Goal: Task Accomplishment & Management: Manage account settings

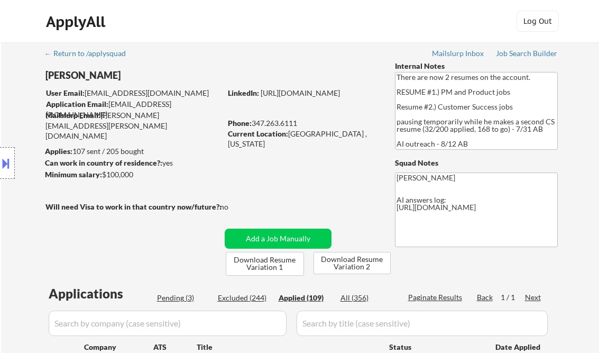
select select ""applied""
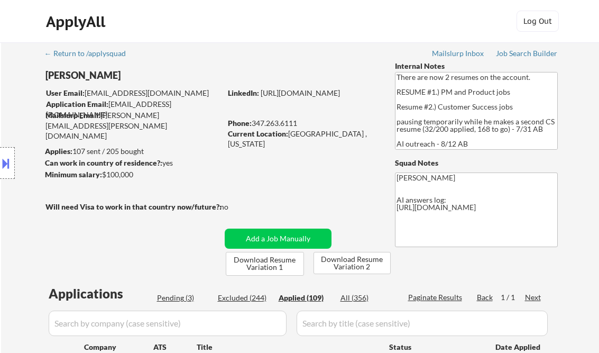
select select ""applied""
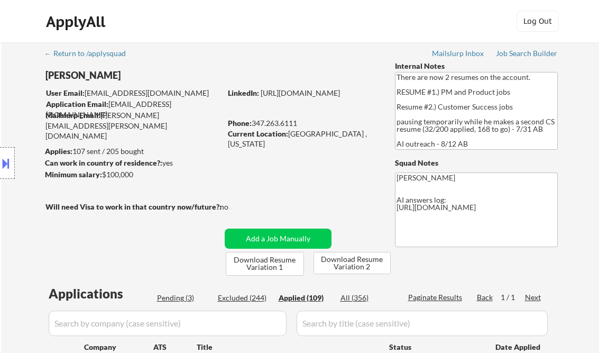
select select ""applied""
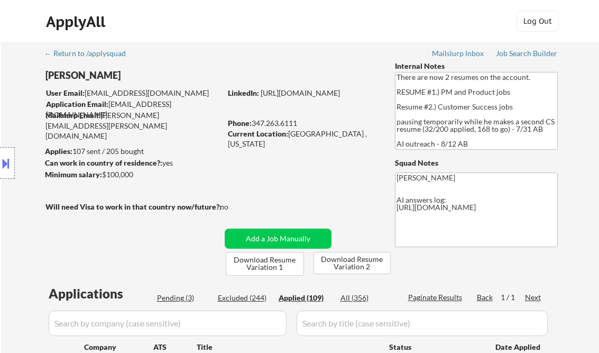
select select ""applied""
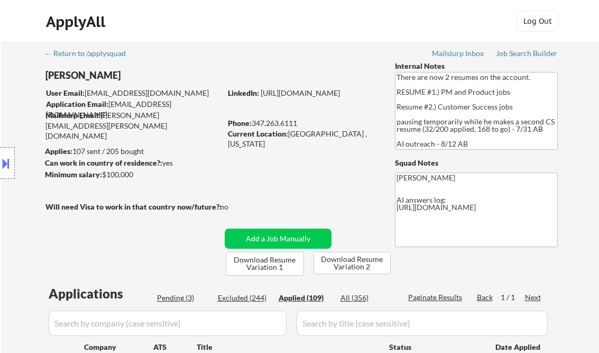
select select ""applied""
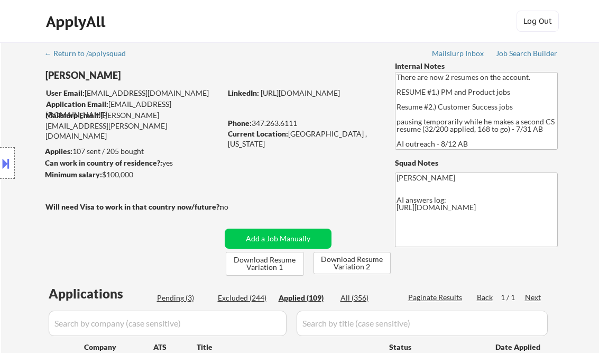
select select ""applied""
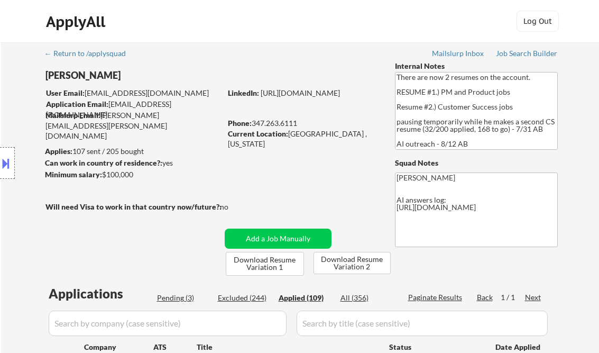
select select ""applied""
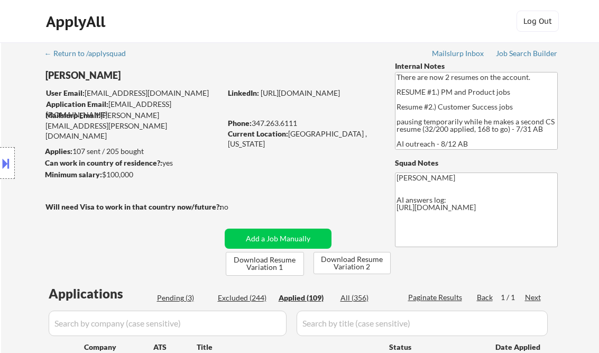
select select ""applied""
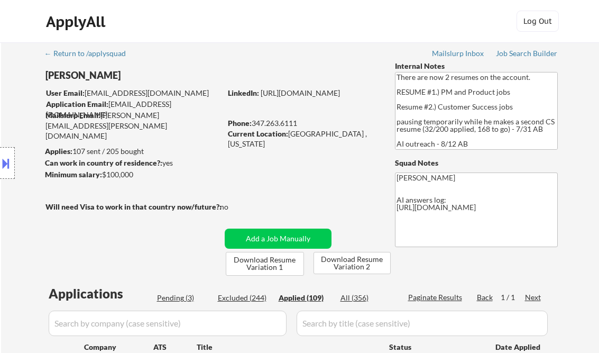
select select ""applied""
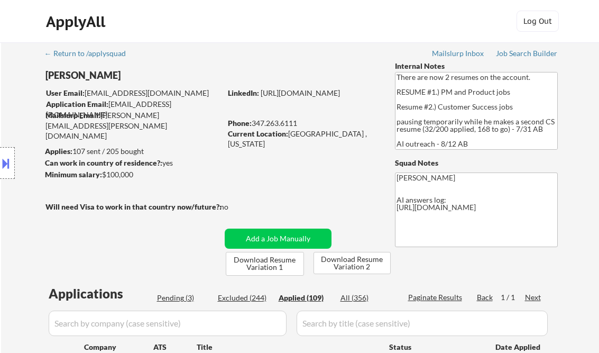
select select ""applied""
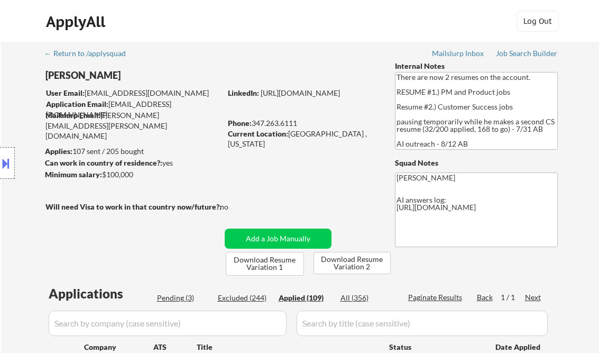
select select ""applied""
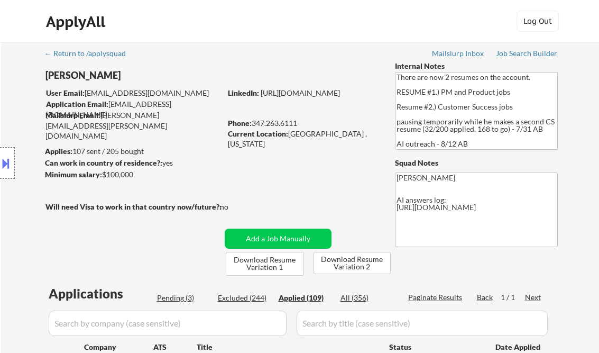
select select ""applied""
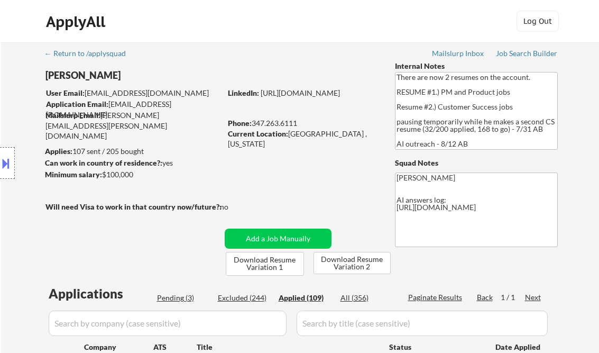
select select ""applied""
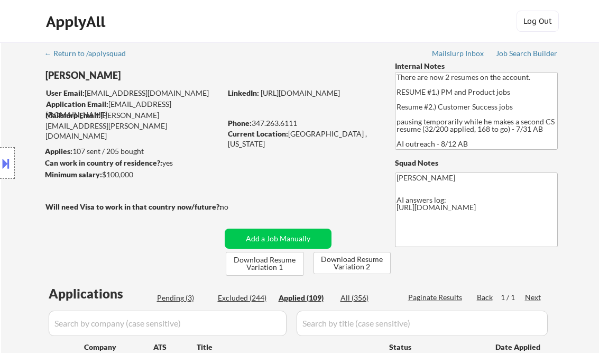
select select ""applied""
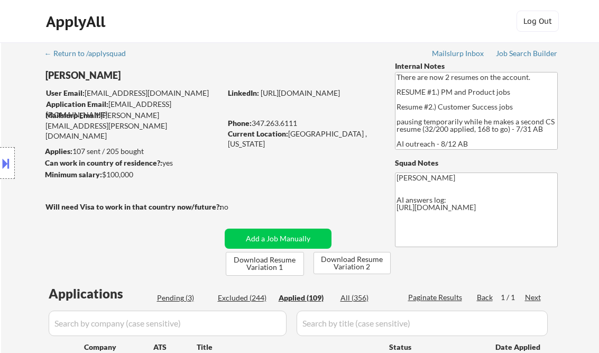
select select ""applied""
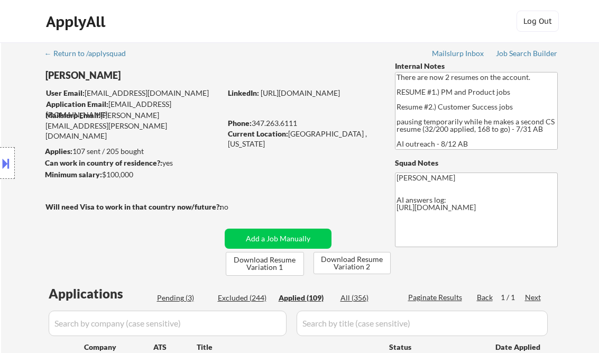
select select ""applied""
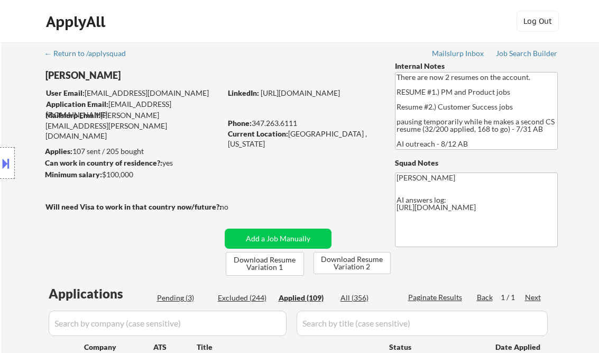
select select ""applied""
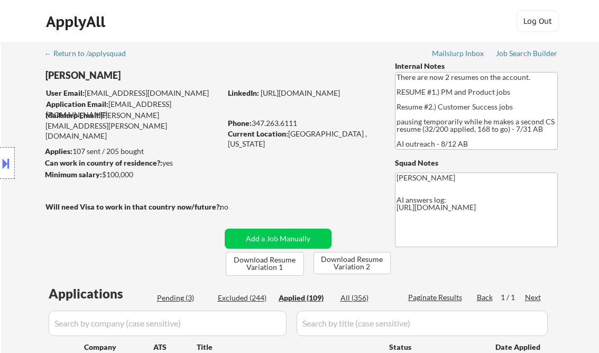
select select ""applied""
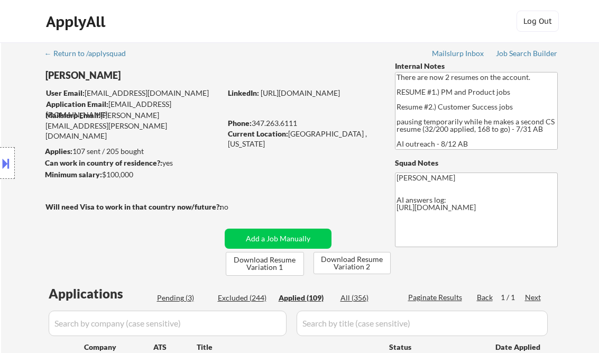
select select ""applied""
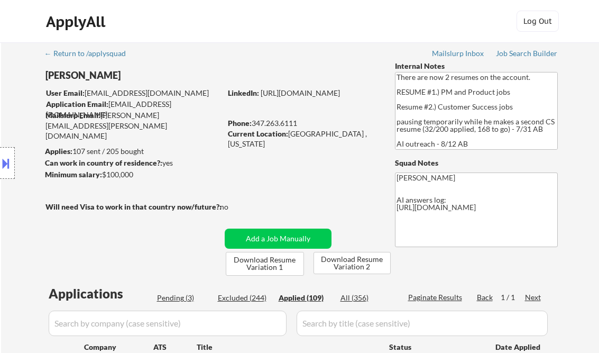
select select ""applied""
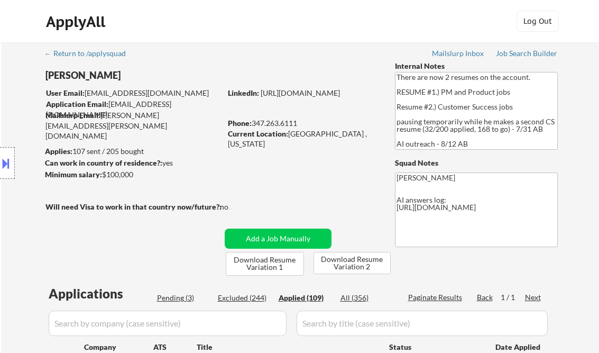
select select ""applied""
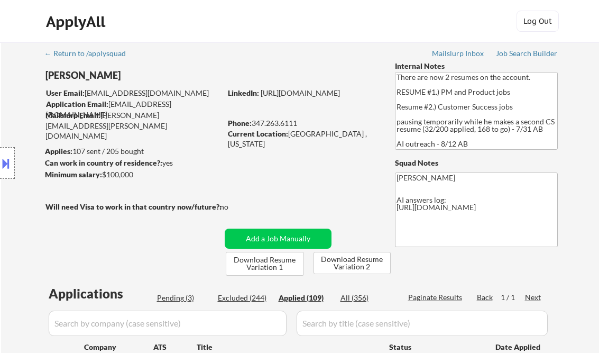
select select ""applied""
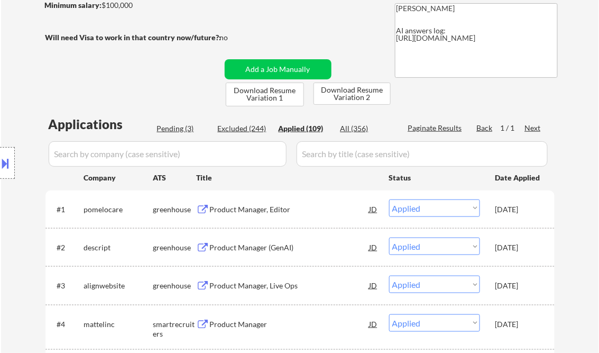
scroll to position [1485, 0]
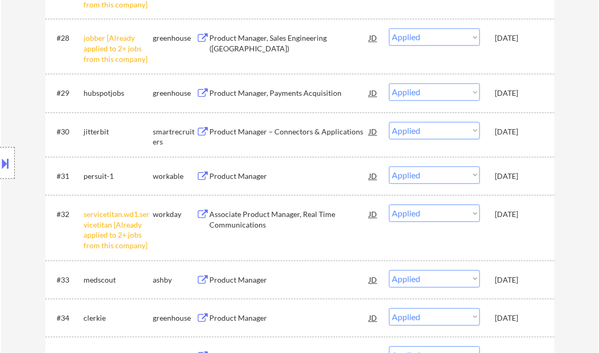
select select ""applied""
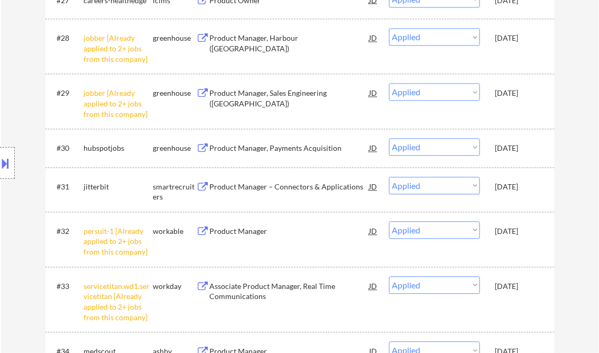
select select ""applied""
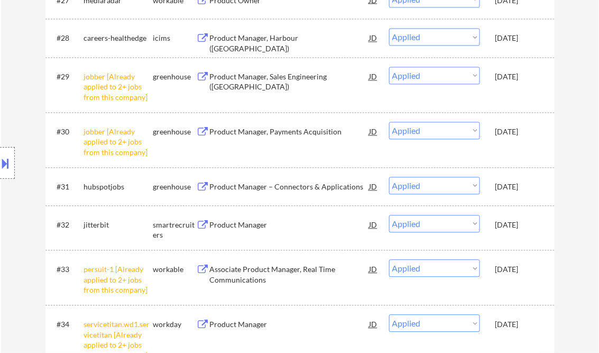
select select ""applied""
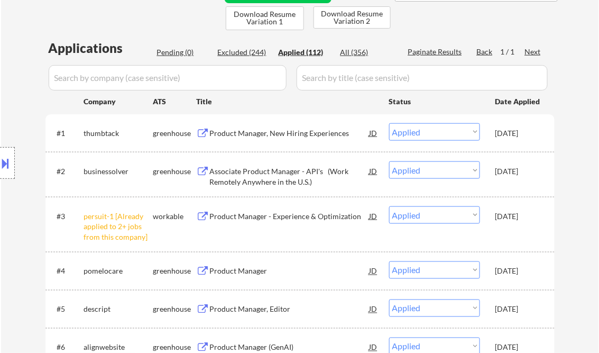
scroll to position [254, 0]
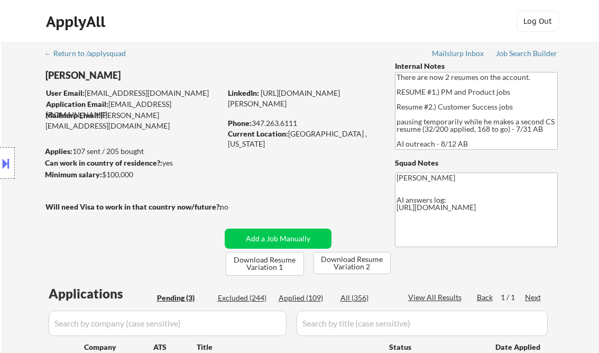
select select ""pending""
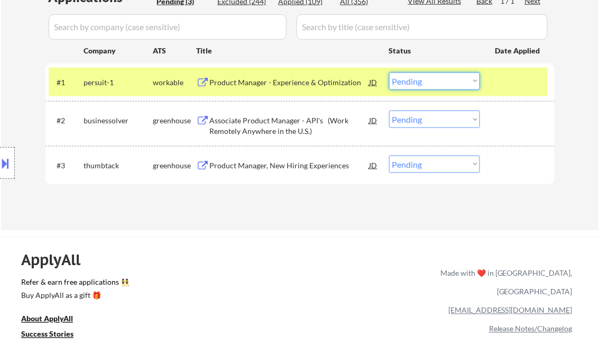
click at [432, 84] on select "Choose an option... Pending Applied Excluded (Questions) Excluded (Expired) Exc…" at bounding box center [434, 80] width 91 height 17
click at [389, 72] on select "Choose an option... Pending Applied Excluded (Questions) Excluded (Expired) Exc…" at bounding box center [434, 80] width 91 height 17
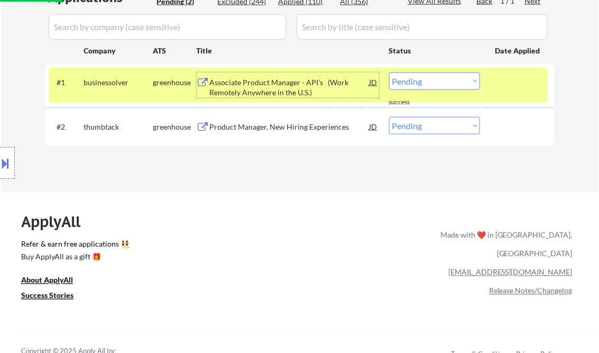
click at [266, 90] on div "Associate Product Manager - API's (Work Remotely Anywhere in the U.S.)" at bounding box center [290, 87] width 160 height 21
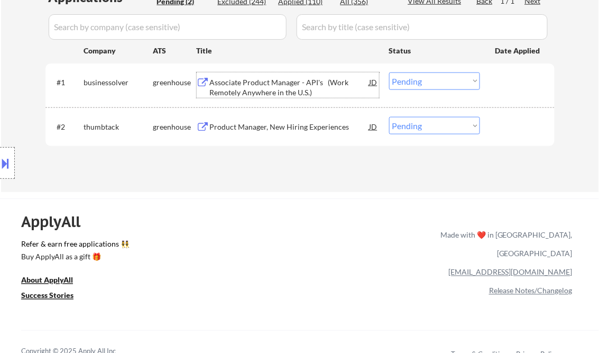
click at [411, 83] on select "Choose an option... Pending Applied Excluded (Questions) Excluded (Expired) Exc…" at bounding box center [434, 80] width 91 height 17
click at [389, 72] on select "Choose an option... Pending Applied Excluded (Questions) Excluded (Expired) Exc…" at bounding box center [434, 80] width 91 height 17
click at [272, 130] on div "Product Manager, New Hiring Experiences" at bounding box center [290, 127] width 160 height 11
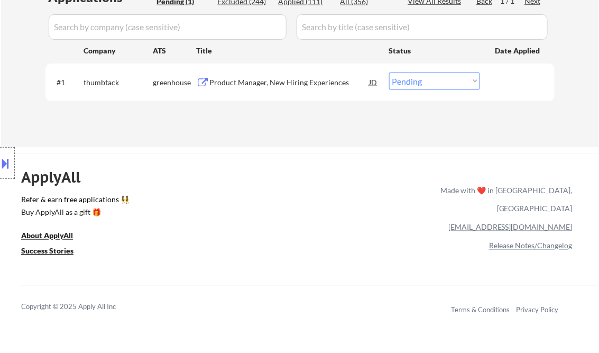
click at [430, 83] on select "Choose an option... Pending Applied Excluded (Questions) Excluded (Expired) Exc…" at bounding box center [434, 80] width 91 height 17
click at [414, 85] on select "Choose an option... Pending Applied Excluded (Questions) Excluded (Expired) Exc…" at bounding box center [434, 80] width 91 height 17
select select ""applied""
click at [389, 72] on select "Choose an option... Pending Applied Excluded (Questions) Excluded (Expired) Exc…" at bounding box center [434, 80] width 91 height 17
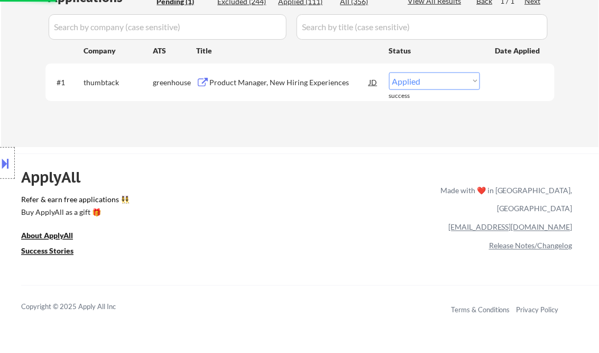
scroll to position [254, 0]
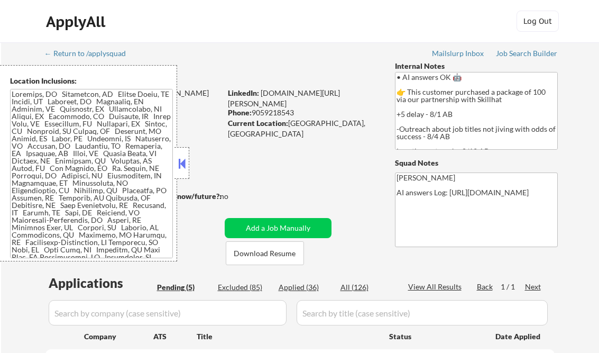
select select ""pending""
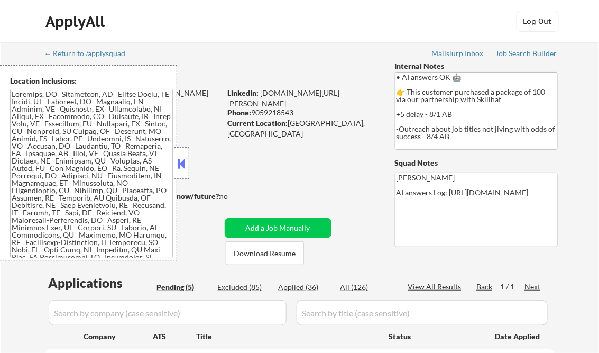
click at [185, 166] on button at bounding box center [182, 163] width 12 height 16
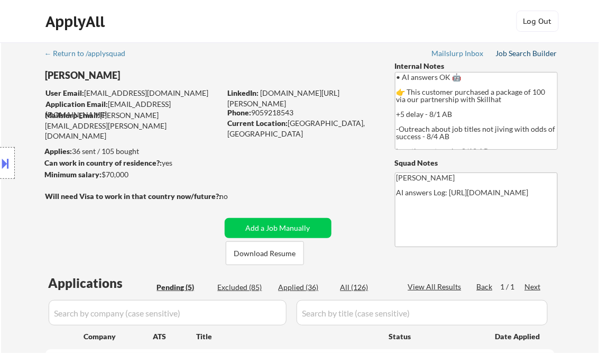
click at [510, 54] on div "Job Search Builder" at bounding box center [527, 53] width 62 height 7
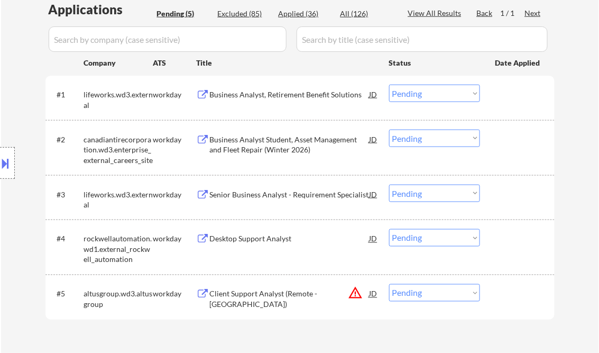
scroll to position [296, 0]
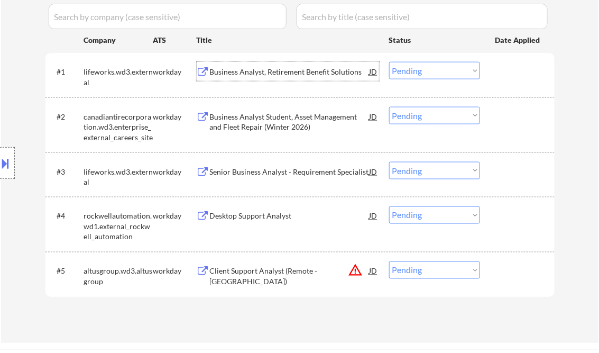
click at [254, 73] on div "Business Analyst, Retirement Benefit Solutions" at bounding box center [290, 72] width 160 height 11
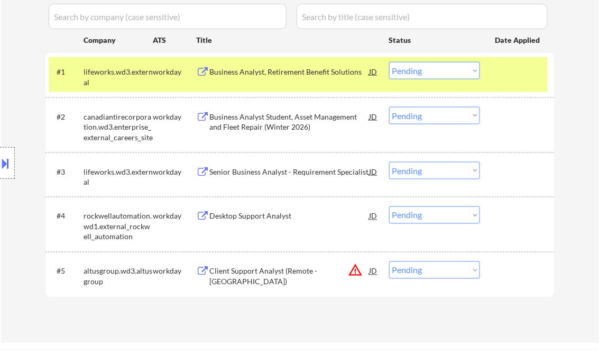
scroll to position [212, 0]
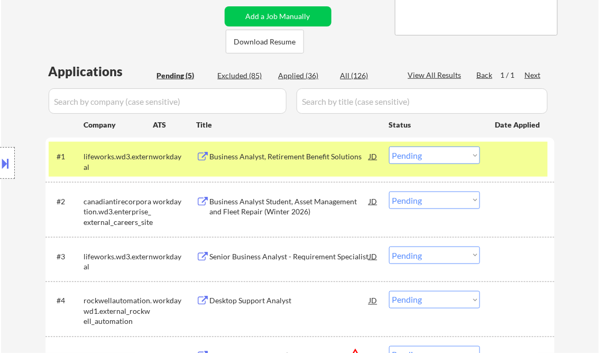
drag, startPoint x: 417, startPoint y: 151, endPoint x: 428, endPoint y: 165, distance: 17.7
click at [417, 151] on select "Choose an option... Pending Applied Excluded (Questions) Excluded (Expired) Exc…" at bounding box center [434, 154] width 91 height 17
click at [389, 146] on select "Choose an option... Pending Applied Excluded (Questions) Excluded (Expired) Exc…" at bounding box center [434, 154] width 91 height 17
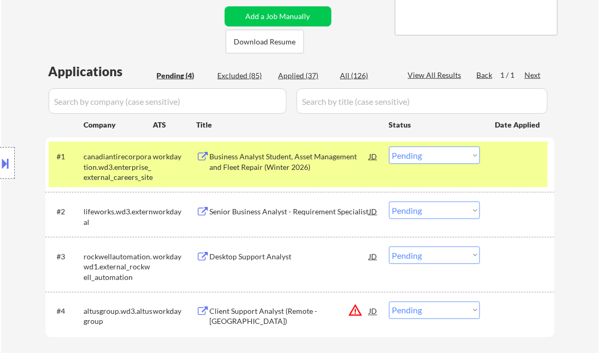
click at [255, 167] on div "Business Analyst Student, Asset Management and Fleet Repair (Winter 2026)" at bounding box center [290, 161] width 160 height 21
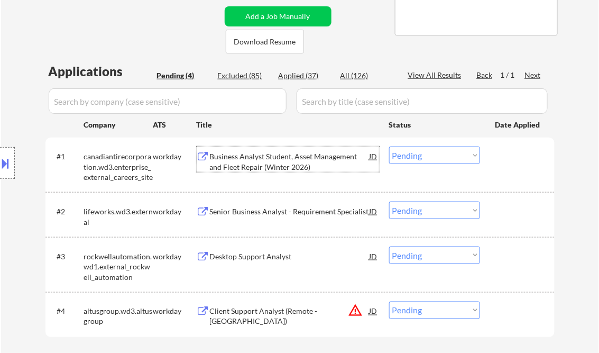
drag, startPoint x: 410, startPoint y: 155, endPoint x: 418, endPoint y: 165, distance: 12.4
click at [410, 155] on select "Choose an option... Pending Applied Excluded (Questions) Excluded (Expired) Exc…" at bounding box center [434, 154] width 91 height 17
click at [389, 146] on select "Choose an option... Pending Applied Excluded (Questions) Excluded (Expired) Exc…" at bounding box center [434, 154] width 91 height 17
click at [306, 213] on div "Senior Business Analyst - Requirement Specialist" at bounding box center [290, 211] width 160 height 11
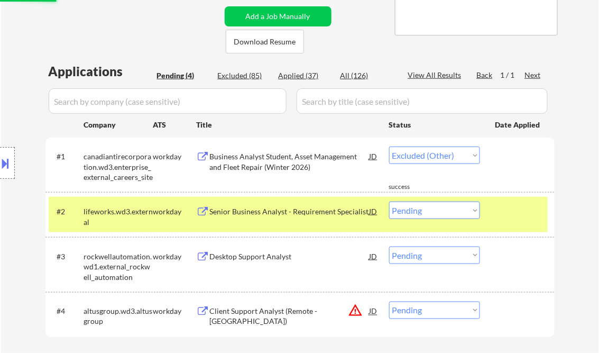
select select ""pending""
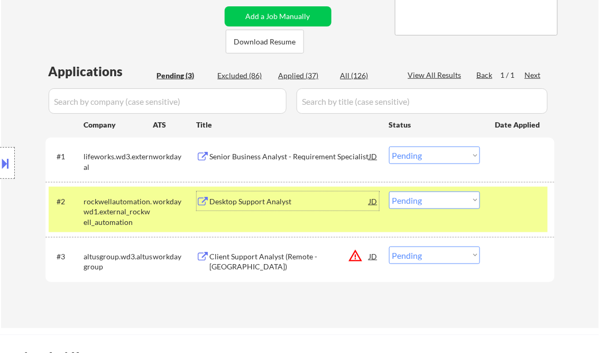
click at [285, 202] on div "Desktop Support Analyst" at bounding box center [290, 201] width 160 height 11
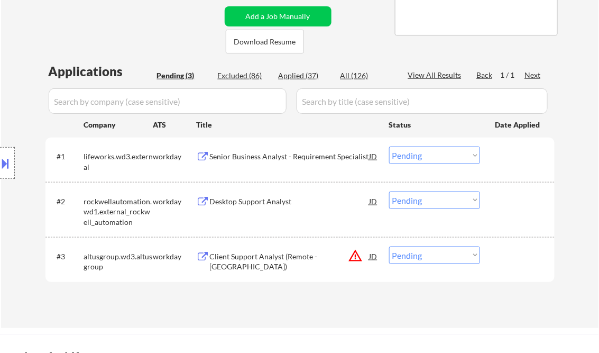
click at [7, 156] on button at bounding box center [6, 162] width 12 height 17
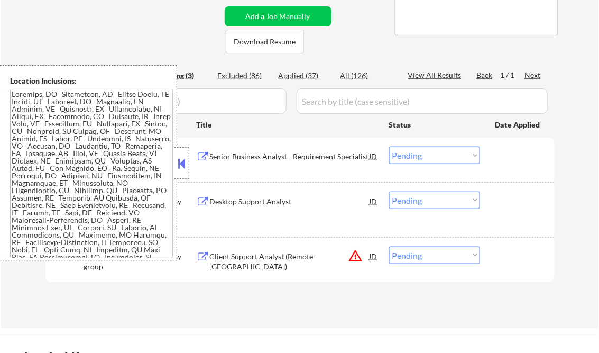
drag, startPoint x: 182, startPoint y: 162, endPoint x: 182, endPoint y: 169, distance: 7.4
click at [182, 162] on button at bounding box center [182, 163] width 12 height 16
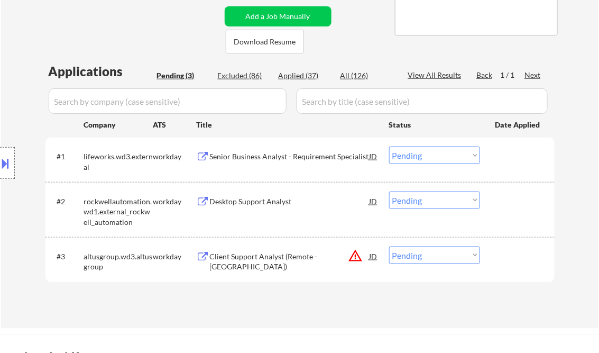
drag, startPoint x: 435, startPoint y: 204, endPoint x: 438, endPoint y: 208, distance: 5.6
click at [435, 204] on select "Choose an option... Pending Applied Excluded (Questions) Excluded (Expired) Exc…" at bounding box center [434, 199] width 91 height 17
click at [389, 191] on select "Choose an option... Pending Applied Excluded (Questions) Excluded (Expired) Exc…" at bounding box center [434, 199] width 91 height 17
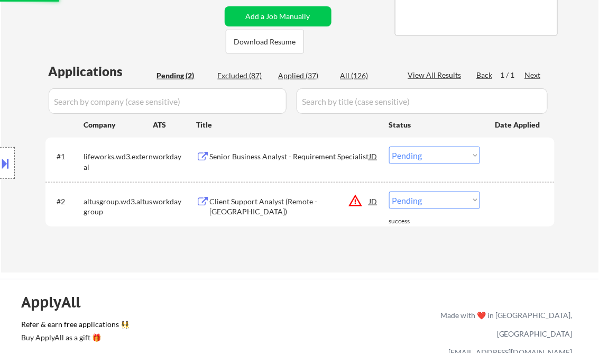
click at [273, 202] on div "Client Support Analyst (Remote - Toronto)" at bounding box center [290, 206] width 160 height 21
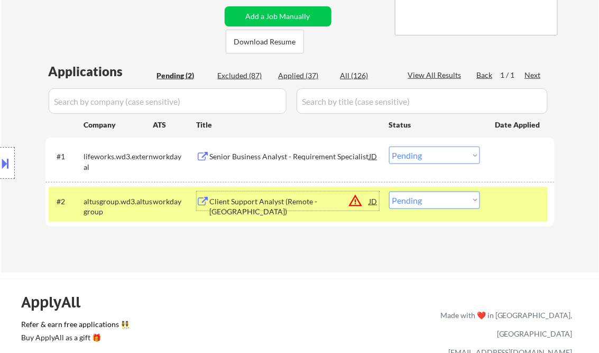
click at [11, 166] on button at bounding box center [6, 162] width 12 height 17
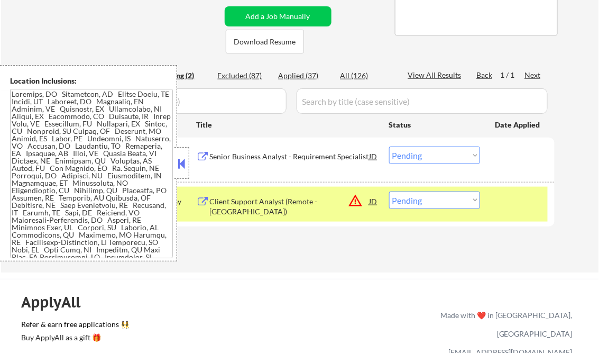
click at [184, 163] on button at bounding box center [182, 163] width 12 height 16
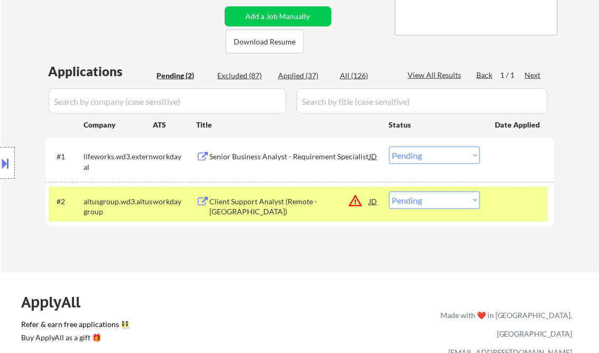
click at [12, 156] on div at bounding box center [7, 163] width 15 height 32
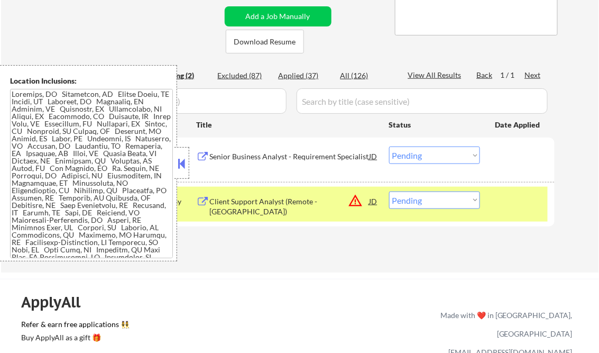
click at [181, 162] on button at bounding box center [182, 163] width 12 height 16
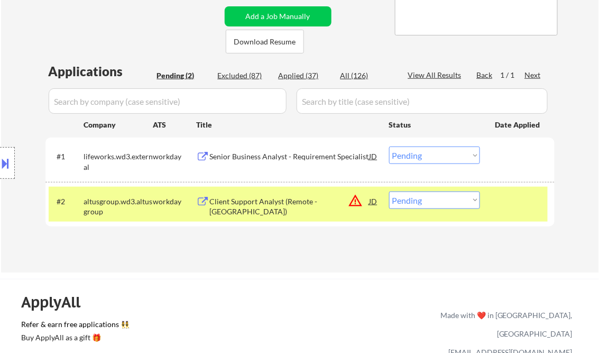
click at [10, 162] on button at bounding box center [6, 162] width 12 height 17
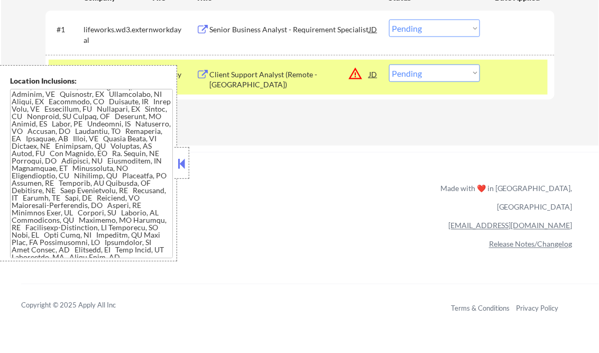
scroll to position [0, 0]
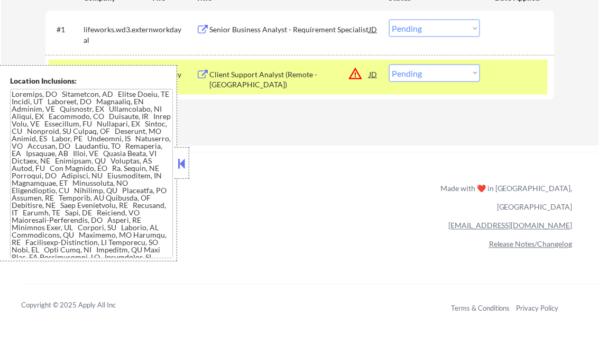
click at [178, 164] on button at bounding box center [182, 163] width 12 height 16
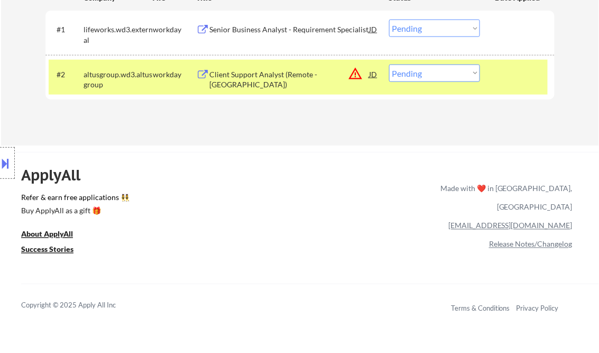
drag, startPoint x: 414, startPoint y: 69, endPoint x: 425, endPoint y: 80, distance: 16.1
click at [414, 69] on select "Choose an option... Pending Applied Excluded (Questions) Excluded (Expired) Exc…" at bounding box center [434, 73] width 91 height 17
select select ""applied""
click at [389, 65] on select "Choose an option... Pending Applied Excluded (Questions) Excluded (Expired) Exc…" at bounding box center [434, 73] width 91 height 17
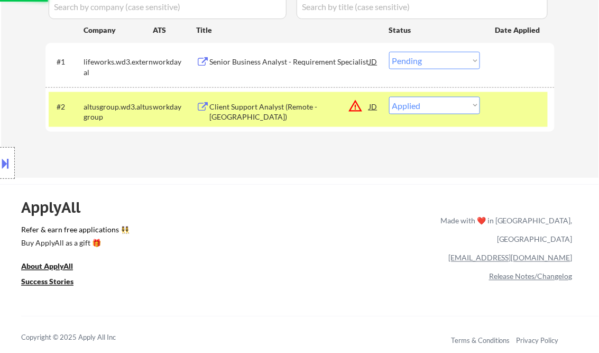
scroll to position [296, 0]
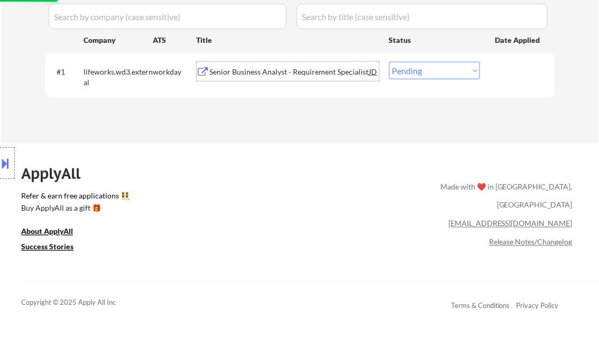
drag, startPoint x: 240, startPoint y: 67, endPoint x: 246, endPoint y: 64, distance: 6.9
click at [241, 66] on div "Senior Business Analyst - Requirement Specialist" at bounding box center [290, 71] width 160 height 19
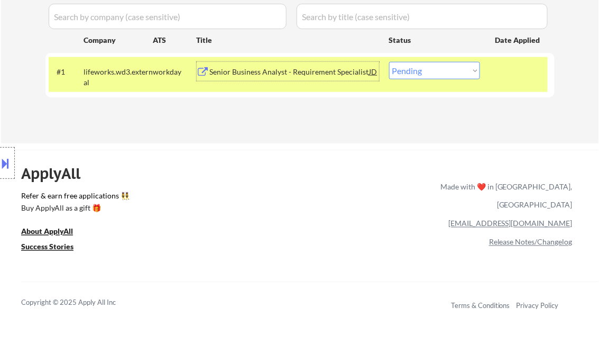
click at [430, 68] on select "Choose an option... Pending Applied Excluded (Questions) Excluded (Expired) Exc…" at bounding box center [434, 70] width 91 height 17
select select ""applied""
click at [389, 62] on select "Choose an option... Pending Applied Excluded (Questions) Excluded (Expired) Exc…" at bounding box center [434, 70] width 91 height 17
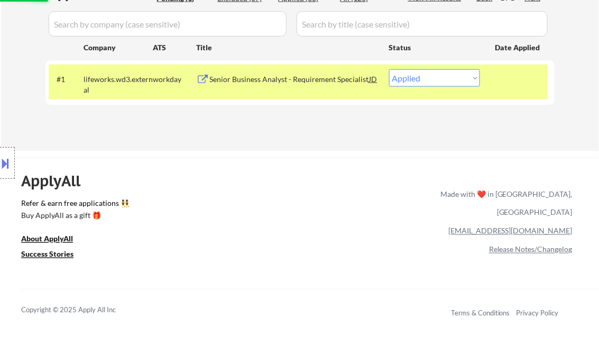
scroll to position [127, 0]
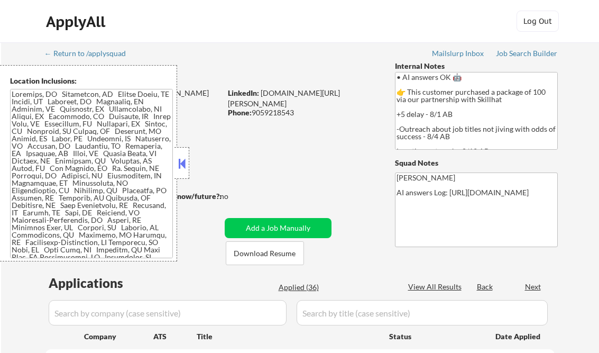
select select ""pending""
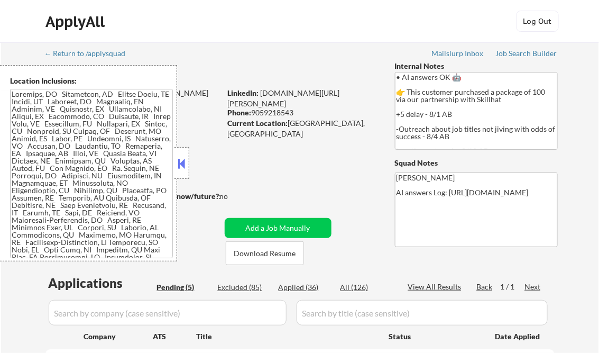
click at [313, 287] on div "Applied (36)" at bounding box center [305, 287] width 53 height 11
select select ""applied""
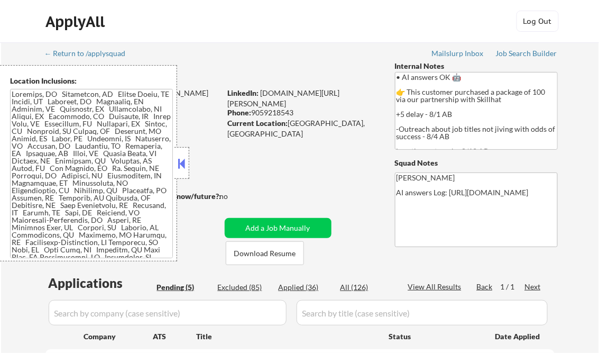
select select ""applied""
click at [183, 166] on button at bounding box center [182, 163] width 12 height 16
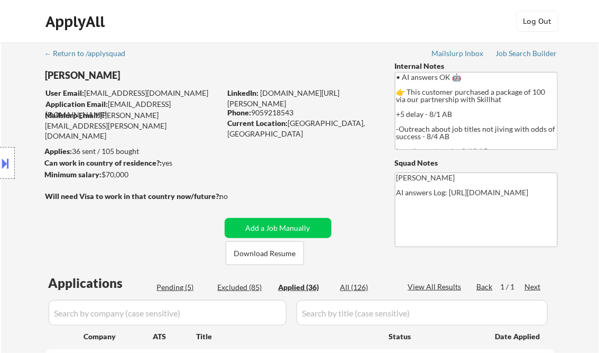
select select ""applied""
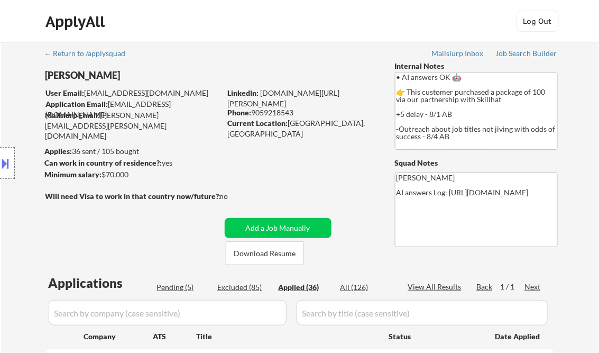
select select ""applied""
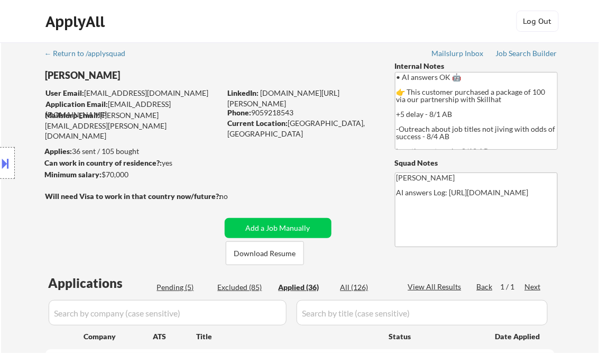
select select ""applied""
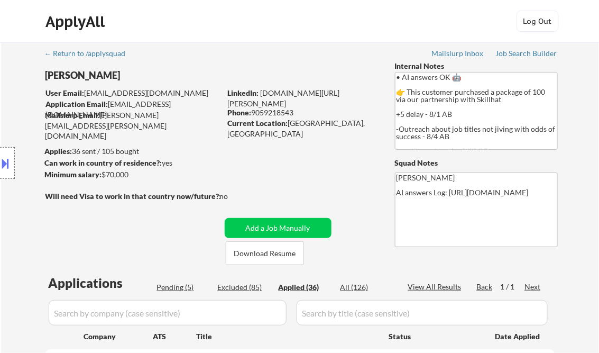
select select ""applied""
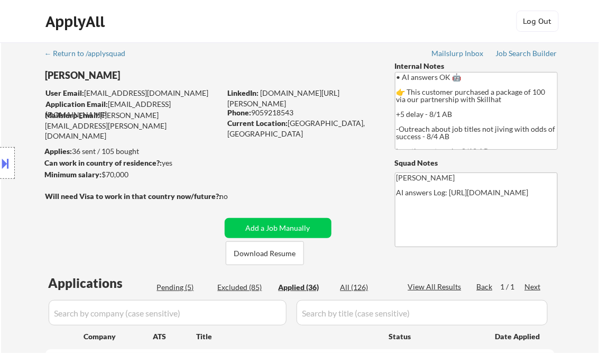
select select ""applied""
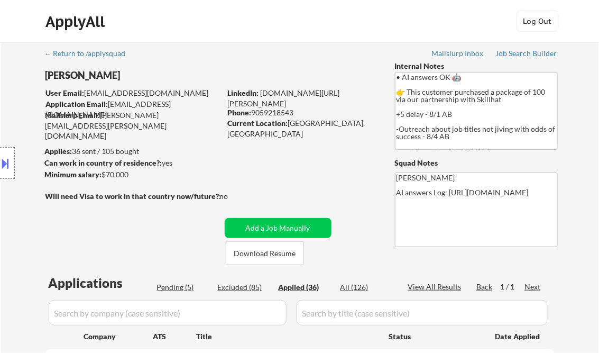
select select ""applied""
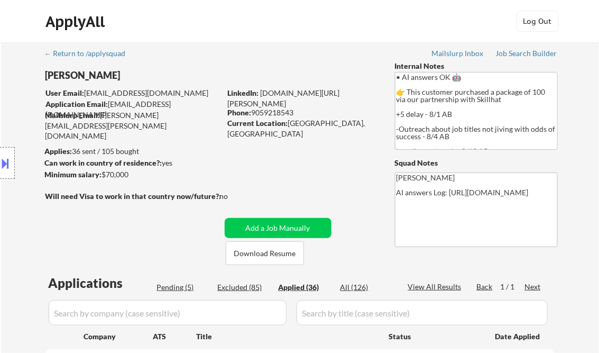
select select ""applied""
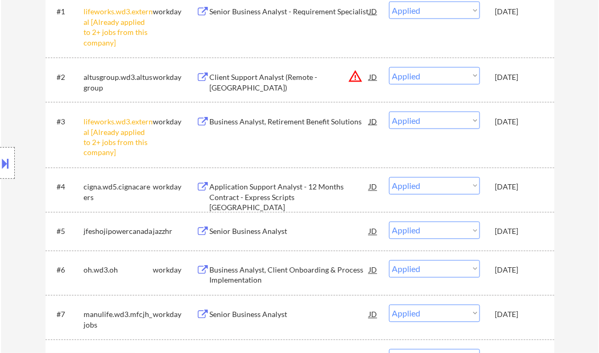
scroll to position [381, 0]
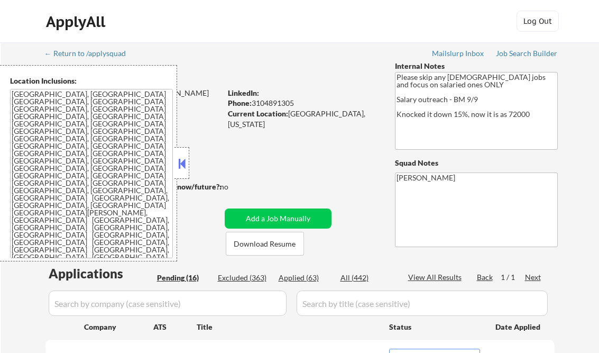
select select ""pending""
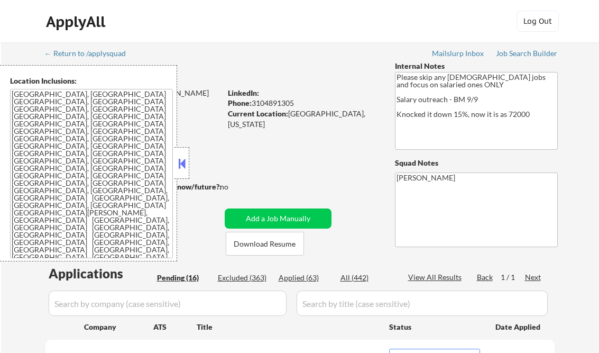
select select ""pending""
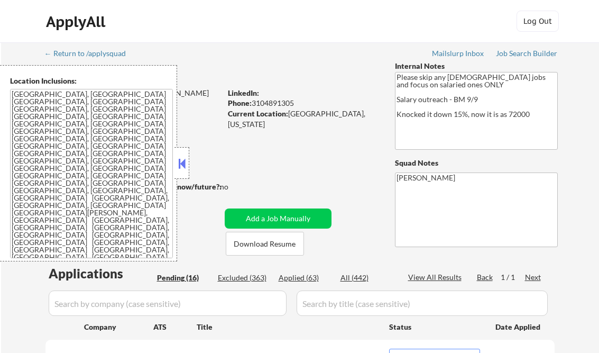
select select ""pending""
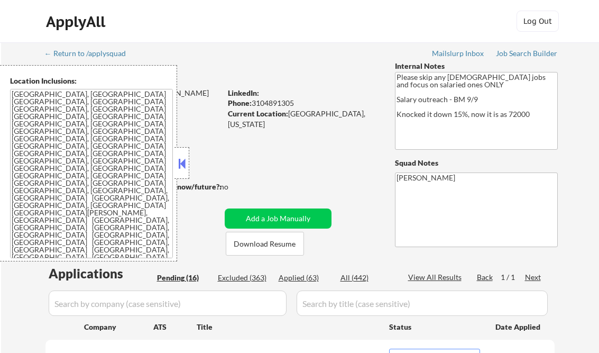
select select ""pending""
click at [179, 162] on button at bounding box center [182, 163] width 12 height 16
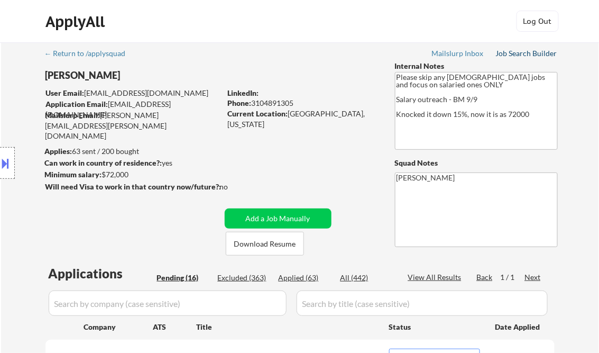
click at [511, 53] on div "Job Search Builder" at bounding box center [527, 53] width 62 height 7
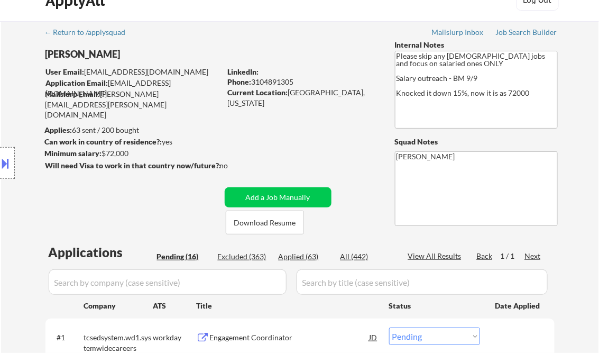
scroll to position [127, 0]
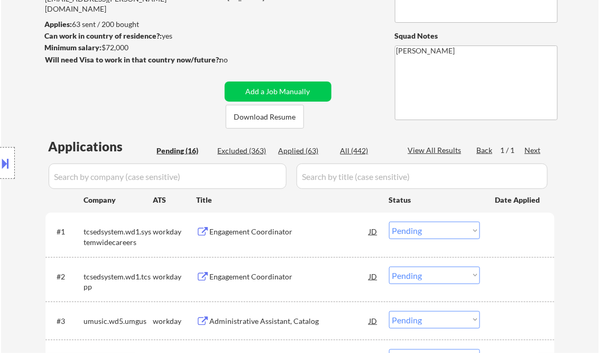
click at [243, 235] on div "Engagement Coordinator" at bounding box center [290, 231] width 160 height 11
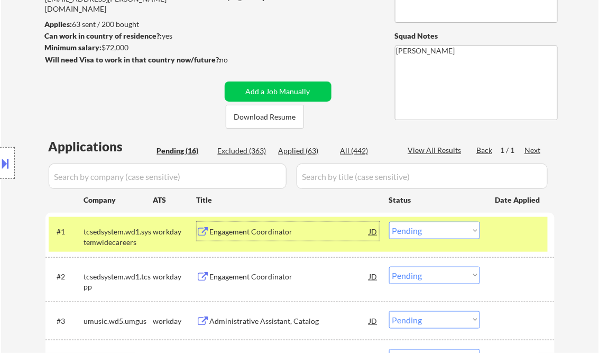
click at [261, 229] on div "Engagement Coordinator" at bounding box center [290, 231] width 160 height 11
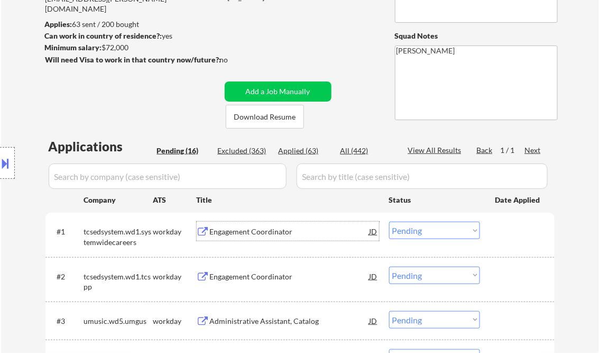
drag, startPoint x: 442, startPoint y: 231, endPoint x: 474, endPoint y: 251, distance: 37.3
click at [442, 232] on select "Choose an option... Pending Applied Excluded (Questions) Excluded (Expired) Exc…" at bounding box center [434, 230] width 91 height 17
click at [389, 222] on select "Choose an option... Pending Applied Excluded (Questions) Excluded (Expired) Exc…" at bounding box center [434, 230] width 91 height 17
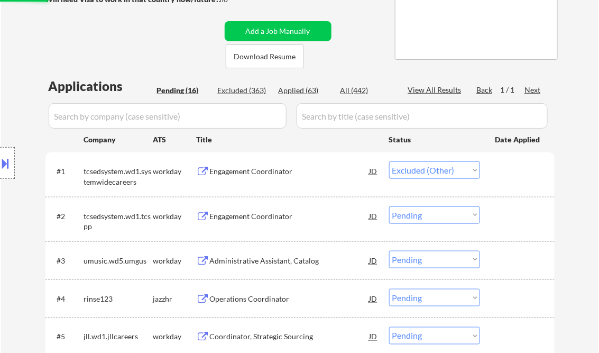
scroll to position [212, 0]
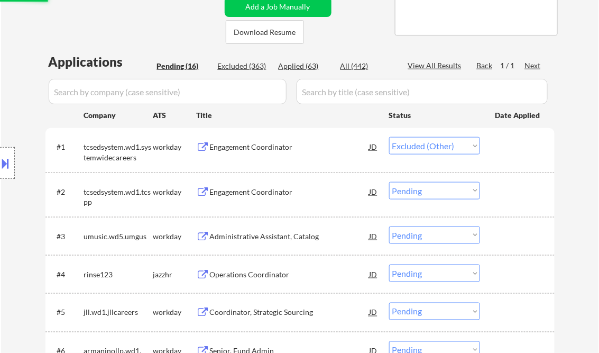
click at [262, 189] on div "Engagement Coordinator" at bounding box center [290, 192] width 160 height 11
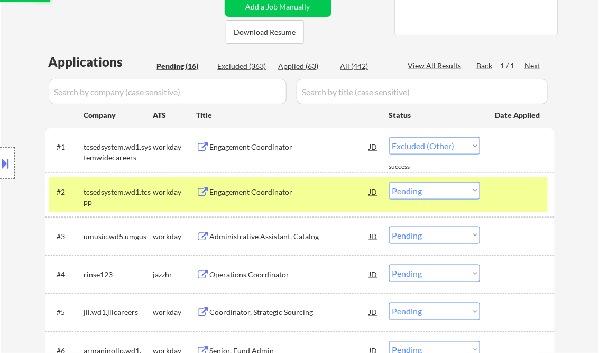
select select ""pending""
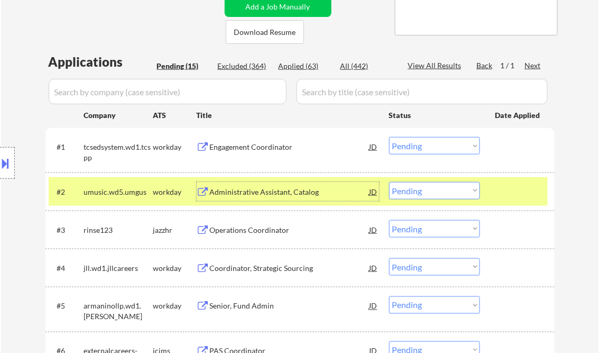
click at [274, 188] on div "Administrative Assistant, Catalog" at bounding box center [290, 192] width 160 height 11
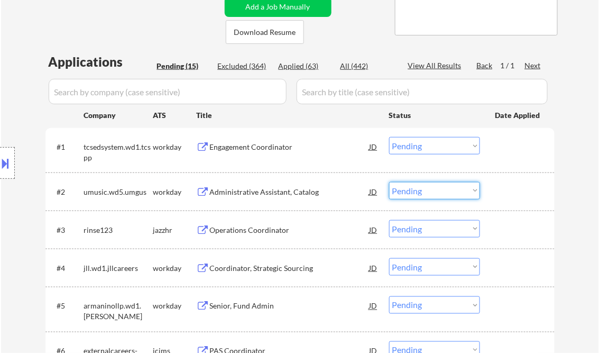
drag, startPoint x: 423, startPoint y: 184, endPoint x: 440, endPoint y: 200, distance: 23.6
click at [423, 184] on select "Choose an option... Pending Applied Excluded (Questions) Excluded (Expired) Exc…" at bounding box center [434, 190] width 91 height 17
click at [389, 182] on select "Choose an option... Pending Applied Excluded (Questions) Excluded (Expired) Exc…" at bounding box center [434, 190] width 91 height 17
select select ""pending""
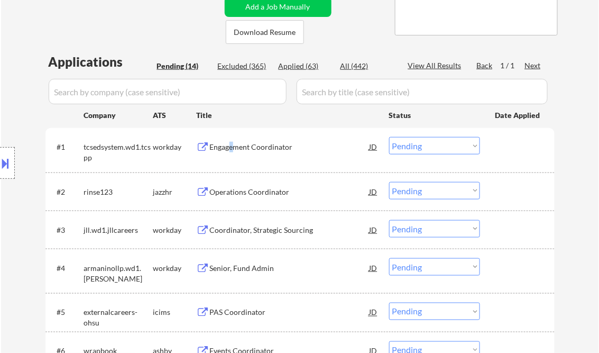
click at [231, 145] on div "Engagement Coordinator" at bounding box center [290, 147] width 160 height 11
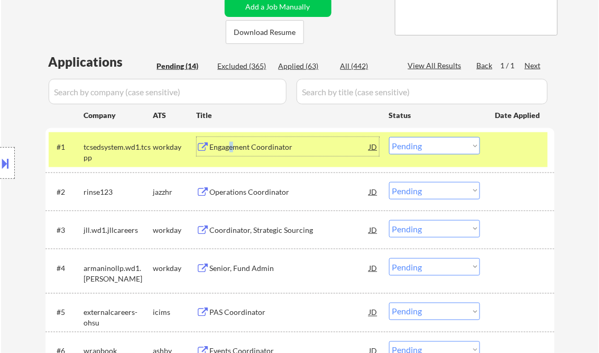
drag, startPoint x: 419, startPoint y: 146, endPoint x: 428, endPoint y: 151, distance: 10.6
click at [419, 146] on select "Choose an option... Pending Applied Excluded (Questions) Excluded (Expired) Exc…" at bounding box center [434, 145] width 91 height 17
click at [389, 137] on select "Choose an option... Pending Applied Excluded (Questions) Excluded (Expired) Exc…" at bounding box center [434, 145] width 91 height 17
click at [249, 191] on div "Operations Coordinator" at bounding box center [290, 192] width 160 height 11
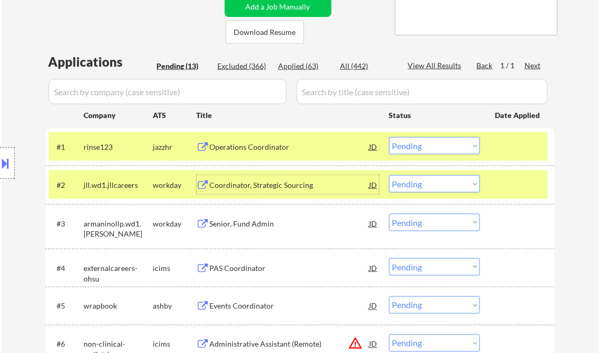
drag, startPoint x: 434, startPoint y: 145, endPoint x: 454, endPoint y: 154, distance: 22.2
click at [434, 145] on select "Choose an option... Pending Applied Excluded (Questions) Excluded (Expired) Exc…" at bounding box center [434, 145] width 91 height 17
click at [389, 137] on select "Choose an option... Pending Applied Excluded (Questions) Excluded (Expired) Exc…" at bounding box center [434, 145] width 91 height 17
click at [253, 186] on div "Coordinator, Strategic Sourcing" at bounding box center [290, 185] width 160 height 11
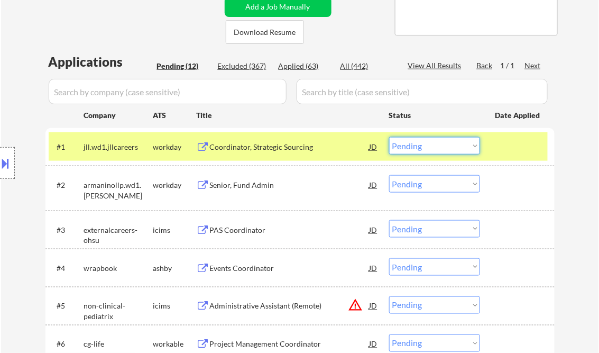
drag, startPoint x: 434, startPoint y: 147, endPoint x: 437, endPoint y: 154, distance: 7.8
click at [434, 147] on select "Choose an option... Pending Applied Excluded (Questions) Excluded (Expired) Exc…" at bounding box center [434, 145] width 91 height 17
click at [389, 137] on select "Choose an option... Pending Applied Excluded (Questions) Excluded (Expired) Exc…" at bounding box center [434, 145] width 91 height 17
click at [267, 190] on div "Senior, Fund Admin" at bounding box center [290, 185] width 160 height 11
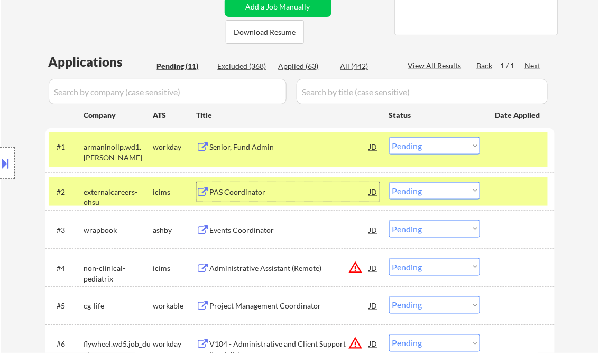
drag, startPoint x: 421, startPoint y: 148, endPoint x: 434, endPoint y: 154, distance: 14.9
click at [424, 148] on select "Choose an option... Pending Applied Excluded (Questions) Excluded (Expired) Exc…" at bounding box center [434, 145] width 91 height 17
click at [389, 137] on select "Choose an option... Pending Applied Excluded (Questions) Excluded (Expired) Exc…" at bounding box center [434, 145] width 91 height 17
click at [239, 189] on div "PAS Coordinator" at bounding box center [290, 192] width 160 height 11
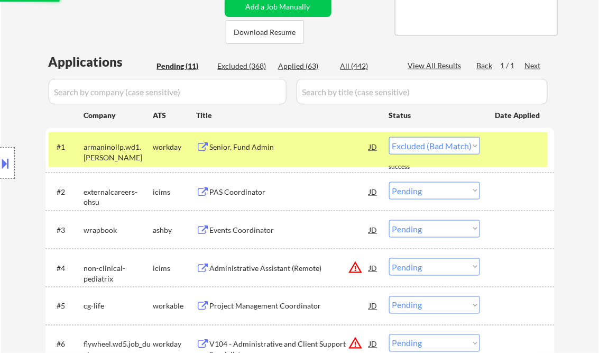
select select ""pending""
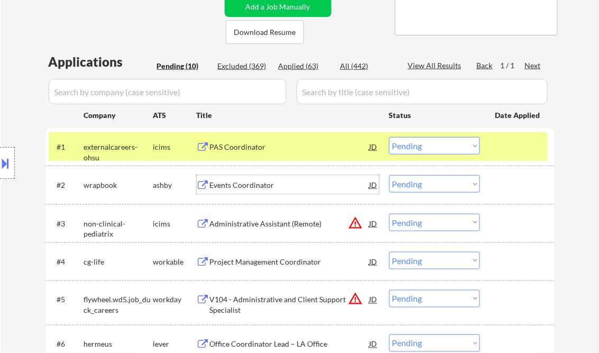
click at [237, 186] on div "Events Coordinator" at bounding box center [290, 185] width 160 height 11
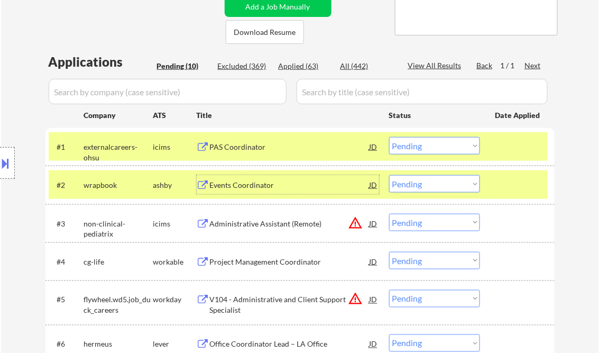
drag, startPoint x: 414, startPoint y: 187, endPoint x: 435, endPoint y: 194, distance: 22.7
click at [414, 187] on select "Choose an option... Pending Applied Excluded (Questions) Excluded (Expired) Exc…" at bounding box center [434, 183] width 91 height 17
click at [389, 175] on select "Choose an option... Pending Applied Excluded (Questions) Excluded (Expired) Exc…" at bounding box center [434, 183] width 91 height 17
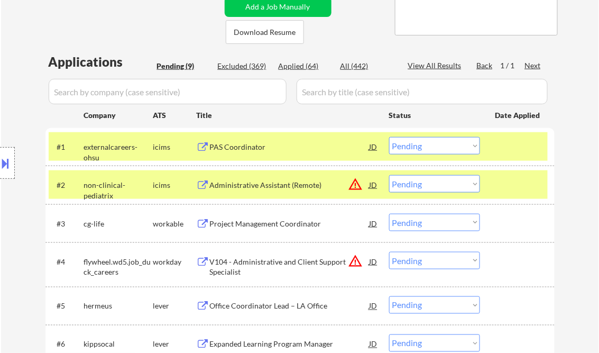
click at [263, 188] on div "Administrative Assistant (Remote)" at bounding box center [290, 185] width 160 height 11
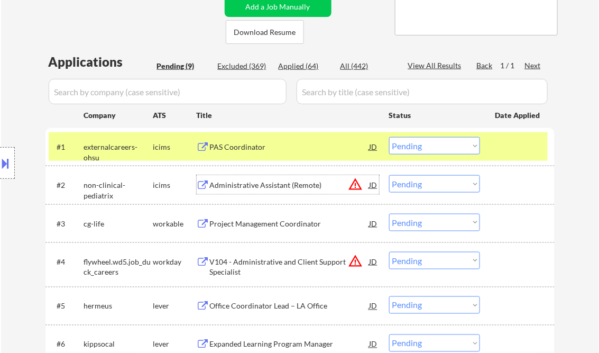
drag, startPoint x: 425, startPoint y: 182, endPoint x: 439, endPoint y: 190, distance: 17.1
click at [425, 182] on select "Choose an option... Pending Applied Excluded (Questions) Excluded (Expired) Exc…" at bounding box center [434, 183] width 91 height 17
click at [389, 175] on select "Choose an option... Pending Applied Excluded (Questions) Excluded (Expired) Exc…" at bounding box center [434, 183] width 91 height 17
click at [246, 136] on div "#1 externalcareers-ohsu icims PAS Coordinator JD Choose an option... Pending Ap…" at bounding box center [298, 146] width 499 height 29
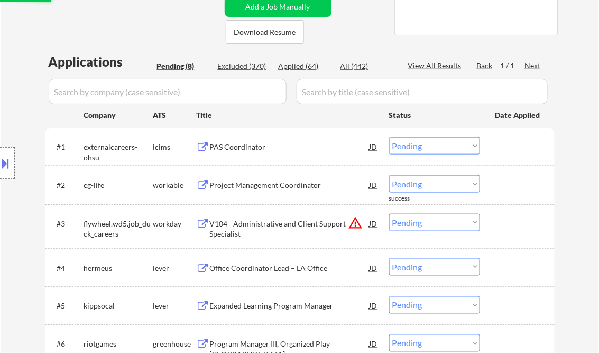
click at [262, 148] on div "PAS Coordinator" at bounding box center [290, 147] width 160 height 11
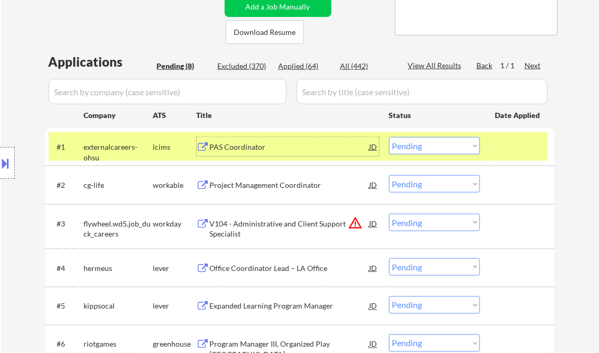
click at [255, 188] on div "Project Management Coordinator" at bounding box center [290, 185] width 160 height 11
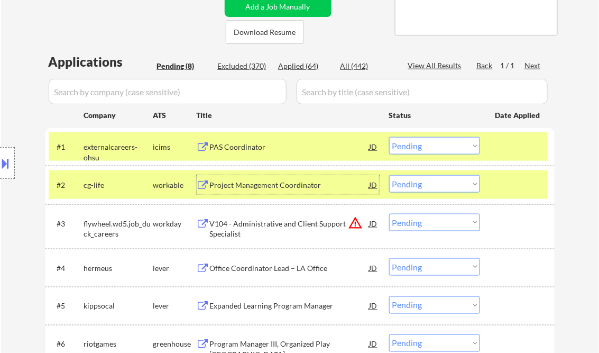
click at [10, 164] on button at bounding box center [6, 162] width 12 height 17
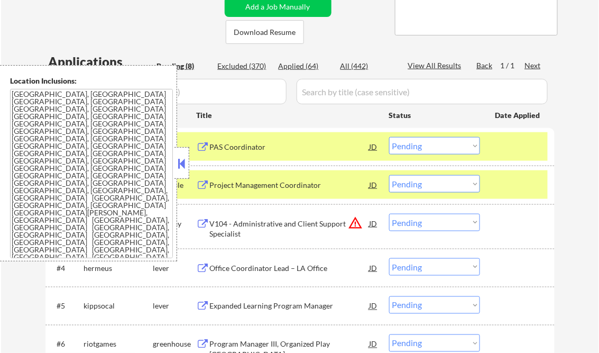
click at [178, 166] on button at bounding box center [182, 163] width 12 height 16
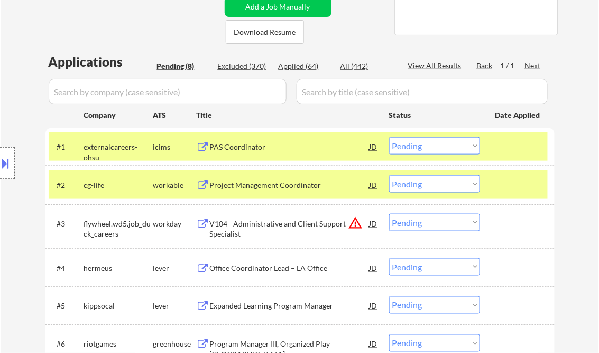
click at [434, 187] on select "Choose an option... Pending Applied Excluded (Questions) Excluded (Expired) Exc…" at bounding box center [434, 183] width 91 height 17
click at [389, 175] on select "Choose an option... Pending Applied Excluded (Questions) Excluded (Expired) Exc…" at bounding box center [434, 183] width 91 height 17
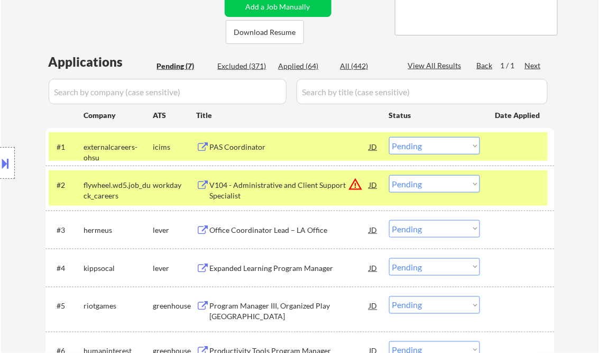
click at [512, 145] on div at bounding box center [519, 146] width 47 height 19
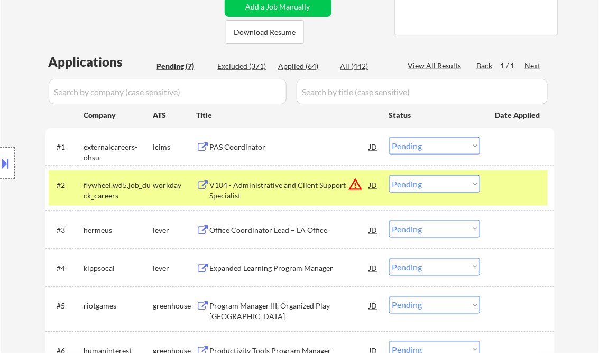
click at [514, 189] on div at bounding box center [519, 184] width 47 height 19
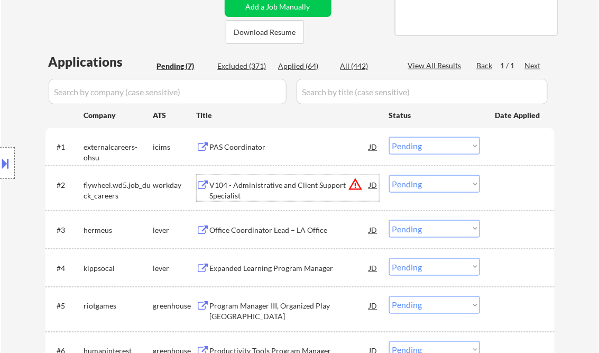
click at [298, 187] on div "V104 - Administrative and Client Support Specialist" at bounding box center [290, 190] width 160 height 21
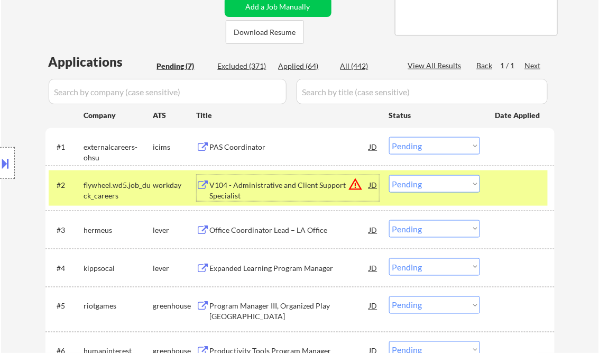
drag, startPoint x: 427, startPoint y: 188, endPoint x: 444, endPoint y: 193, distance: 17.6
click at [427, 188] on select "Choose an option... Pending Applied Excluded (Questions) Excluded (Expired) Exc…" at bounding box center [434, 183] width 91 height 17
click at [389, 175] on select "Choose an option... Pending Applied Excluded (Questions) Excluded (Expired) Exc…" at bounding box center [434, 183] width 91 height 17
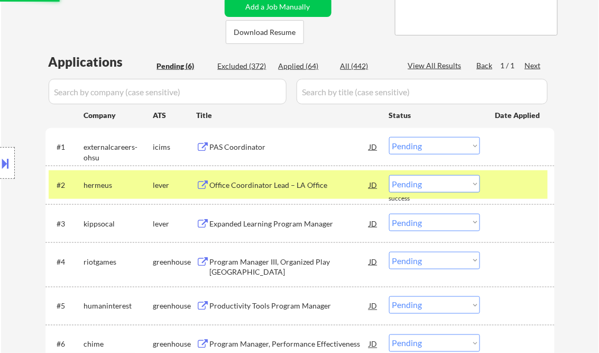
click at [272, 187] on div "Office Coordinator Lead – LA Office" at bounding box center [290, 185] width 160 height 11
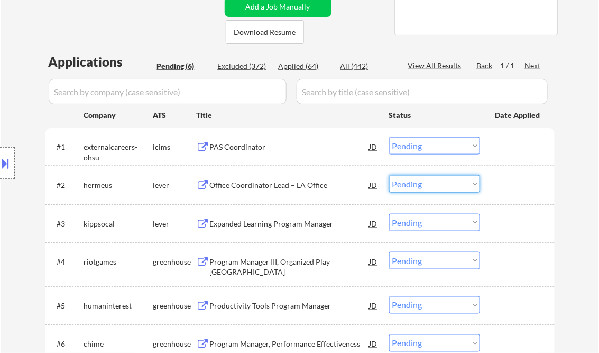
click at [413, 182] on select "Choose an option... Pending Applied Excluded (Questions) Excluded (Expired) Exc…" at bounding box center [434, 183] width 91 height 17
click at [389, 175] on select "Choose an option... Pending Applied Excluded (Questions) Excluded (Expired) Exc…" at bounding box center [434, 183] width 91 height 17
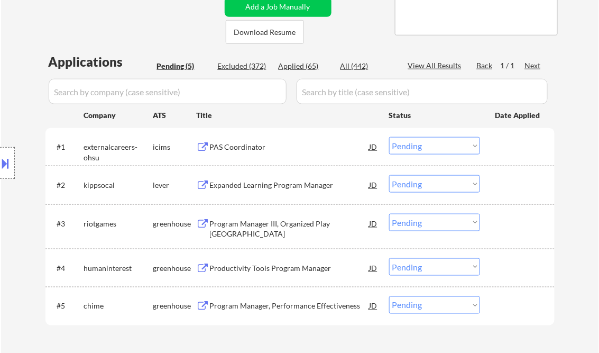
click at [259, 185] on div "Expanded Learning Program Manager" at bounding box center [290, 185] width 160 height 11
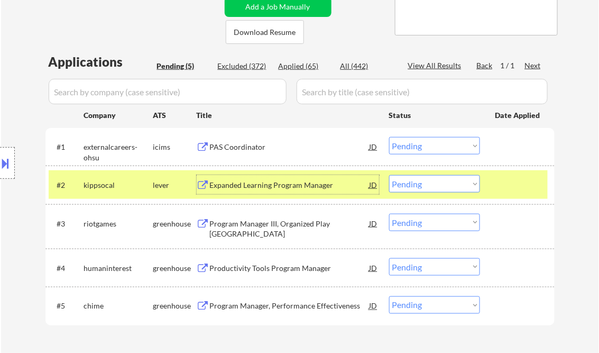
click at [424, 185] on select "Choose an option... Pending Applied Excluded (Questions) Excluded (Expired) Exc…" at bounding box center [434, 183] width 91 height 17
click at [389, 175] on select "Choose an option... Pending Applied Excluded (Questions) Excluded (Expired) Exc…" at bounding box center [434, 183] width 91 height 17
click at [293, 225] on div "Program Manager III, Organized Play [GEOGRAPHIC_DATA]" at bounding box center [290, 228] width 160 height 21
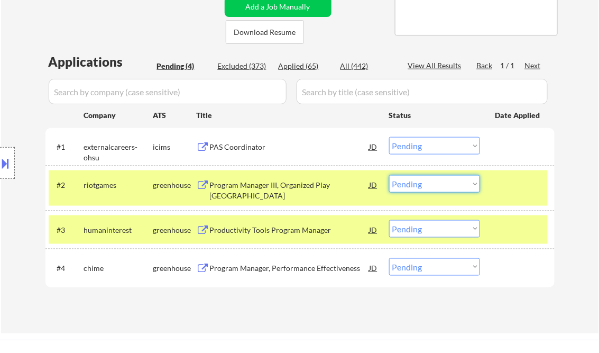
drag, startPoint x: 433, startPoint y: 185, endPoint x: 447, endPoint y: 193, distance: 15.6
click at [433, 185] on select "Choose an option... Pending Applied Excluded (Questions) Excluded (Expired) Exc…" at bounding box center [434, 183] width 91 height 17
click at [389, 175] on select "Choose an option... Pending Applied Excluded (Questions) Excluded (Expired) Exc…" at bounding box center [434, 183] width 91 height 17
click at [287, 230] on div "Productivity Tools Program Manager" at bounding box center [290, 230] width 160 height 11
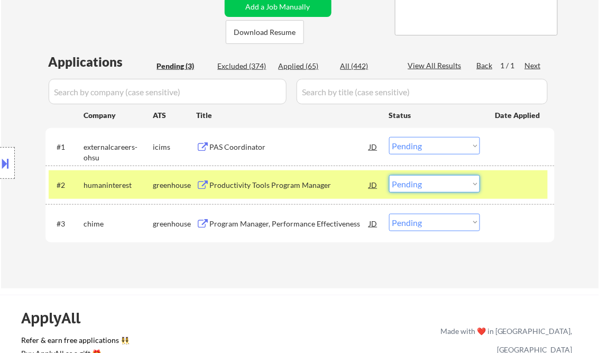
drag, startPoint x: 434, startPoint y: 185, endPoint x: 442, endPoint y: 191, distance: 10.3
click at [434, 185] on select "Choose an option... Pending Applied Excluded (Questions) Excluded (Expired) Exc…" at bounding box center [434, 183] width 91 height 17
click at [389, 175] on select "Choose an option... Pending Applied Excluded (Questions) Excluded (Expired) Exc…" at bounding box center [434, 183] width 91 height 17
click at [280, 223] on div "Program Manager, Performance Effectiveness" at bounding box center [290, 223] width 160 height 11
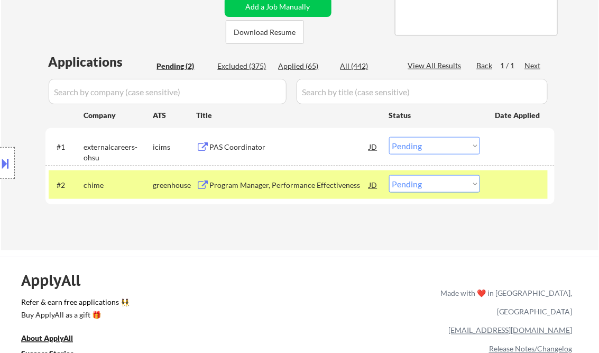
drag, startPoint x: 433, startPoint y: 186, endPoint x: 438, endPoint y: 193, distance: 8.7
click at [435, 191] on select "Choose an option... Pending Applied Excluded (Questions) Excluded (Expired) Exc…" at bounding box center [434, 183] width 91 height 17
select select ""excluded__bad_match_""
click at [389, 175] on select "Choose an option... Pending Applied Excluded (Questions) Excluded (Expired) Exc…" at bounding box center [434, 183] width 91 height 17
click at [307, 243] on div "← Return to /applysquad Mailslurp Inbox Job Search Builder Brianna Hodge User E…" at bounding box center [300, 40] width 598 height 419
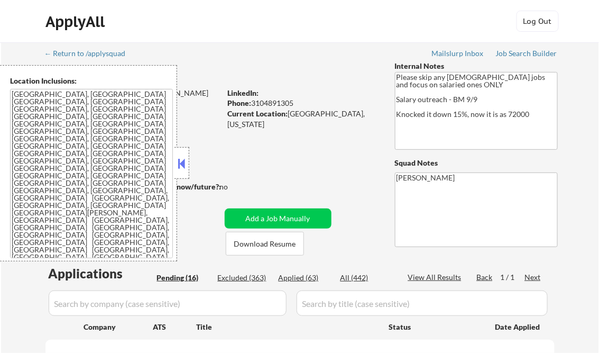
select select ""pending""
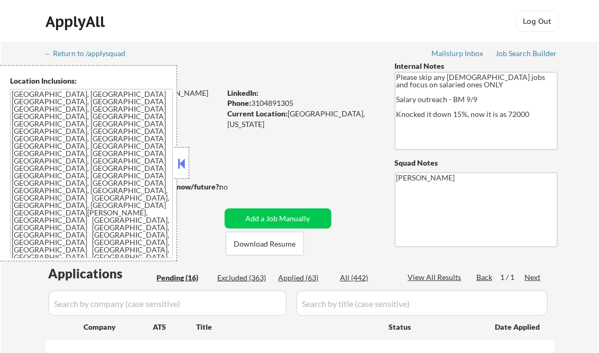
select select ""pending""
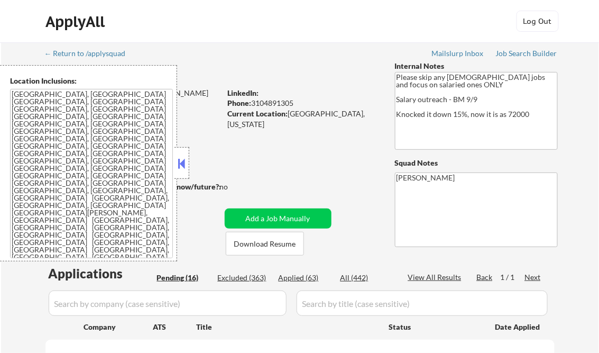
select select ""pending""
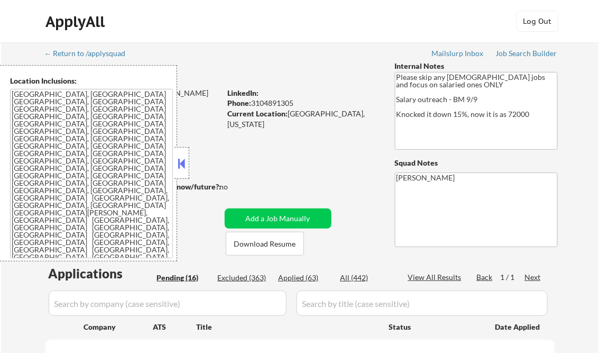
select select ""pending""
click at [186, 159] on button at bounding box center [182, 163] width 12 height 16
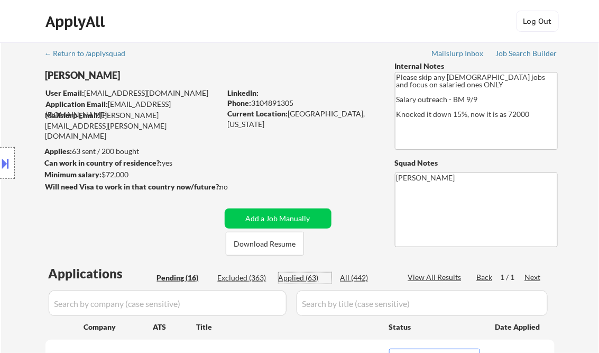
click at [308, 277] on div "Applied (63)" at bounding box center [305, 277] width 53 height 11
select select ""applied""
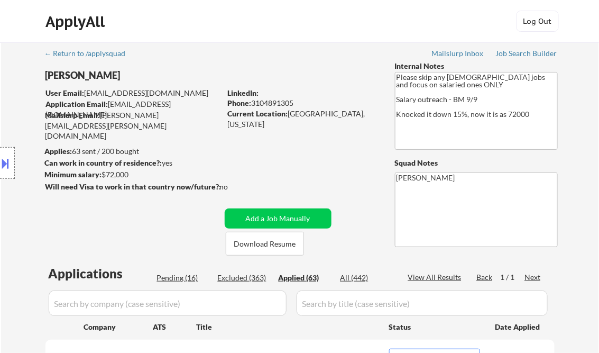
select select ""applied""
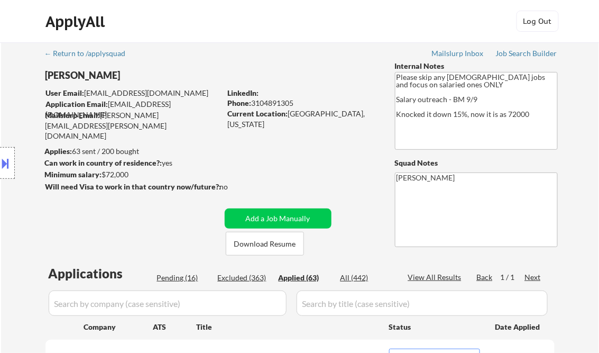
select select ""applied""
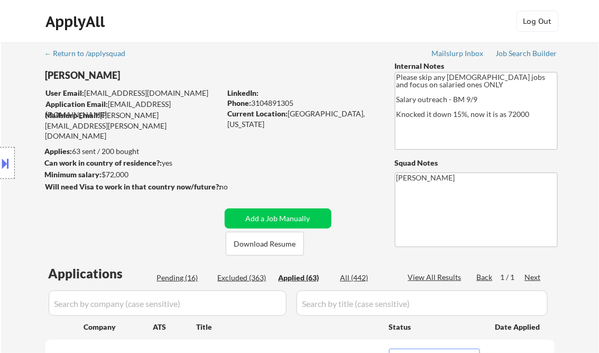
select select ""applied""
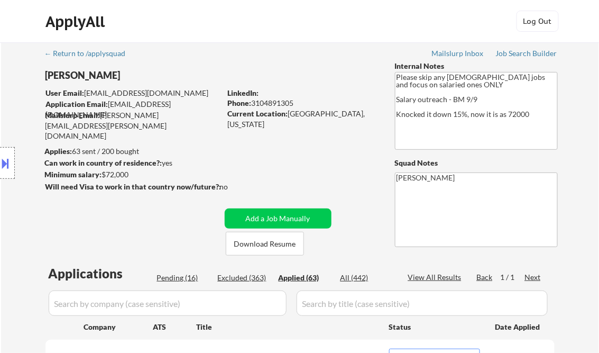
select select ""applied""
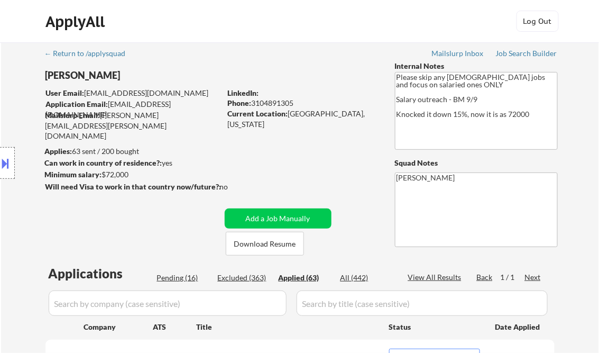
select select ""applied""
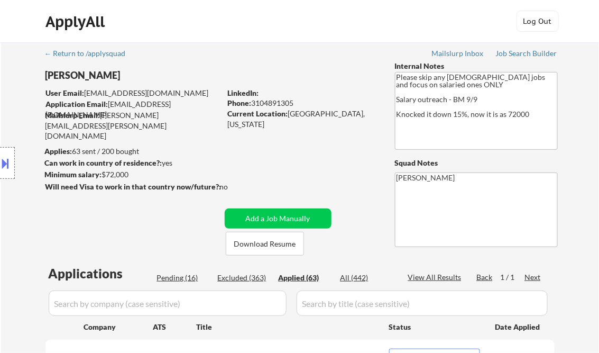
select select ""applied""
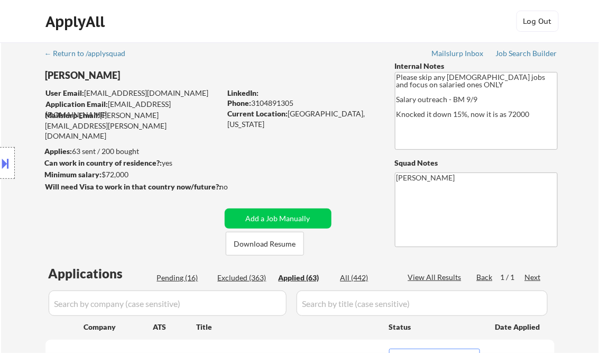
select select ""applied""
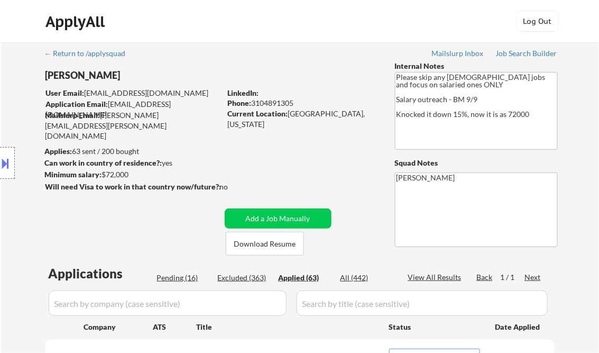
select select ""applied""
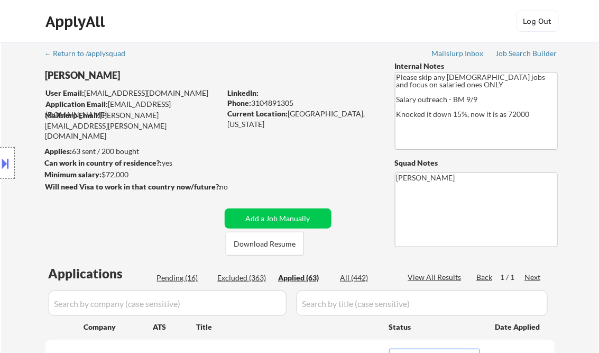
select select ""applied""
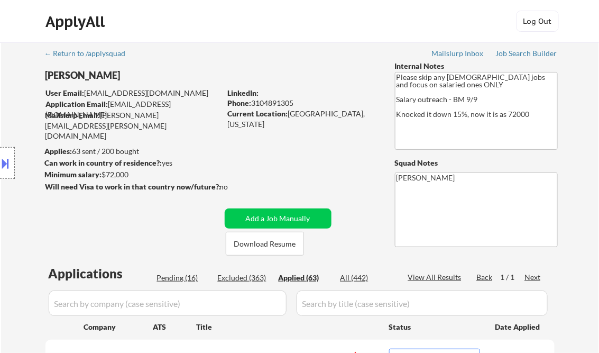
select select ""applied""
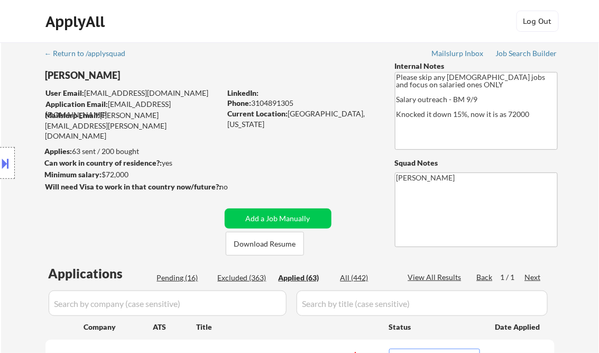
select select ""applied""
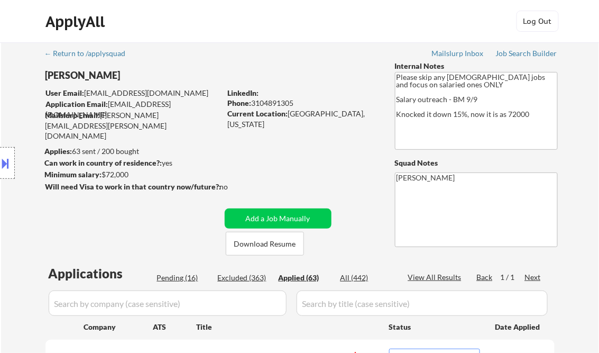
select select ""applied""
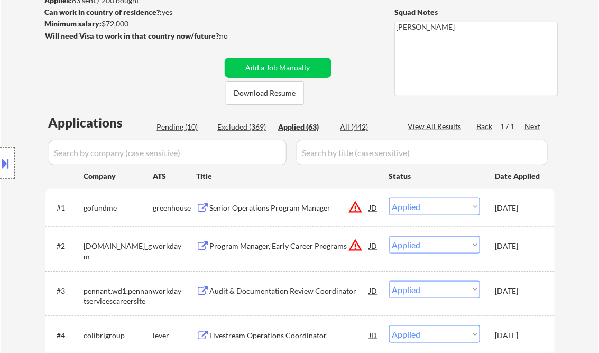
scroll to position [169, 0]
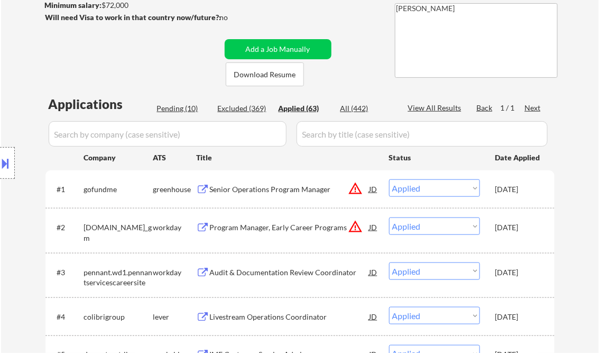
select select ""applied""
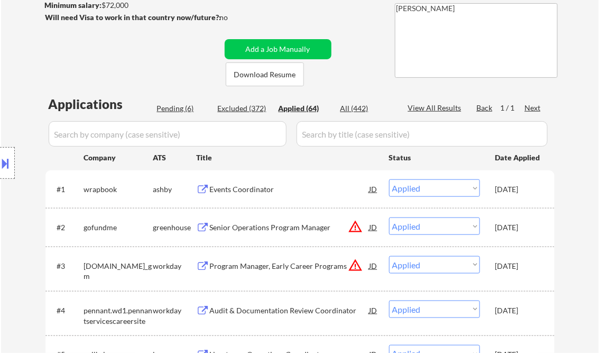
select select ""applied""
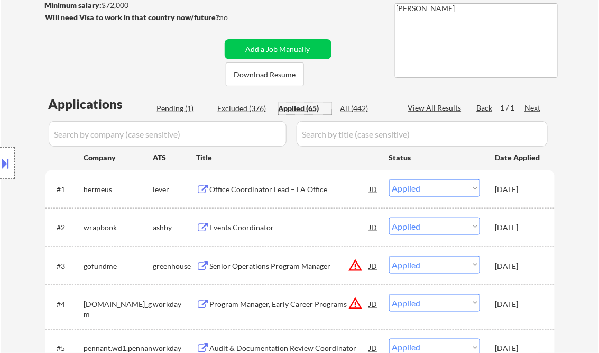
click at [185, 108] on div "Location Inclusions:" at bounding box center [94, 163] width 189 height 196
click at [184, 112] on div "Location Inclusions:" at bounding box center [94, 163] width 189 height 196
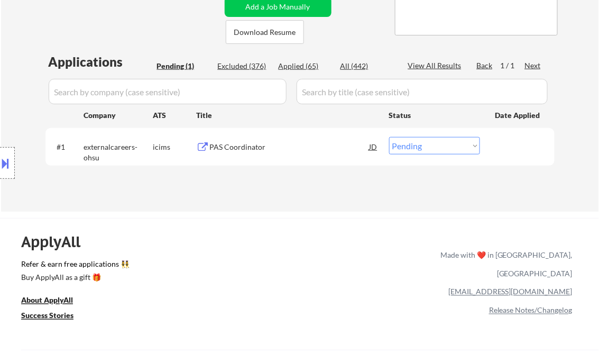
scroll to position [169, 0]
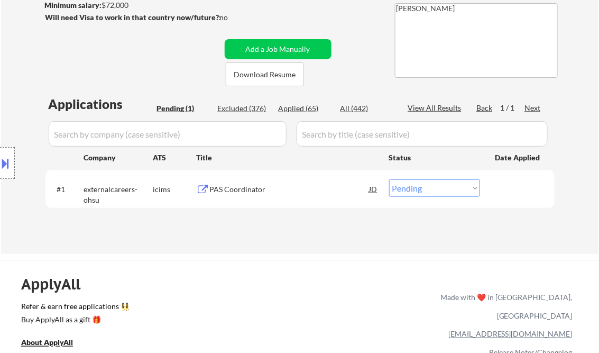
click at [244, 148] on div "Title" at bounding box center [288, 157] width 182 height 19
click at [242, 194] on div "PAS Coordinator" at bounding box center [290, 189] width 160 height 11
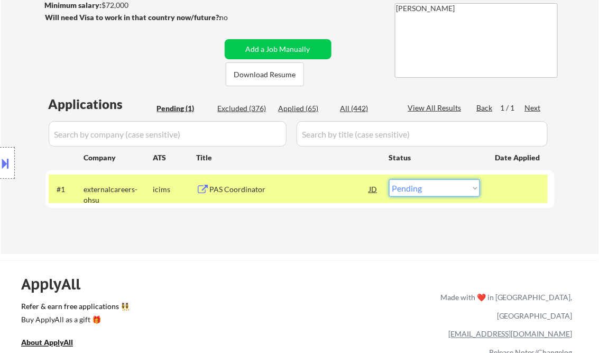
drag, startPoint x: 419, startPoint y: 190, endPoint x: 423, endPoint y: 197, distance: 7.6
click at [419, 190] on select "Choose an option... Pending Applied Excluded (Questions) Excluded (Expired) Exc…" at bounding box center [434, 187] width 91 height 17
select select ""excluded__salary_""
click at [389, 179] on select "Choose an option... Pending Applied Excluded (Questions) Excluded (Expired) Exc…" at bounding box center [434, 187] width 91 height 17
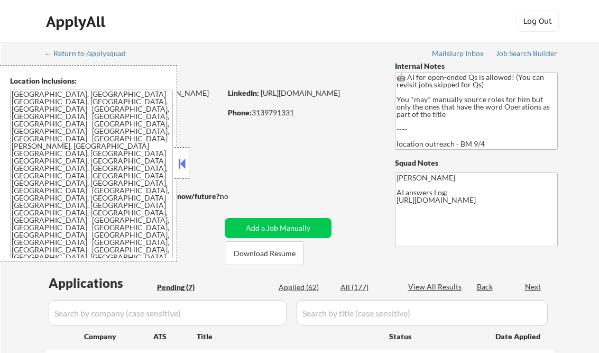
select select ""pending""
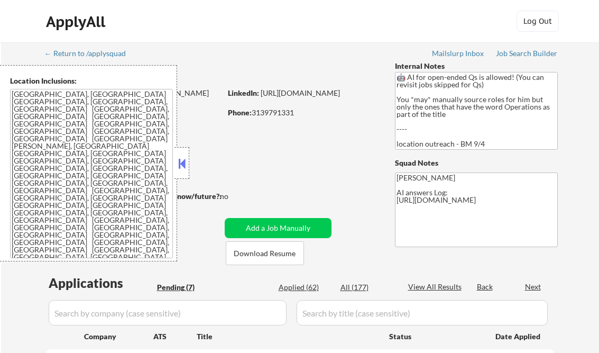
select select ""pending""
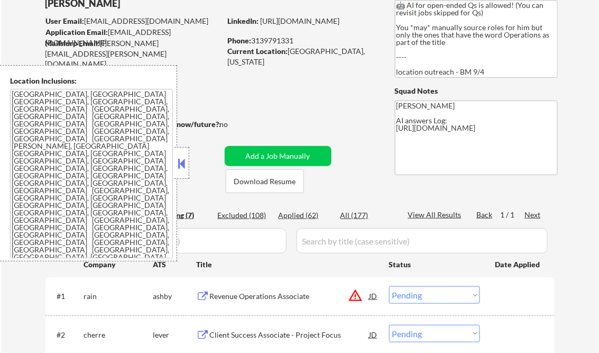
scroll to position [42, 0]
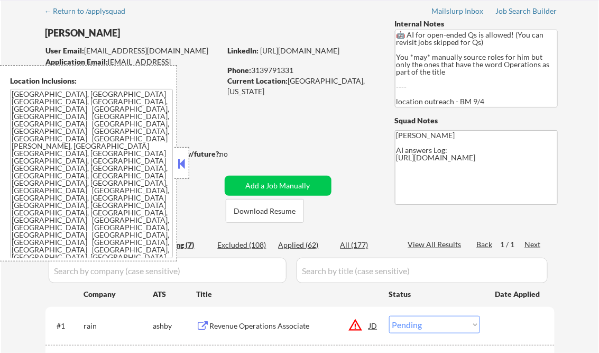
click at [182, 166] on button at bounding box center [182, 163] width 12 height 16
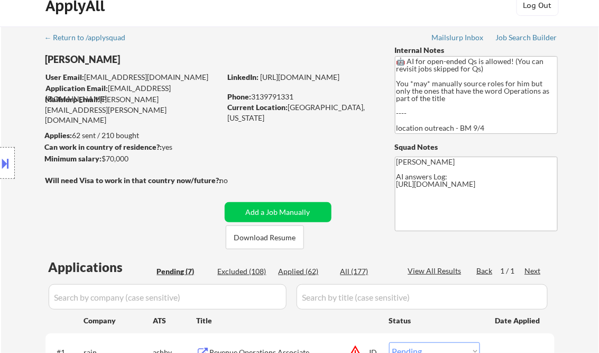
scroll to position [0, 0]
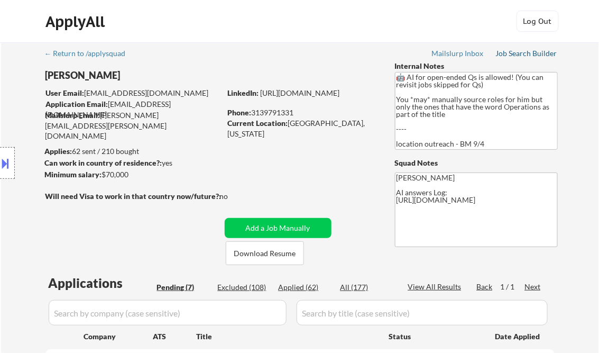
click at [524, 54] on div "Job Search Builder" at bounding box center [527, 53] width 62 height 7
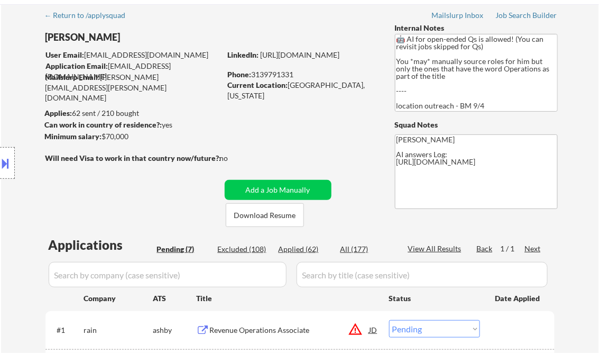
scroll to position [85, 0]
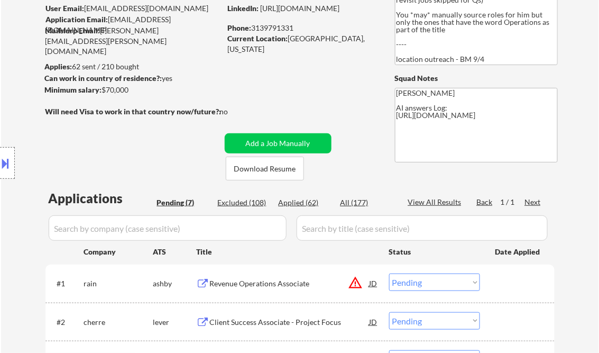
click at [176, 147] on div "Location Inclusions: Detroit, MI Hamtramck, MI Highland Park, MI Dearborn, MI G…" at bounding box center [94, 163] width 189 height 196
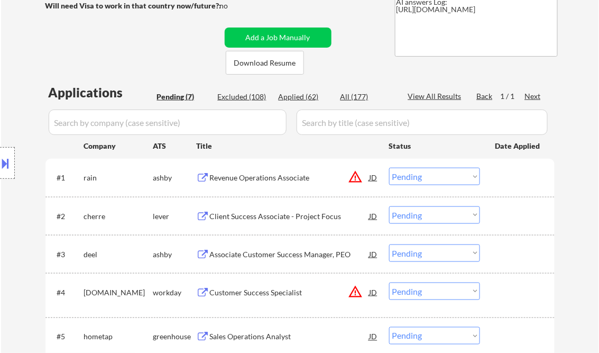
scroll to position [212, 0]
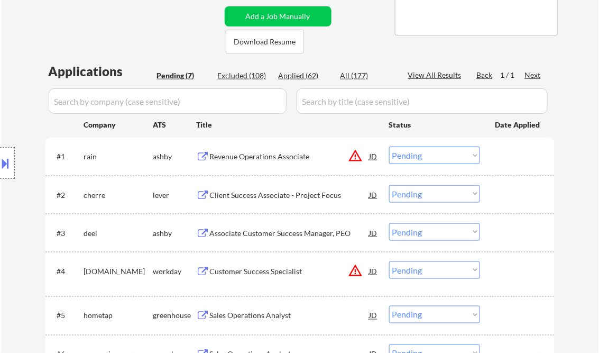
click at [276, 161] on div "Revenue Operations Associate" at bounding box center [290, 156] width 160 height 11
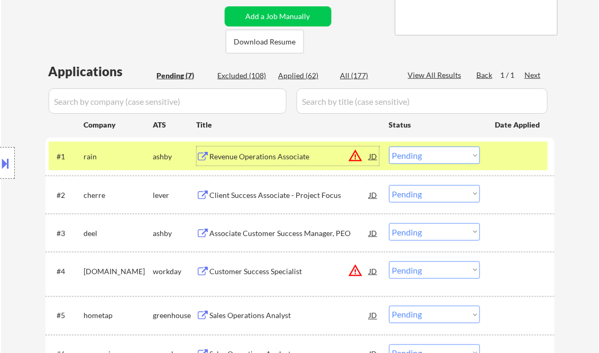
click at [3, 158] on button at bounding box center [6, 162] width 12 height 17
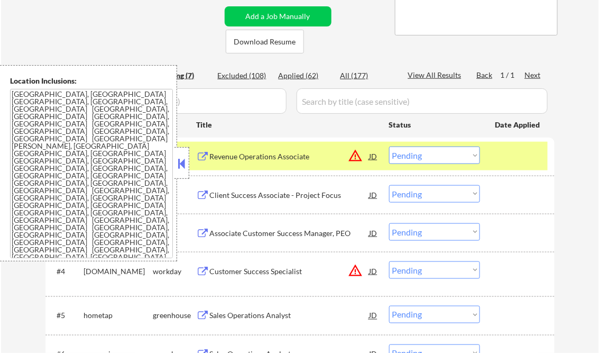
click at [182, 158] on button at bounding box center [182, 163] width 12 height 16
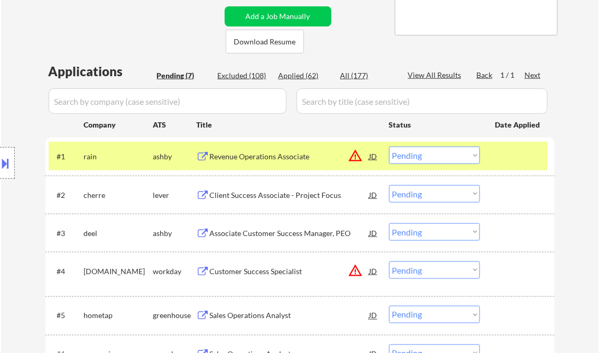
click at [426, 156] on select "Choose an option... Pending Applied Excluded (Questions) Excluded (Expired) Exc…" at bounding box center [434, 154] width 91 height 17
click at [389, 146] on select "Choose an option... Pending Applied Excluded (Questions) Excluded (Expired) Exc…" at bounding box center [434, 154] width 91 height 17
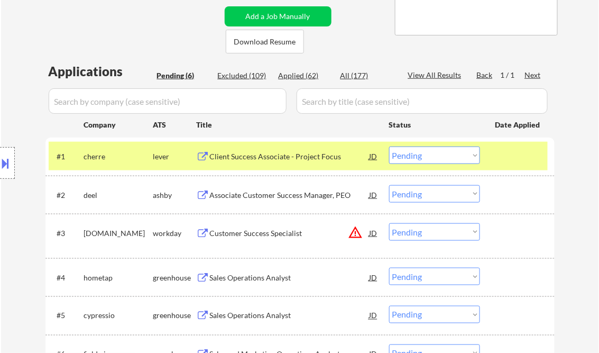
click at [287, 155] on div "Client Success Associate - Project Focus" at bounding box center [290, 156] width 160 height 11
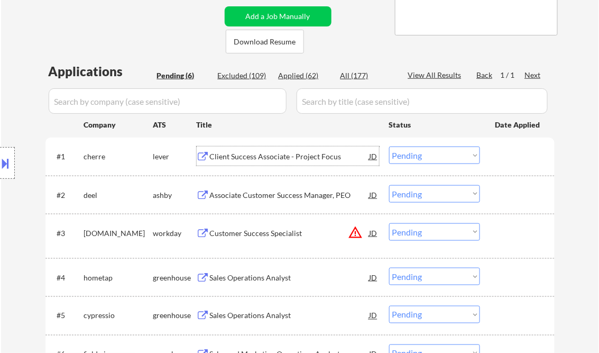
click at [265, 157] on div "Client Success Associate - Project Focus" at bounding box center [290, 156] width 160 height 11
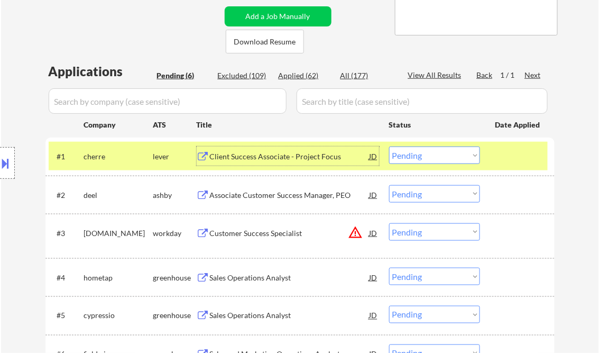
click at [429, 152] on select "Choose an option... Pending Applied Excluded (Questions) Excluded (Expired) Exc…" at bounding box center [434, 154] width 91 height 17
click at [389, 146] on select "Choose an option... Pending Applied Excluded (Questions) Excluded (Expired) Exc…" at bounding box center [434, 154] width 91 height 17
click at [303, 195] on div "Associate Customer Success Manager, PEO" at bounding box center [290, 195] width 160 height 11
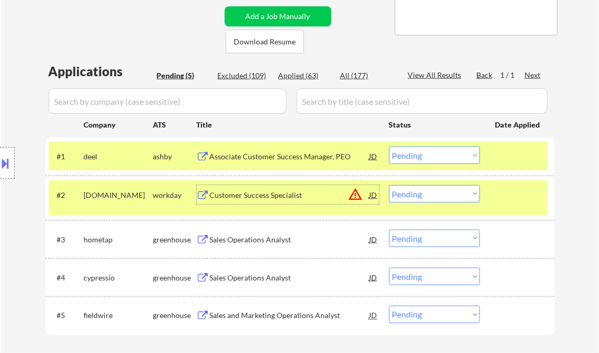
click at [450, 159] on select "Choose an option... Pending Applied Excluded (Questions) Excluded (Expired) Exc…" at bounding box center [434, 154] width 91 height 17
click at [389, 146] on select "Choose an option... Pending Applied Excluded (Questions) Excluded (Expired) Exc…" at bounding box center [434, 154] width 91 height 17
click at [291, 194] on div "Customer Success Specialist" at bounding box center [290, 195] width 160 height 11
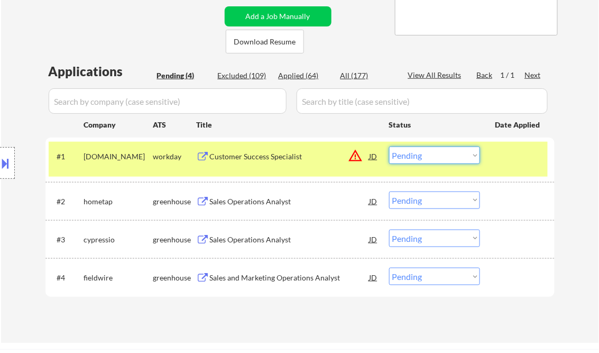
drag, startPoint x: 398, startPoint y: 159, endPoint x: 415, endPoint y: 165, distance: 17.6
click at [400, 159] on select "Choose an option... Pending Applied Excluded (Questions) Excluded (Expired) Exc…" at bounding box center [434, 154] width 91 height 17
click at [389, 146] on select "Choose an option... Pending Applied Excluded (Questions) Excluded (Expired) Exc…" at bounding box center [434, 154] width 91 height 17
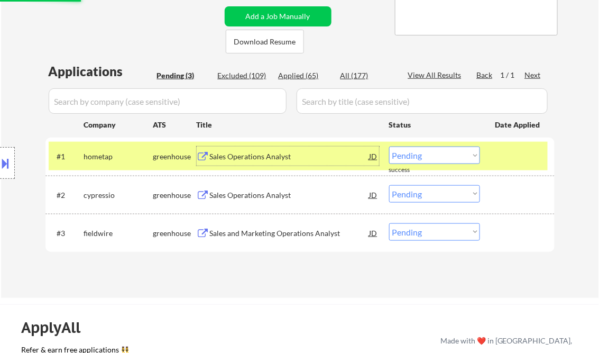
click at [259, 160] on div "Sales Operations Analyst" at bounding box center [290, 156] width 160 height 11
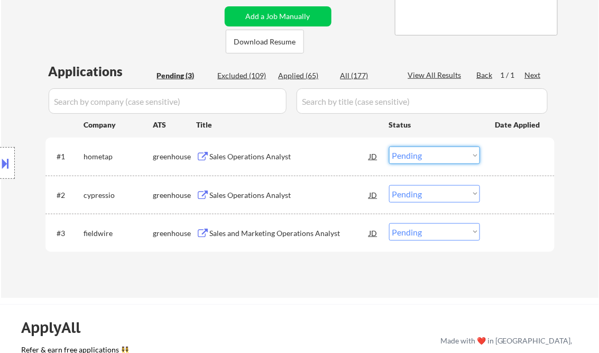
drag, startPoint x: 413, startPoint y: 153, endPoint x: 429, endPoint y: 164, distance: 19.4
click at [413, 153] on select "Choose an option... Pending Applied Excluded (Questions) Excluded (Expired) Exc…" at bounding box center [434, 154] width 91 height 17
click at [389, 146] on select "Choose an option... Pending Applied Excluded (Questions) Excluded (Expired) Exc…" at bounding box center [434, 154] width 91 height 17
click at [265, 194] on div "Sales Operations Analyst" at bounding box center [290, 195] width 160 height 11
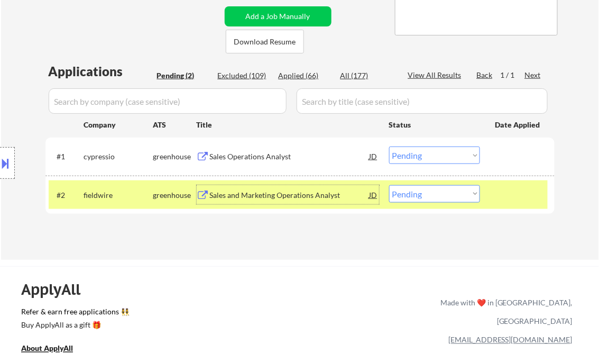
drag, startPoint x: 427, startPoint y: 154, endPoint x: 444, endPoint y: 162, distance: 18.7
click at [427, 154] on select "Choose an option... Pending Applied Excluded (Questions) Excluded (Expired) Exc…" at bounding box center [434, 154] width 91 height 17
click at [389, 146] on select "Choose an option... Pending Applied Excluded (Questions) Excluded (Expired) Exc…" at bounding box center [434, 154] width 91 height 17
click at [269, 196] on div "Sales and Marketing Operations Analyst" at bounding box center [290, 195] width 160 height 11
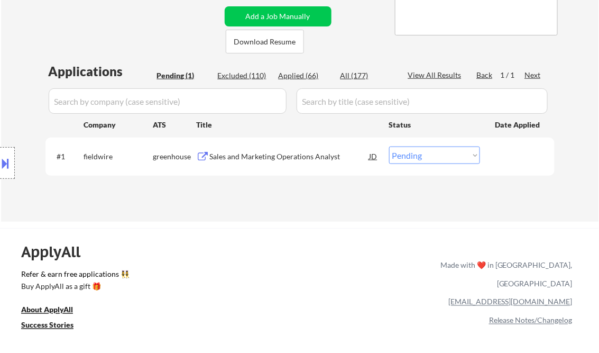
click at [415, 158] on select "Choose an option... Pending Applied Excluded (Questions) Excluded (Expired) Exc…" at bounding box center [434, 154] width 91 height 17
select select ""applied""
click at [389, 146] on select "Choose an option... Pending Applied Excluded (Questions) Excluded (Expired) Exc…" at bounding box center [434, 154] width 91 height 17
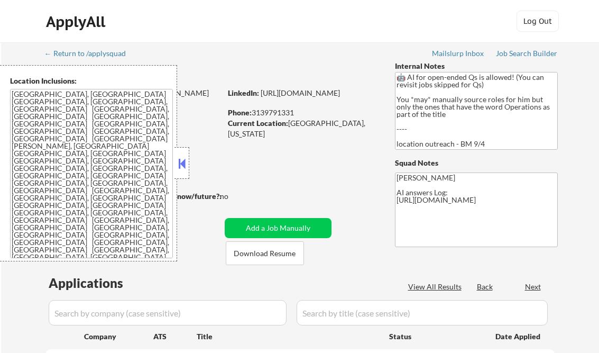
select select ""pending""
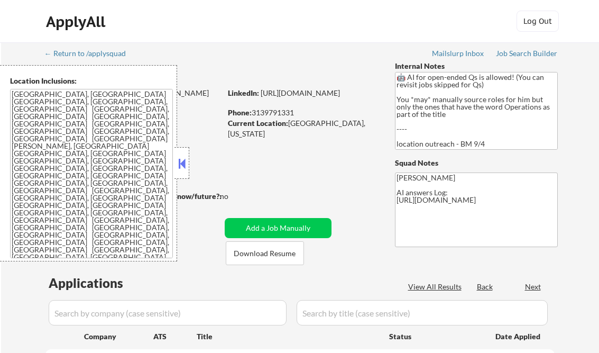
select select ""pending""
click at [181, 157] on button at bounding box center [182, 163] width 12 height 16
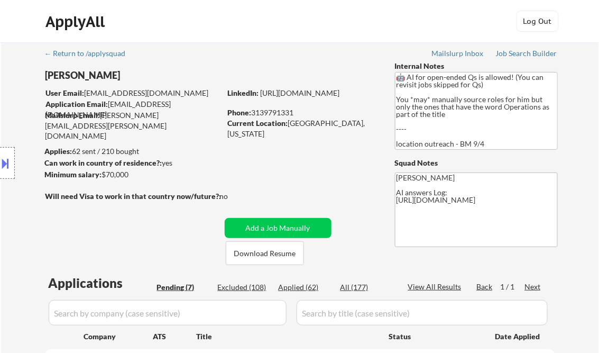
click at [307, 291] on div "Applied (62)" at bounding box center [305, 287] width 53 height 11
select select ""applied""
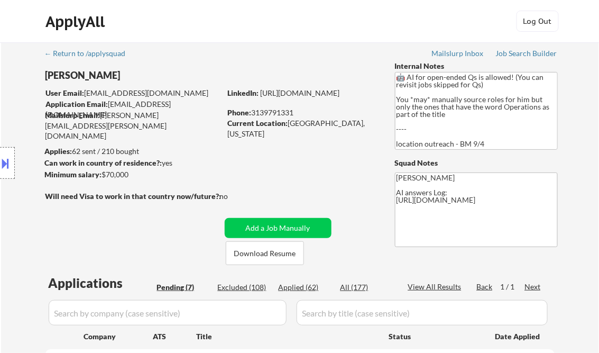
select select ""applied""
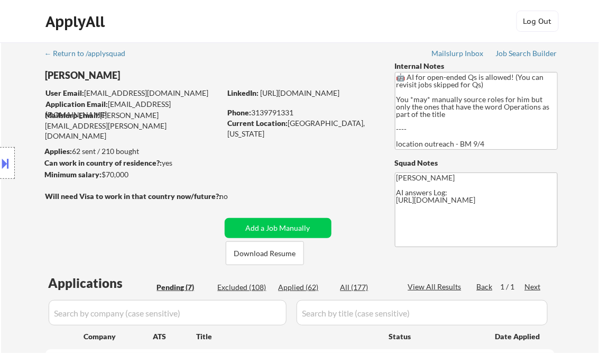
select select ""applied""
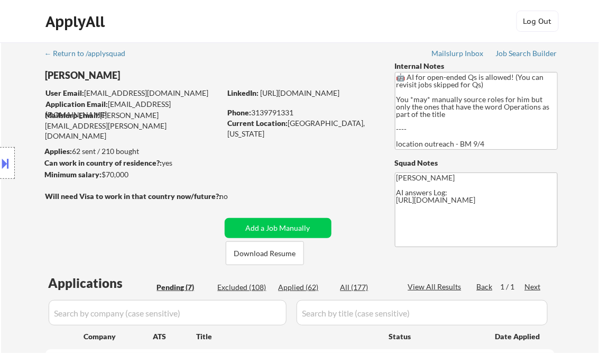
select select ""applied""
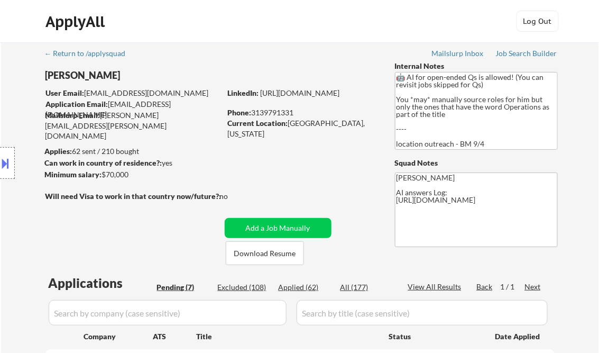
select select ""applied""
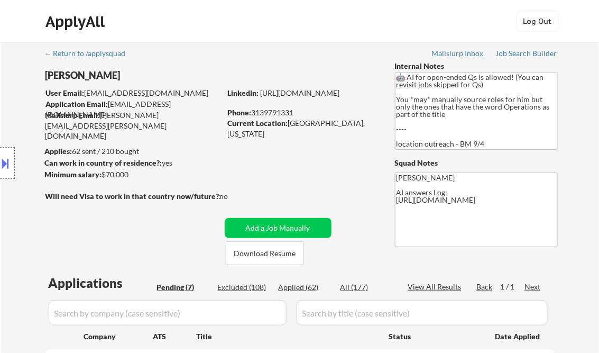
select select ""applied""
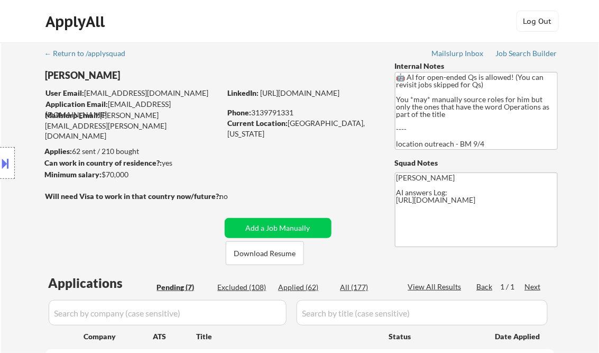
select select ""applied""
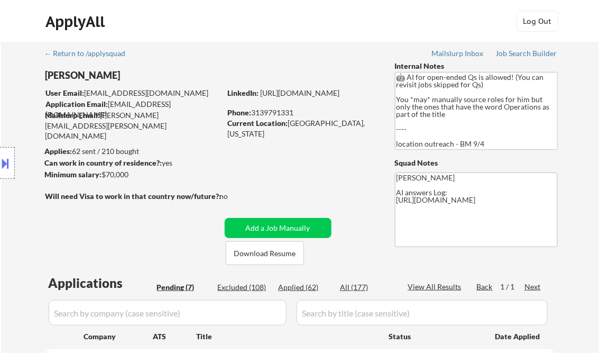
select select ""applied""
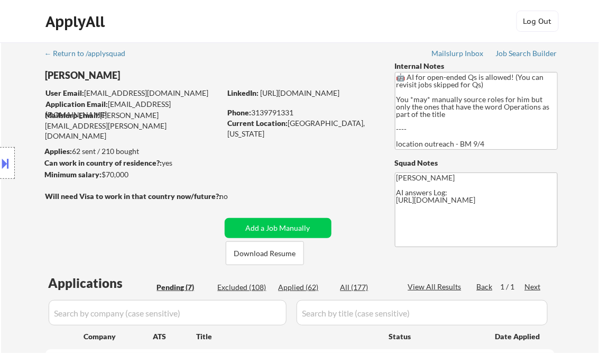
select select ""applied""
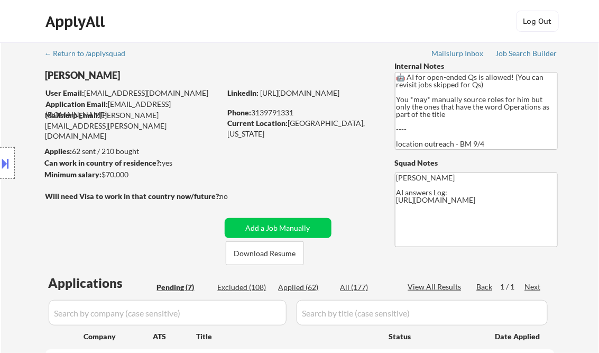
select select ""applied""
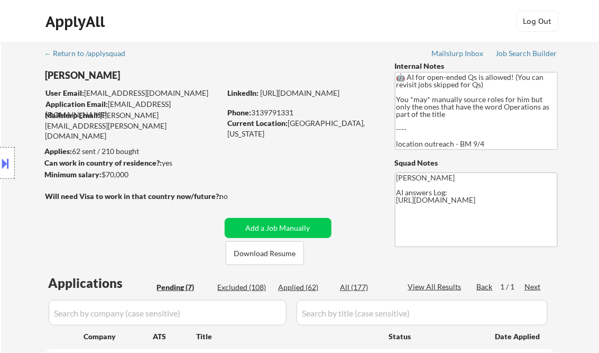
select select ""applied""
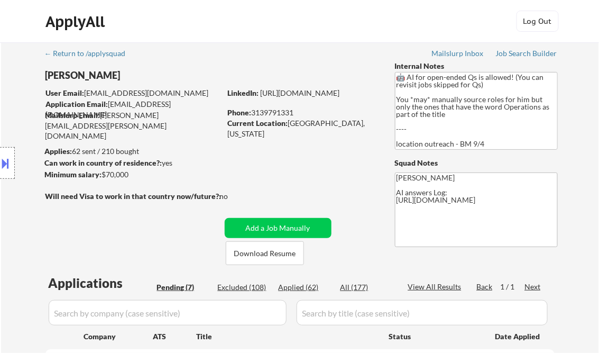
select select ""applied""
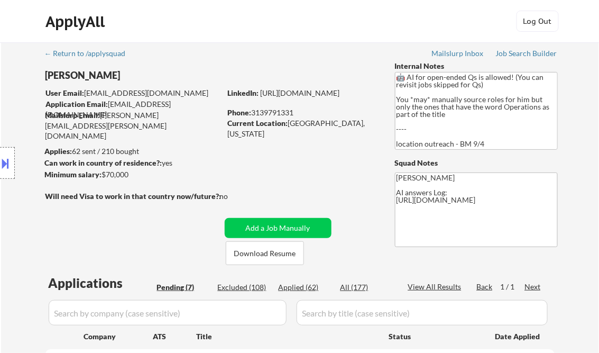
select select ""applied""
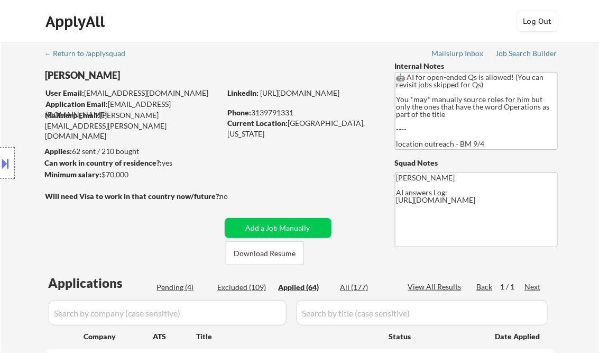
select select ""applied""
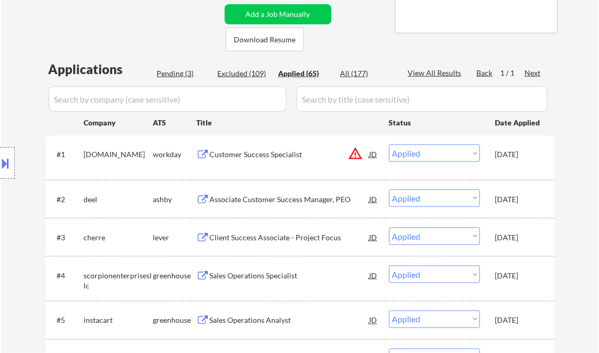
scroll to position [169, 0]
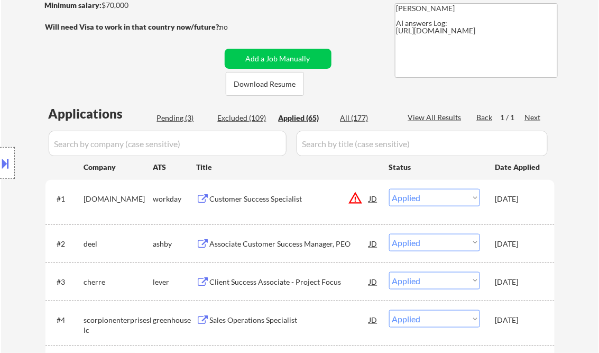
select select ""applied""
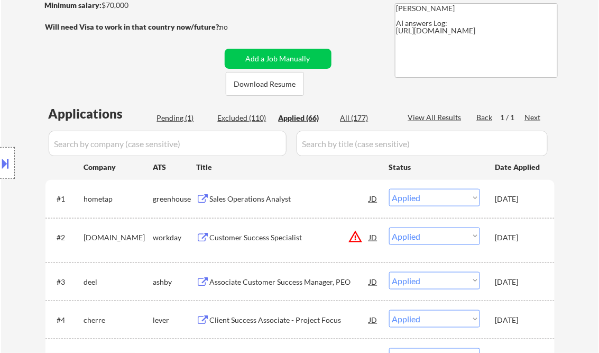
select select ""applied""
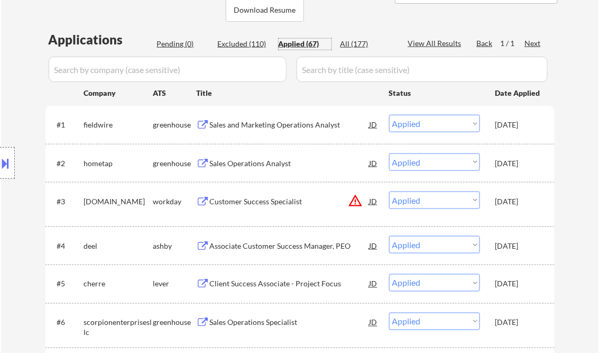
scroll to position [254, 0]
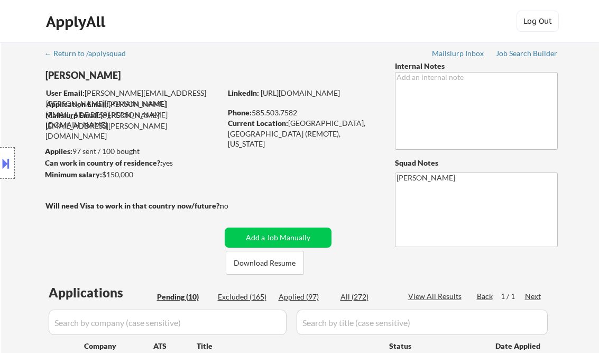
select select ""pending""
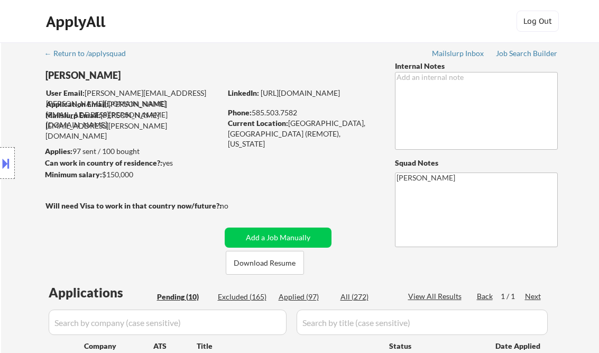
select select ""pending""
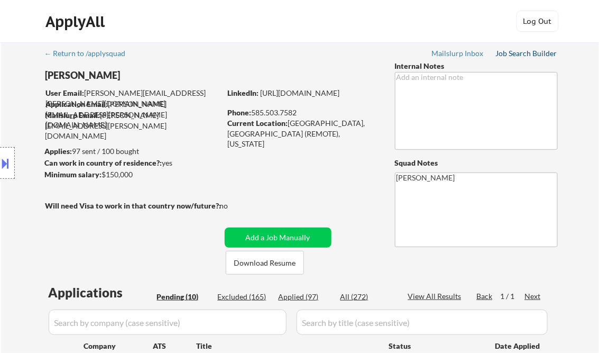
click at [529, 54] on div "Job Search Builder" at bounding box center [527, 53] width 62 height 7
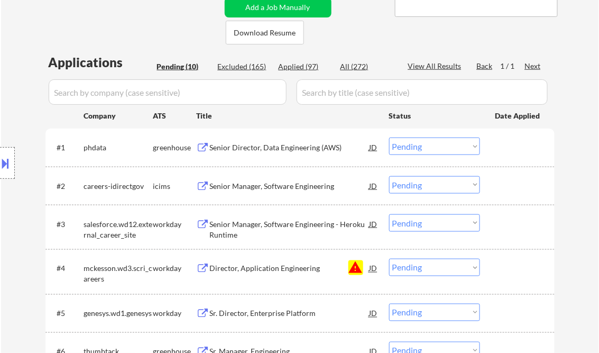
scroll to position [296, 0]
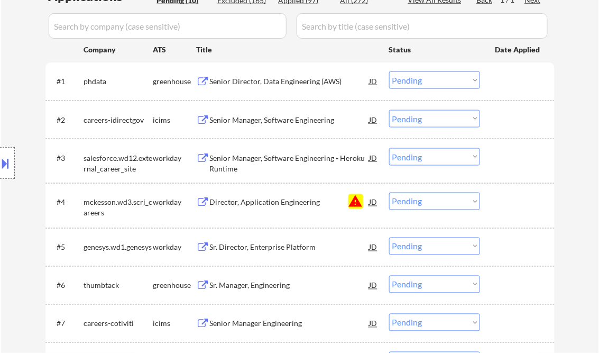
click at [451, 207] on select "Choose an option... Pending Applied Excluded (Questions) Excluded (Expired) Exc…" at bounding box center [434, 201] width 91 height 17
click at [389, 193] on select "Choose an option... Pending Applied Excluded (Questions) Excluded (Expired) Exc…" at bounding box center [434, 201] width 91 height 17
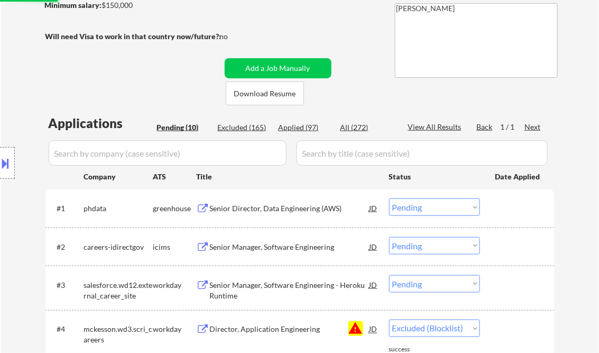
select select ""pending""
click at [282, 207] on div "Senior Director, Data Engineering (AWS)" at bounding box center [290, 208] width 160 height 11
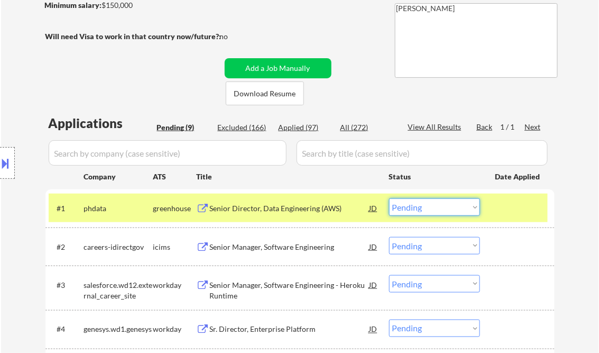
drag, startPoint x: 422, startPoint y: 207, endPoint x: 430, endPoint y: 215, distance: 12.0
click at [422, 207] on select "Choose an option... Pending Applied Excluded (Questions) Excluded (Expired) Exc…" at bounding box center [434, 206] width 91 height 17
click at [389, 198] on select "Choose an option... Pending Applied Excluded (Questions) Excluded (Expired) Exc…" at bounding box center [434, 206] width 91 height 17
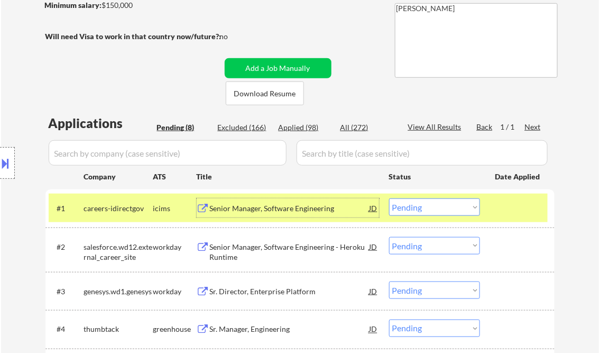
drag, startPoint x: 268, startPoint y: 206, endPoint x: 235, endPoint y: 5, distance: 203.6
click at [270, 206] on div "Senior Manager, Software Engineering" at bounding box center [290, 208] width 160 height 11
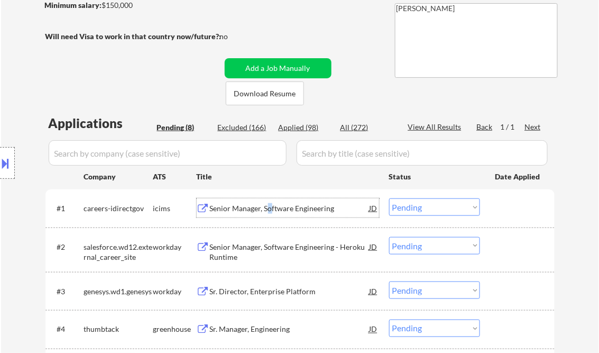
drag, startPoint x: 422, startPoint y: 206, endPoint x: 428, endPoint y: 217, distance: 12.3
click at [422, 206] on select "Choose an option... Pending Applied Excluded (Questions) Excluded (Expired) Exc…" at bounding box center [434, 206] width 91 height 17
click at [389, 198] on select "Choose an option... Pending Applied Excluded (Questions) Excluded (Expired) Exc…" at bounding box center [434, 206] width 91 height 17
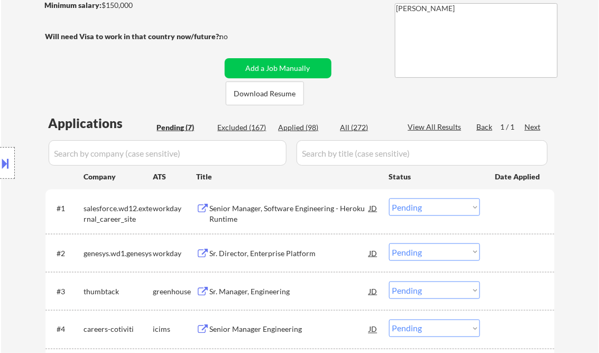
click at [263, 213] on div "Senior Manager, Software Engineering - Heroku Runtime" at bounding box center [290, 213] width 160 height 21
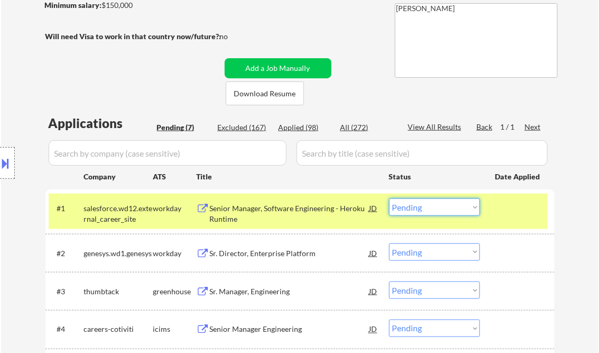
drag, startPoint x: 424, startPoint y: 205, endPoint x: 427, endPoint y: 216, distance: 11.0
click at [424, 205] on select "Choose an option... Pending Applied Excluded (Questions) Excluded (Expired) Exc…" at bounding box center [434, 206] width 91 height 17
click at [389, 198] on select "Choose an option... Pending Applied Excluded (Questions) Excluded (Expired) Exc…" at bounding box center [434, 206] width 91 height 17
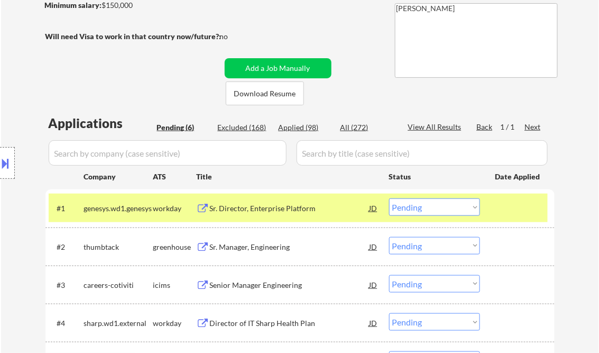
click at [263, 208] on div "Sr. Director, Enterprise Platform" at bounding box center [290, 208] width 160 height 11
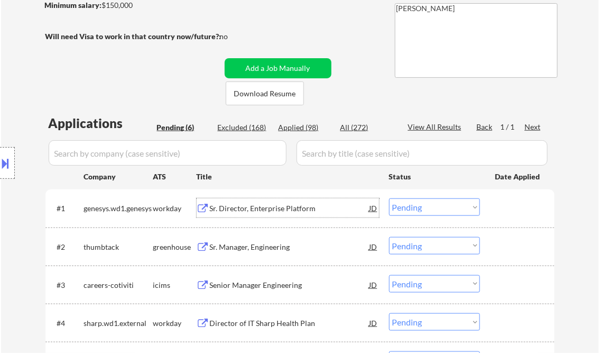
drag, startPoint x: 415, startPoint y: 207, endPoint x: 423, endPoint y: 215, distance: 11.6
click at [415, 207] on select "Choose an option... Pending Applied Excluded (Questions) Excluded (Expired) Exc…" at bounding box center [434, 206] width 91 height 17
click at [389, 198] on select "Choose an option... Pending Applied Excluded (Questions) Excluded (Expired) Exc…" at bounding box center [434, 206] width 91 height 17
click at [278, 249] on div "Sr. Manager, Engineering" at bounding box center [290, 247] width 160 height 11
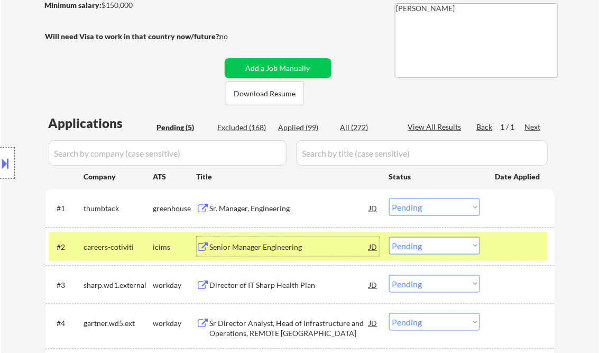
drag, startPoint x: 417, startPoint y: 210, endPoint x: 424, endPoint y: 216, distance: 9.8
click at [417, 210] on select "Choose an option... Pending Applied Excluded (Questions) Excluded (Expired) Exc…" at bounding box center [434, 206] width 91 height 17
click at [389, 198] on select "Choose an option... Pending Applied Excluded (Questions) Excluded (Expired) Exc…" at bounding box center [434, 206] width 91 height 17
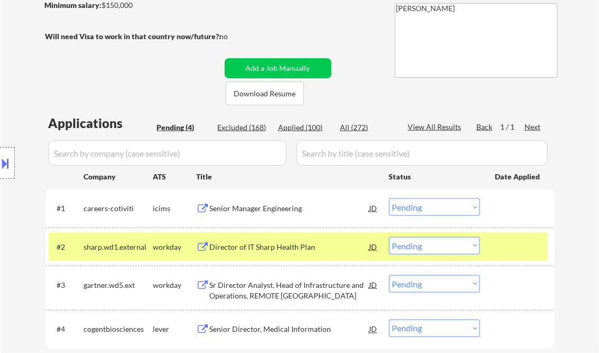
click at [261, 205] on div "Senior Manager Engineering" at bounding box center [290, 208] width 160 height 11
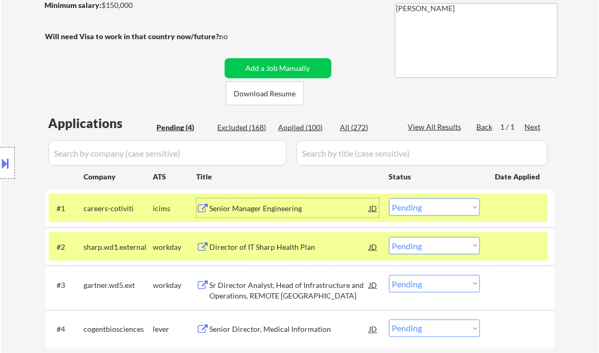
click at [429, 212] on select "Choose an option... Pending Applied Excluded (Questions) Excluded (Expired) Exc…" at bounding box center [434, 206] width 91 height 17
click at [389, 198] on select "Choose an option... Pending Applied Excluded (Questions) Excluded (Expired) Exc…" at bounding box center [434, 206] width 91 height 17
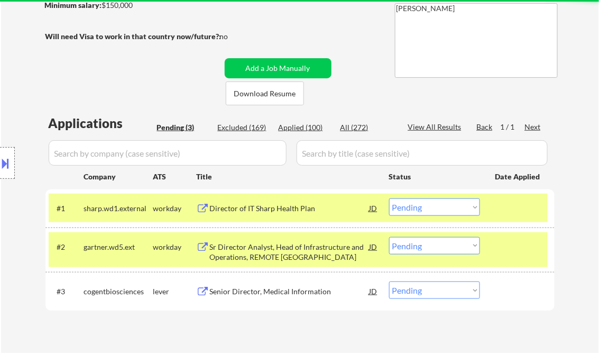
click at [260, 210] on div "Director of IT Sharp Health Plan" at bounding box center [290, 208] width 160 height 11
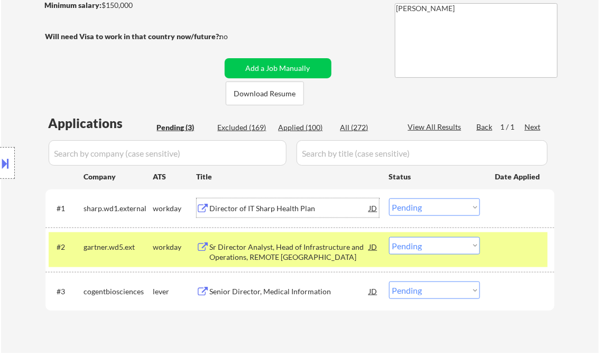
drag, startPoint x: 407, startPoint y: 207, endPoint x: 426, endPoint y: 216, distance: 21.1
click at [409, 208] on select "Choose an option... Pending Applied Excluded (Questions) Excluded (Expired) Exc…" at bounding box center [434, 206] width 91 height 17
click at [389, 198] on select "Choose an option... Pending Applied Excluded (Questions) Excluded (Expired) Exc…" at bounding box center [434, 206] width 91 height 17
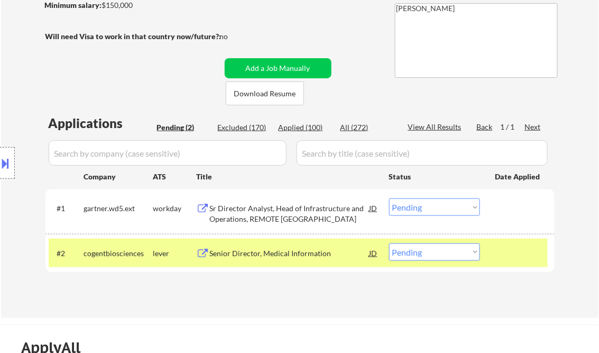
click at [280, 216] on div "Sr Director Analyst, Head of Infrastructure and Operations, REMOTE US" at bounding box center [290, 213] width 160 height 21
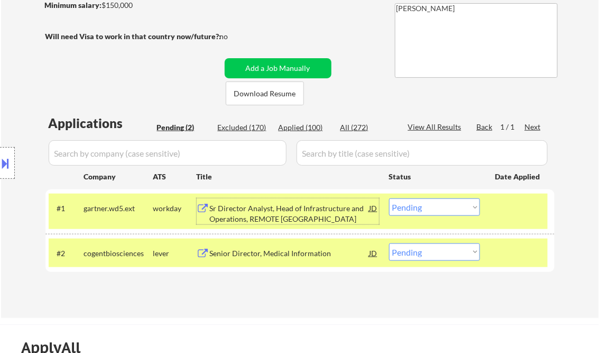
click at [259, 213] on div "Sr Director Analyst, Head of Infrastructure and Operations, REMOTE US" at bounding box center [290, 213] width 160 height 21
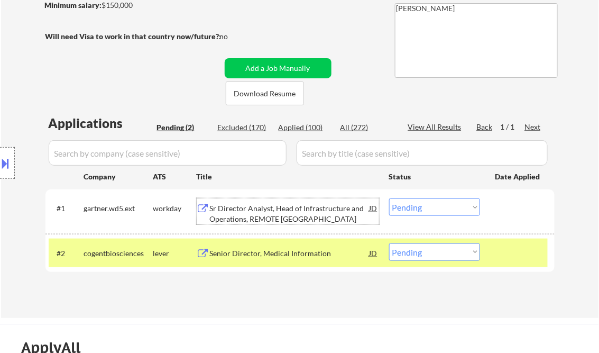
click at [426, 208] on select "Choose an option... Pending Applied Excluded (Questions) Excluded (Expired) Exc…" at bounding box center [434, 206] width 91 height 17
click at [389, 198] on select "Choose an option... Pending Applied Excluded (Questions) Excluded (Expired) Exc…" at bounding box center [434, 206] width 91 height 17
click at [309, 251] on div "Senior Director, Medical Information" at bounding box center [290, 253] width 160 height 11
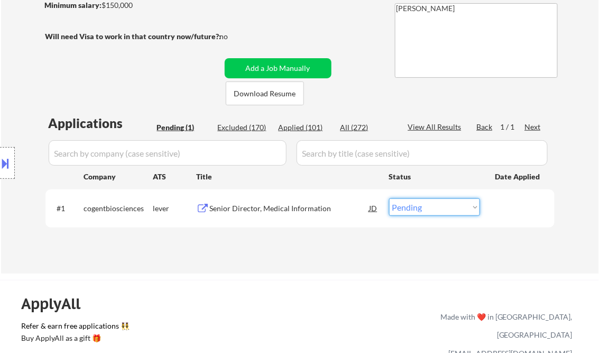
drag, startPoint x: 413, startPoint y: 210, endPoint x: 425, endPoint y: 216, distance: 13.7
click at [413, 210] on select "Choose an option... Pending Applied Excluded (Questions) Excluded (Expired) Exc…" at bounding box center [434, 206] width 91 height 17
select select ""excluded__bad_match_""
click at [389, 198] on select "Choose an option... Pending Applied Excluded (Questions) Excluded (Expired) Exc…" at bounding box center [434, 206] width 91 height 17
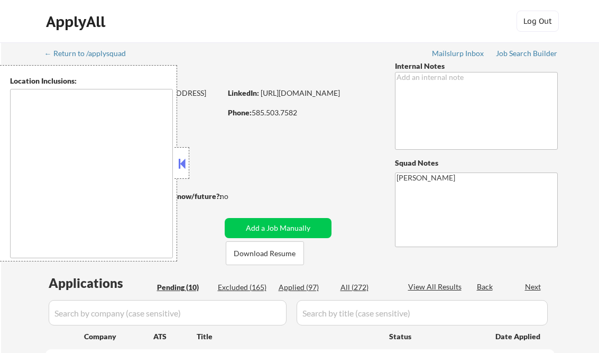
select select ""pending""
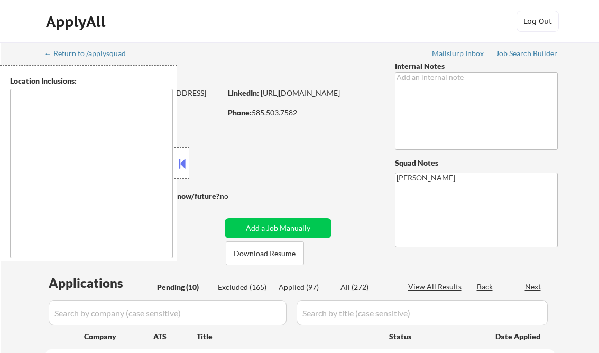
select select ""pending""
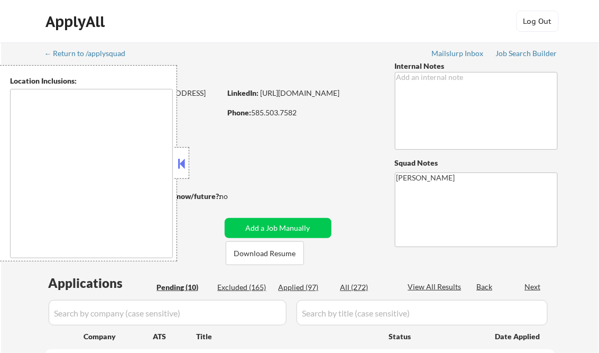
type textarea "[GEOGRAPHIC_DATA], [GEOGRAPHIC_DATA] [GEOGRAPHIC_DATA], [GEOGRAPHIC_DATA] [GEOG…"
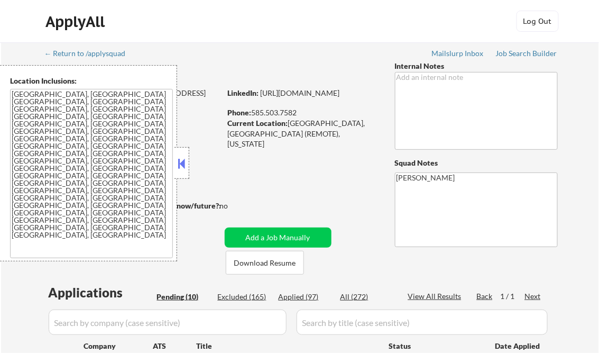
click at [179, 165] on button at bounding box center [182, 163] width 12 height 16
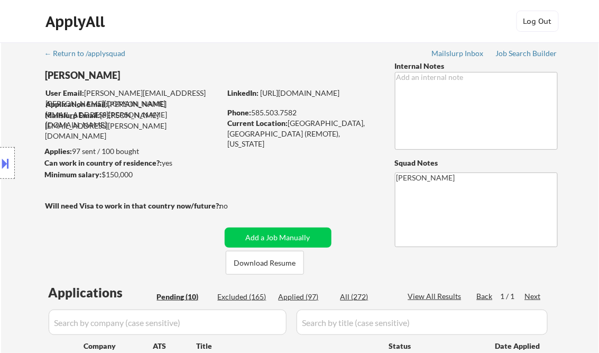
click at [310, 296] on div "Applied (97)" at bounding box center [305, 296] width 53 height 11
select select ""applied""
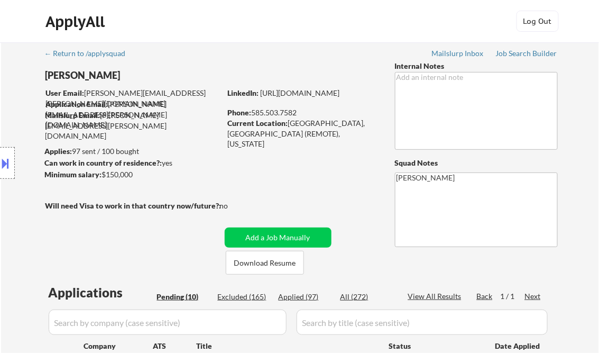
select select ""applied""
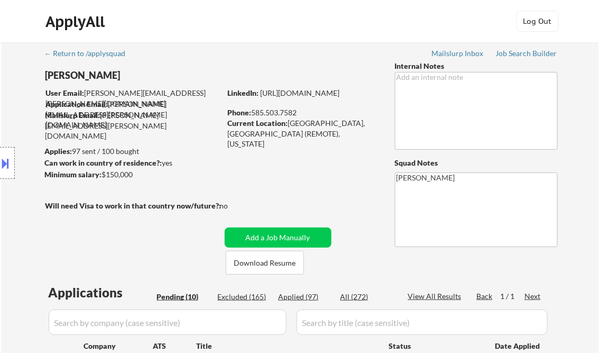
select select ""applied""
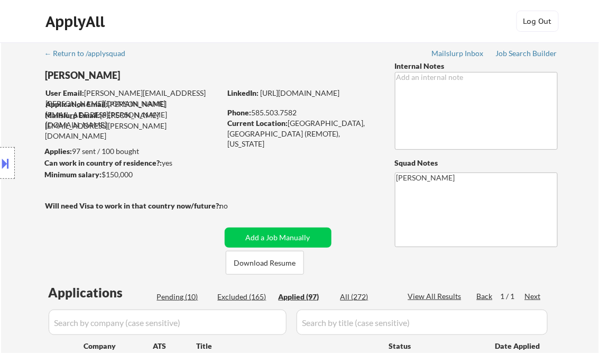
select select ""applied""
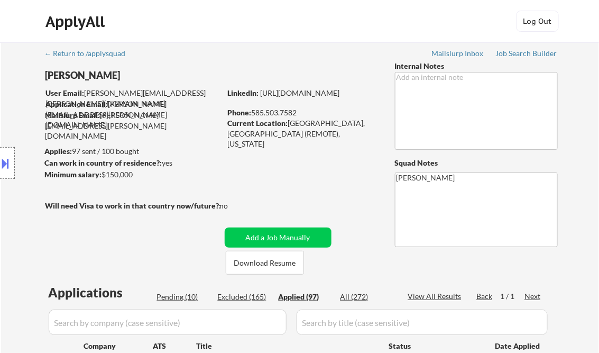
select select ""applied""
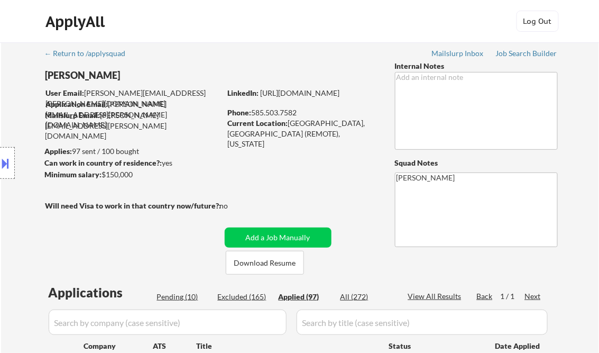
select select ""applied""
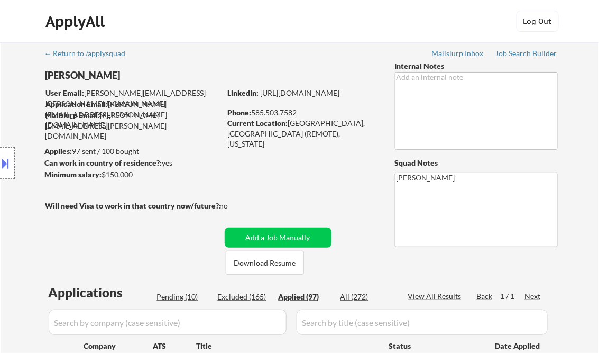
select select ""applied""
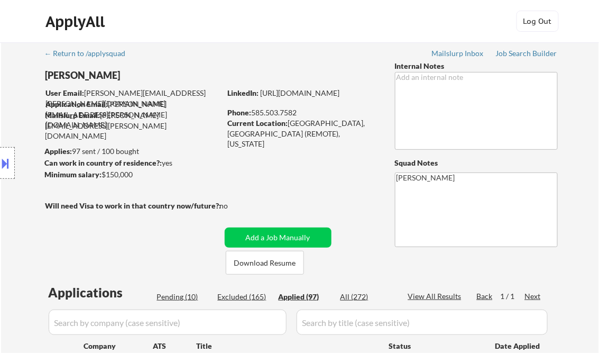
select select ""applied""
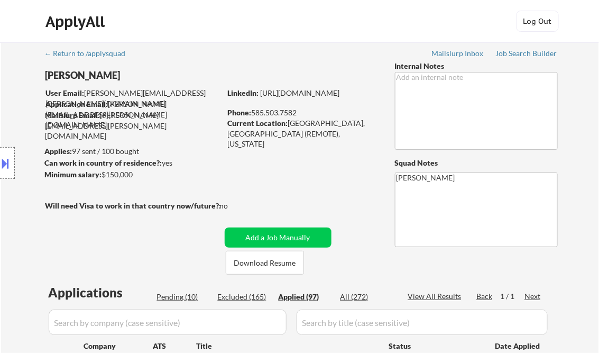
select select ""applied""
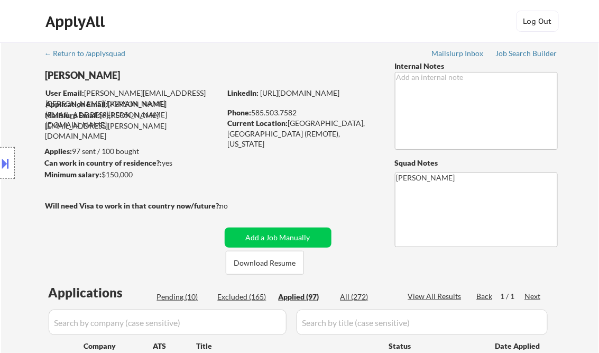
select select ""applied""
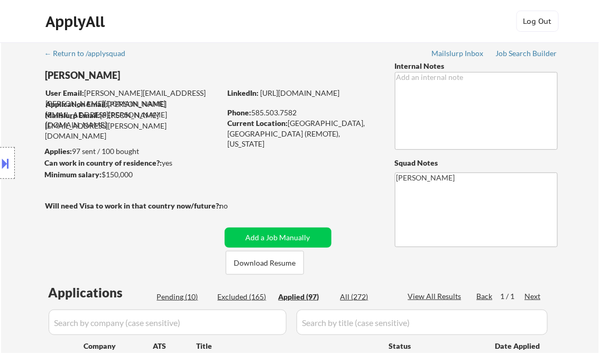
select select ""applied""
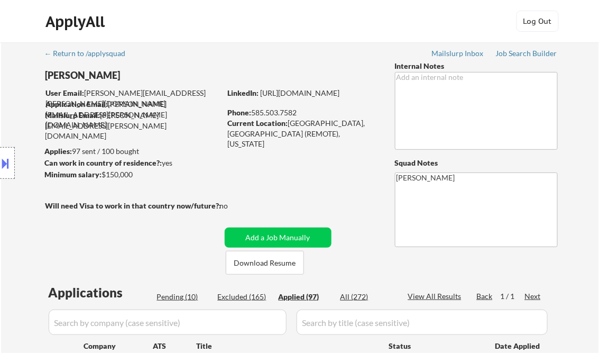
select select ""applied""
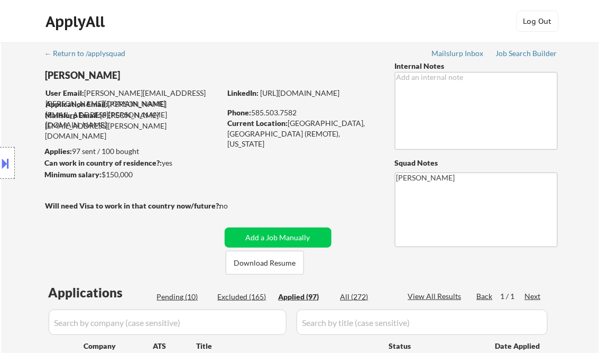
select select ""applied""
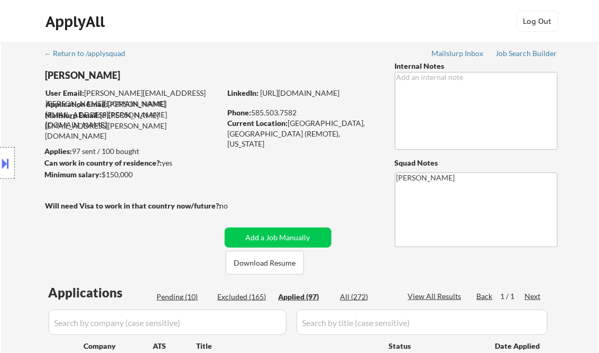
select select ""applied""
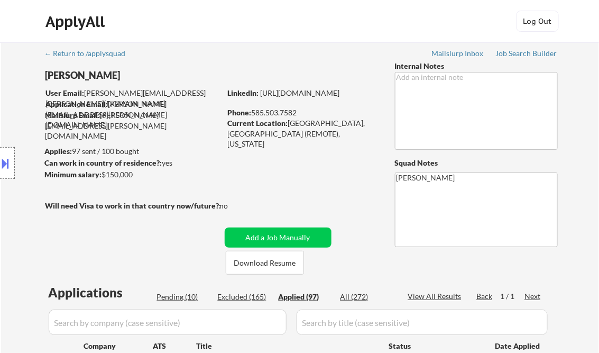
select select ""applied""
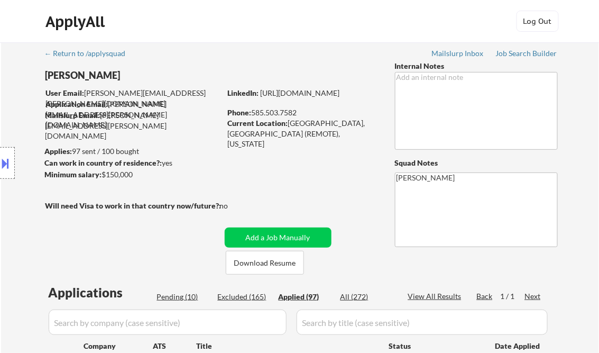
select select ""applied""
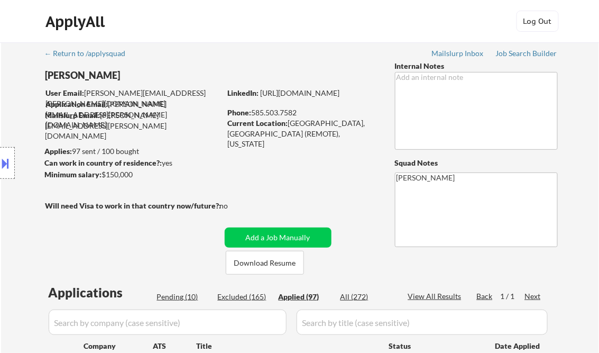
select select ""applied""
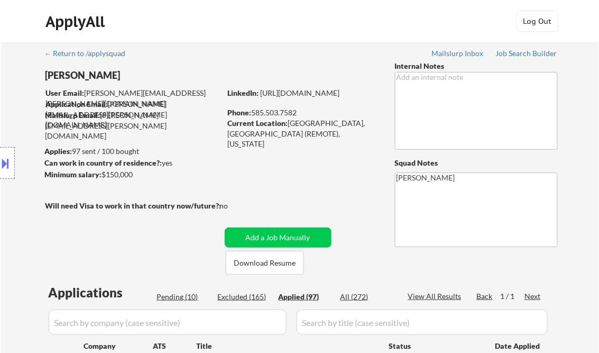
select select ""applied""
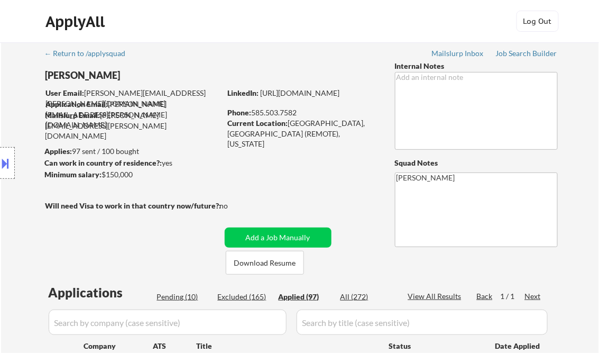
select select ""applied""
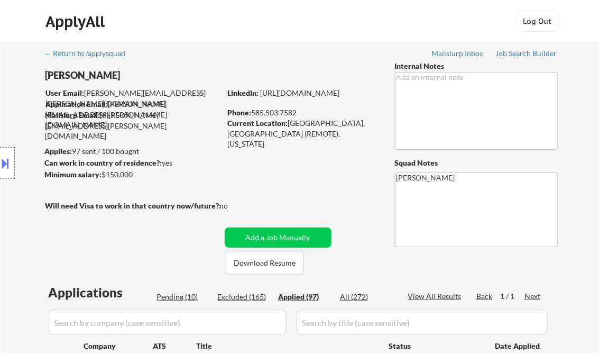
select select ""applied""
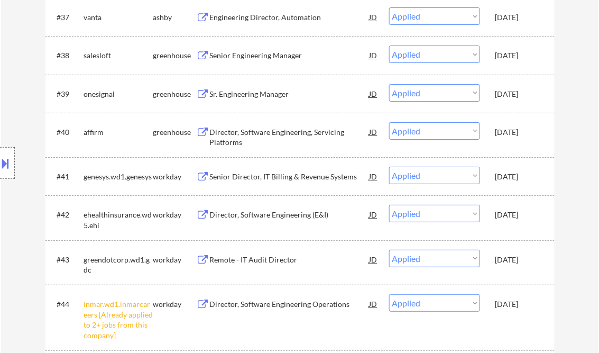
select select ""applied""
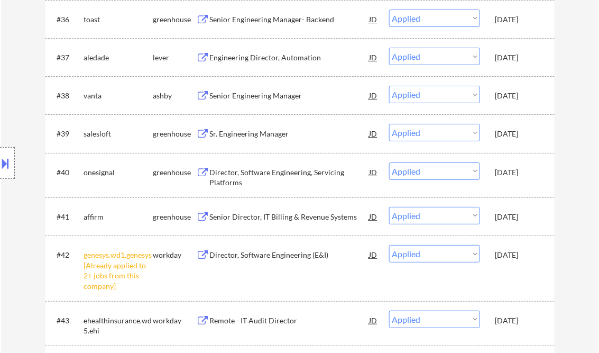
scroll to position [2922, 0]
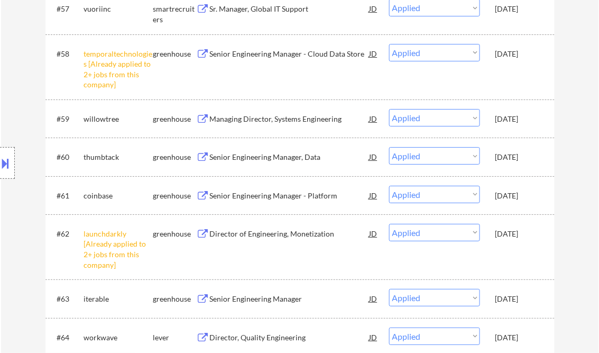
select select ""applied""
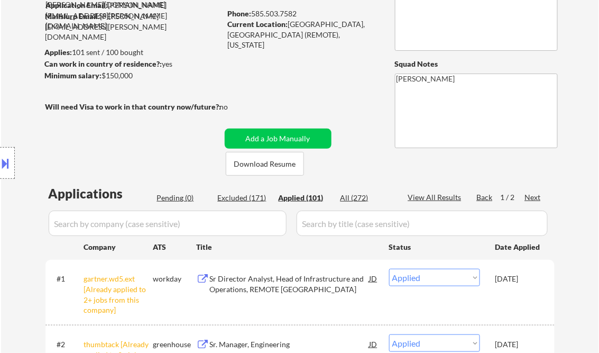
scroll to position [42, 0]
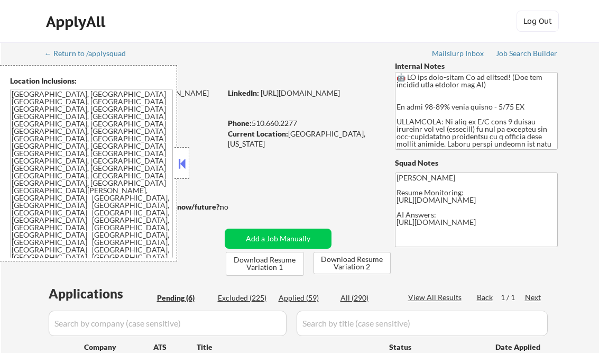
select select ""pending""
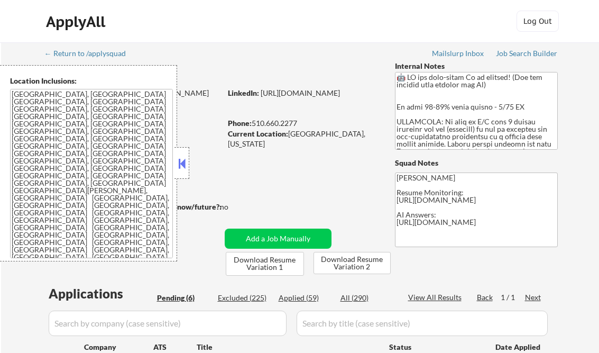
select select ""pending""
click at [179, 163] on button at bounding box center [182, 163] width 12 height 16
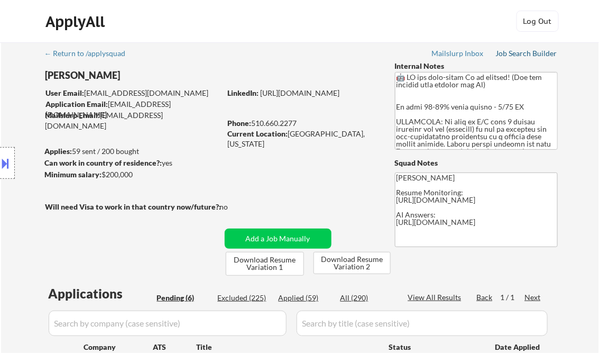
click at [518, 57] on div "Job Search Builder" at bounding box center [527, 53] width 62 height 7
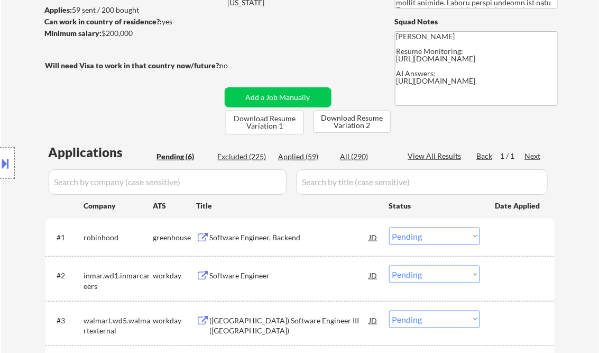
scroll to position [169, 0]
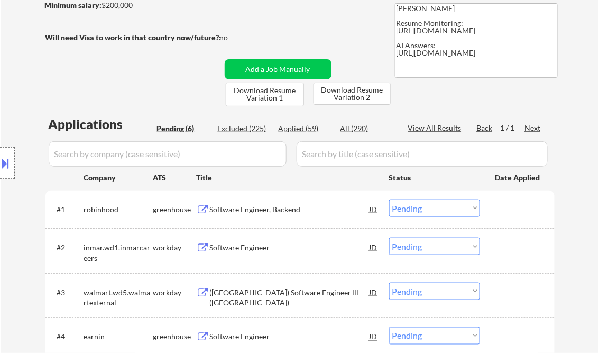
click at [246, 209] on div "Software Engineer, Backend" at bounding box center [290, 209] width 160 height 11
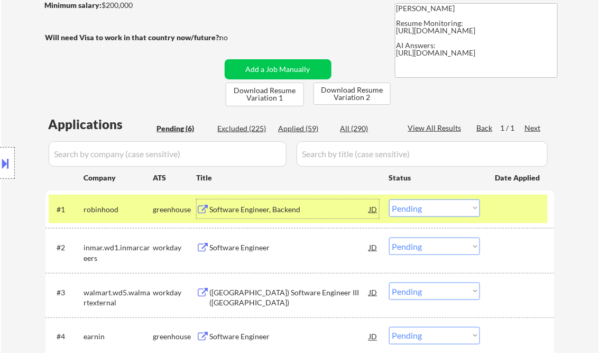
drag, startPoint x: 10, startPoint y: 170, endPoint x: 186, endPoint y: 220, distance: 183.1
click at [10, 169] on button at bounding box center [6, 162] width 12 height 17
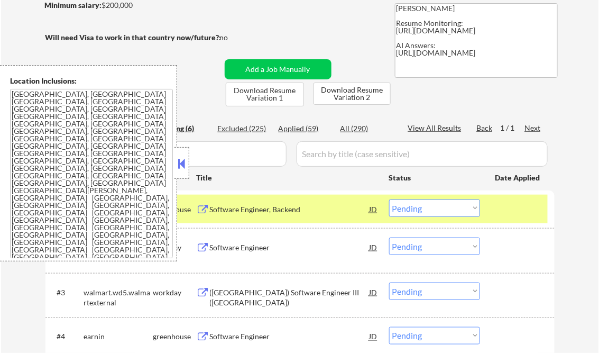
click at [182, 166] on button at bounding box center [182, 163] width 12 height 16
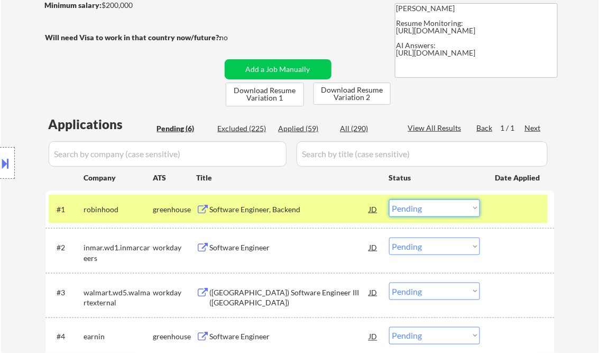
click at [411, 208] on select "Choose an option... Pending Applied Excluded (Questions) Excluded (Expired) Exc…" at bounding box center [434, 207] width 91 height 17
click at [389, 199] on select "Choose an option... Pending Applied Excluded (Questions) Excluded (Expired) Exc…" at bounding box center [434, 207] width 91 height 17
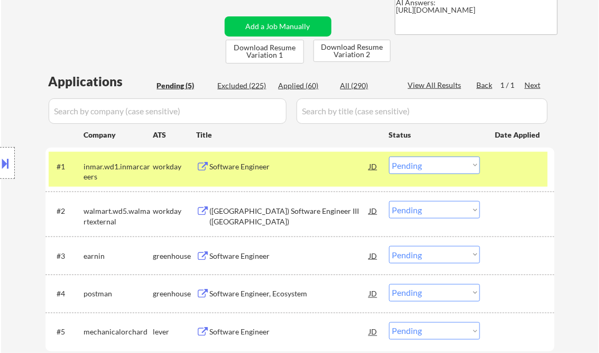
scroll to position [254, 0]
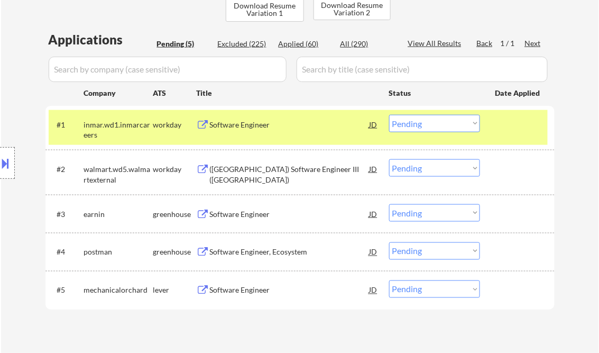
click at [247, 121] on div "Software Engineer" at bounding box center [290, 125] width 160 height 11
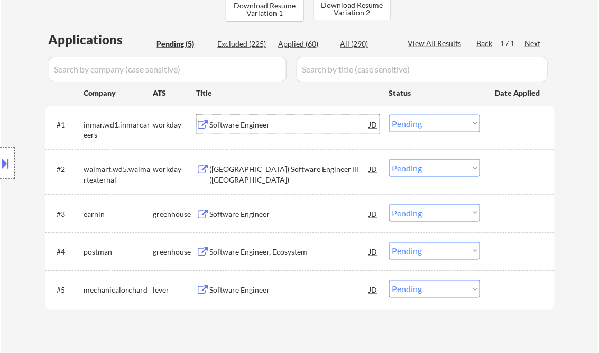
click at [455, 124] on select "Choose an option... Pending Applied Excluded (Questions) Excluded (Expired) Exc…" at bounding box center [434, 123] width 91 height 17
click at [389, 115] on select "Choose an option... Pending Applied Excluded (Questions) Excluded (Expired) Exc…" at bounding box center [434, 123] width 91 height 17
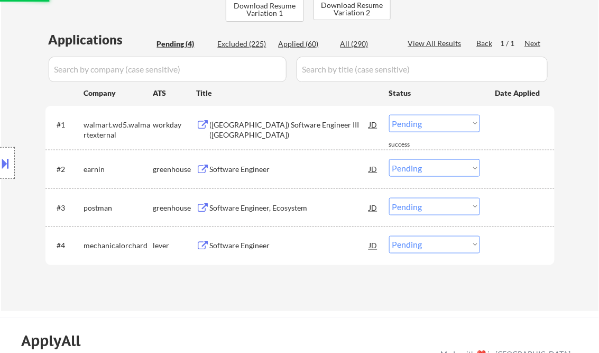
click at [248, 121] on div "([GEOGRAPHIC_DATA]) Software Engineer III ([GEOGRAPHIC_DATA])" at bounding box center [290, 130] width 160 height 21
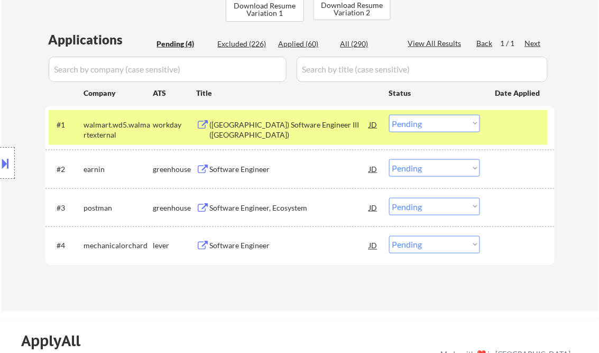
click at [10, 157] on button at bounding box center [6, 162] width 12 height 17
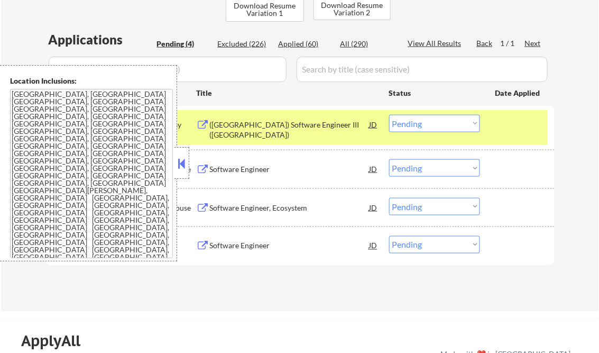
click at [185, 166] on button at bounding box center [182, 163] width 12 height 16
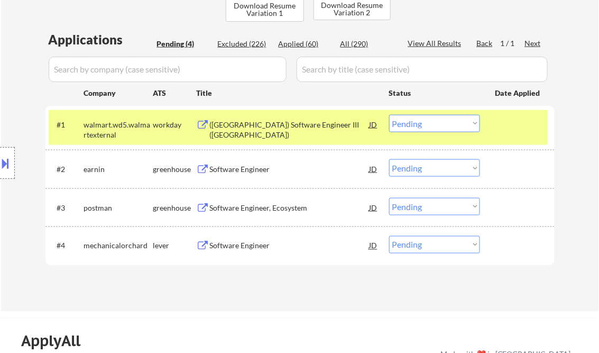
drag, startPoint x: 420, startPoint y: 123, endPoint x: 437, endPoint y: 131, distance: 18.2
click at [422, 123] on select "Choose an option... Pending Applied Excluded (Questions) Excluded (Expired) Exc…" at bounding box center [434, 123] width 91 height 17
click at [389, 115] on select "Choose an option... Pending Applied Excluded (Questions) Excluded (Expired) Exc…" at bounding box center [434, 123] width 91 height 17
click at [241, 168] on div "Software Engineer" at bounding box center [290, 169] width 160 height 11
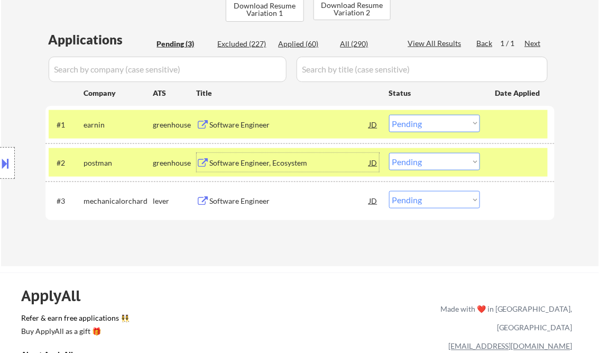
click at [426, 124] on select "Choose an option... Pending Applied Excluded (Questions) Excluded (Expired) Exc…" at bounding box center [434, 123] width 91 height 17
click at [389, 115] on select "Choose an option... Pending Applied Excluded (Questions) Excluded (Expired) Exc…" at bounding box center [434, 123] width 91 height 17
click at [260, 161] on div "Software Engineer, Ecosystem" at bounding box center [290, 163] width 160 height 11
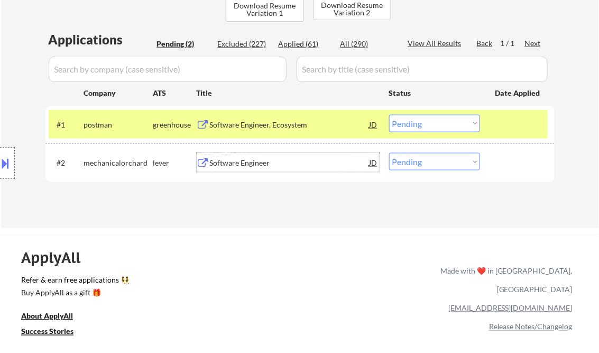
drag, startPoint x: 427, startPoint y: 123, endPoint x: 436, endPoint y: 132, distance: 12.7
click at [427, 123] on select "Choose an option... Pending Applied Excluded (Questions) Excluded (Expired) Exc…" at bounding box center [434, 123] width 91 height 17
click at [389, 115] on select "Choose an option... Pending Applied Excluded (Questions) Excluded (Expired) Exc…" at bounding box center [434, 123] width 91 height 17
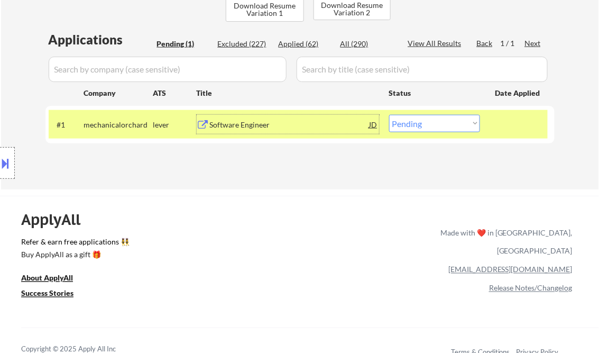
click at [251, 123] on div "Software Engineer" at bounding box center [290, 125] width 160 height 11
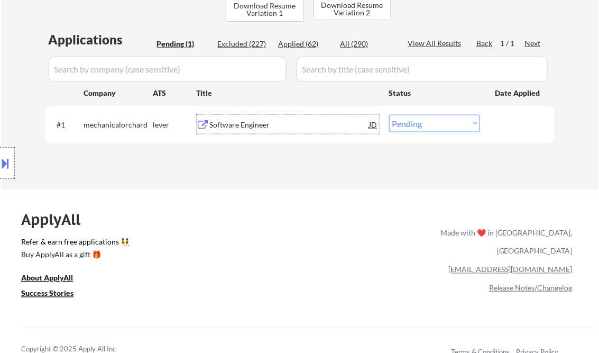
click at [418, 133] on div "#1 mechanicalorchard lever Software Engineer JD Choose an option... Pending App…" at bounding box center [298, 124] width 499 height 29
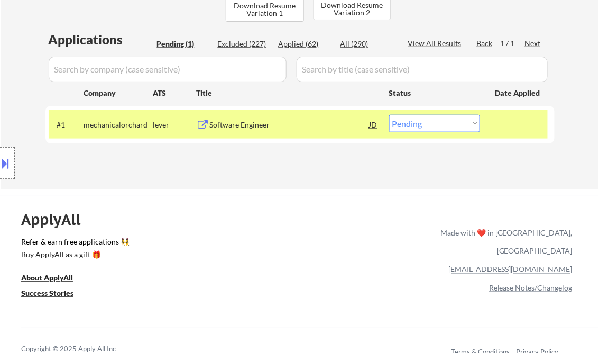
click at [426, 128] on select "Choose an option... Pending Applied Excluded (Questions) Excluded (Expired) Exc…" at bounding box center [434, 123] width 91 height 17
select select ""applied""
click at [389, 115] on select "Choose an option... Pending Applied Excluded (Questions) Excluded (Expired) Exc…" at bounding box center [434, 123] width 91 height 17
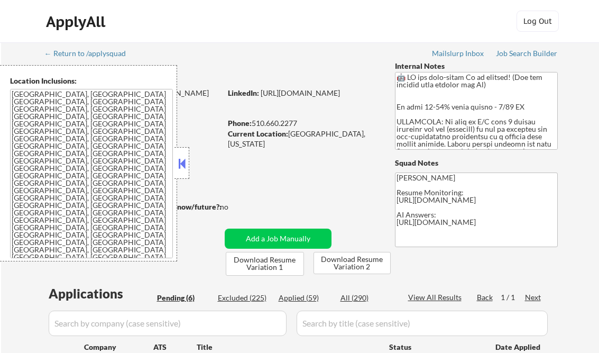
select select ""pending""
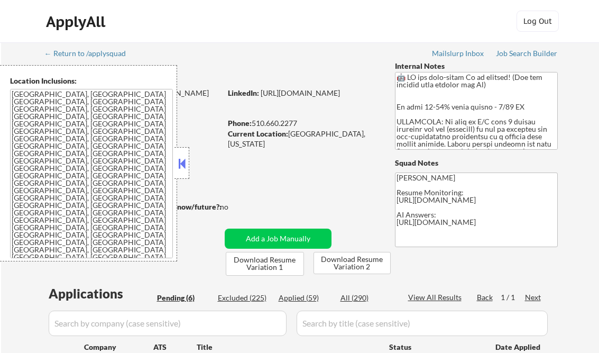
select select ""pending""
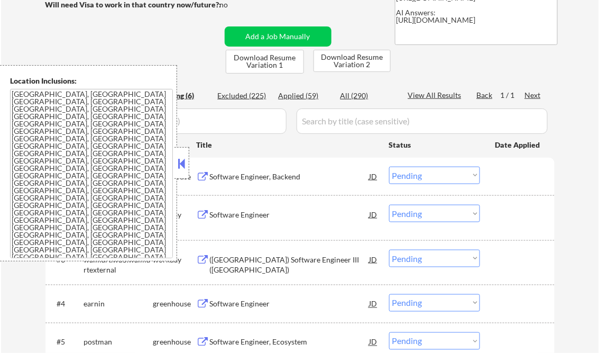
click at [182, 167] on button at bounding box center [182, 163] width 12 height 16
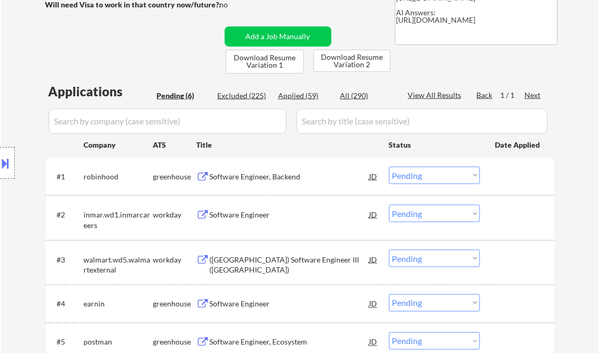
click at [304, 94] on div "Applied (59)" at bounding box center [305, 95] width 53 height 11
select select ""applied""
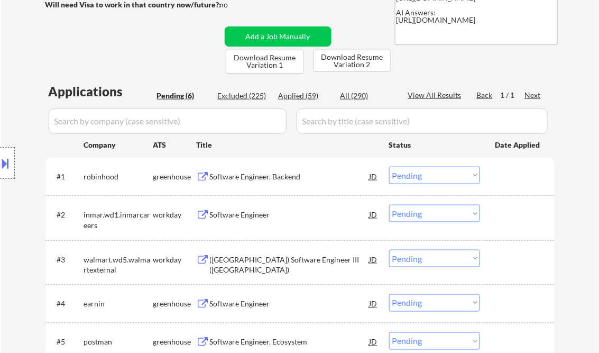
select select ""applied""
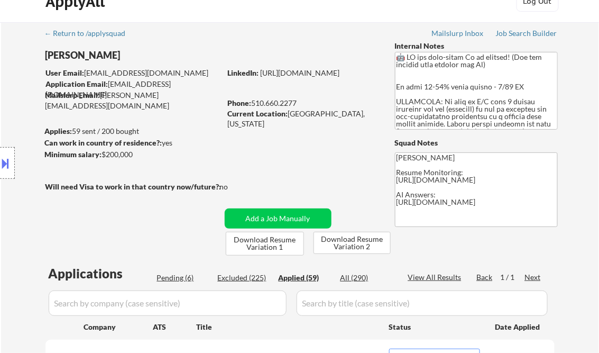
scroll to position [0, 0]
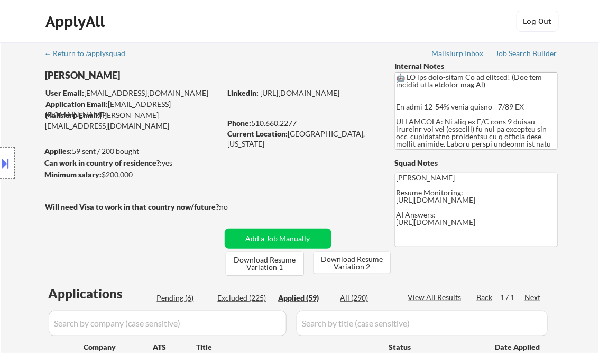
select select ""applied""
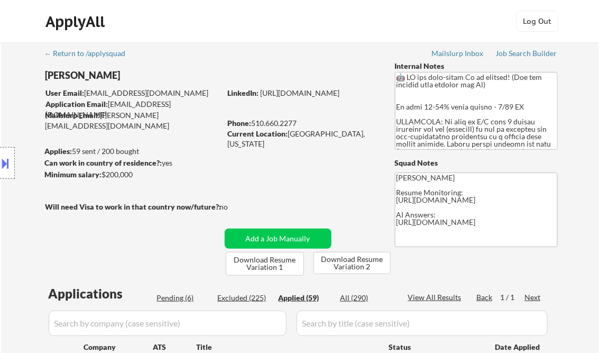
select select ""applied""
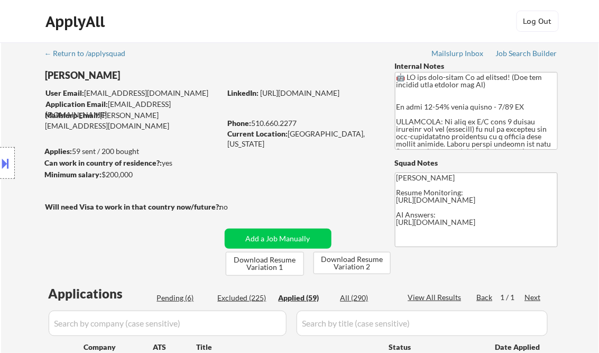
select select ""applied""
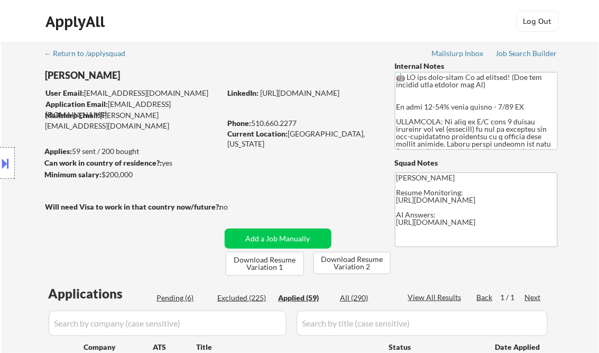
select select ""applied""
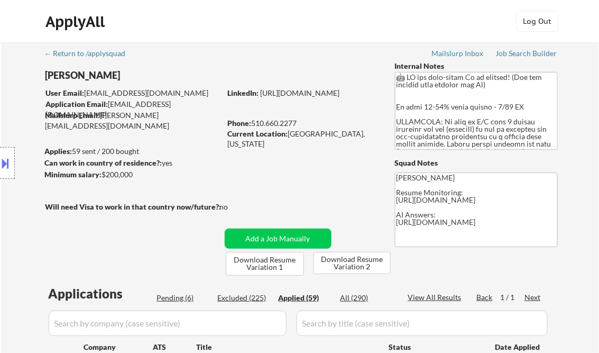
select select ""applied""
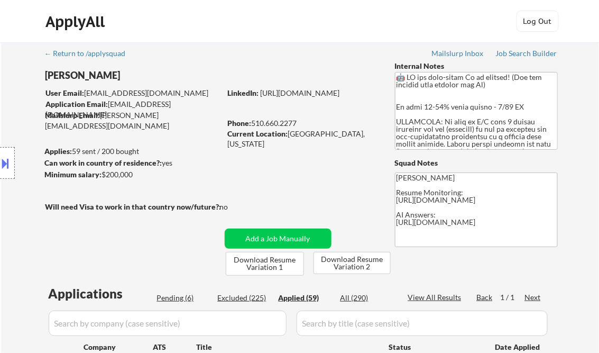
select select ""applied""
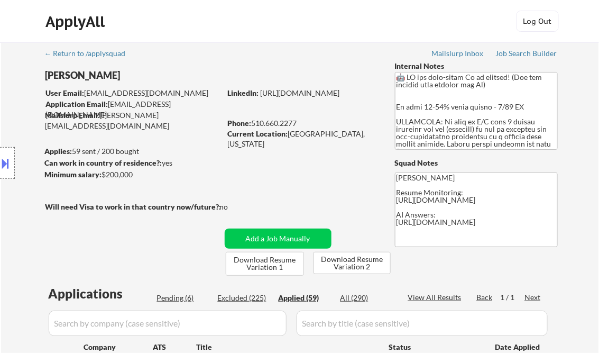
select select ""applied""
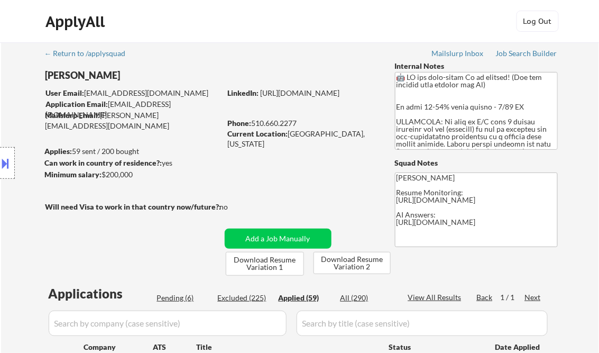
select select ""applied""
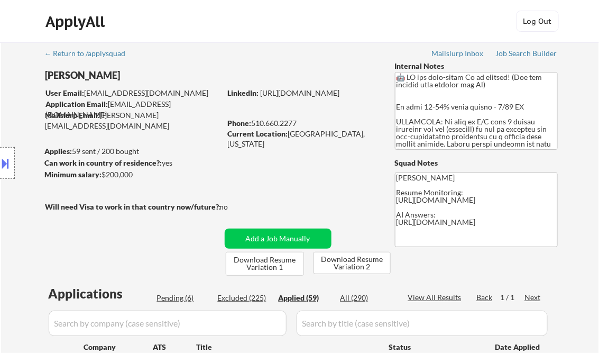
select select ""applied""
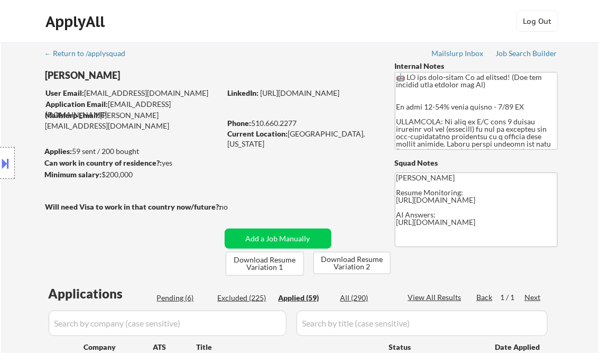
select select ""applied""
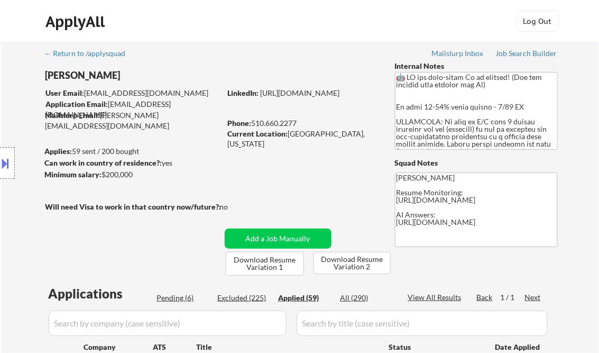
select select ""applied""
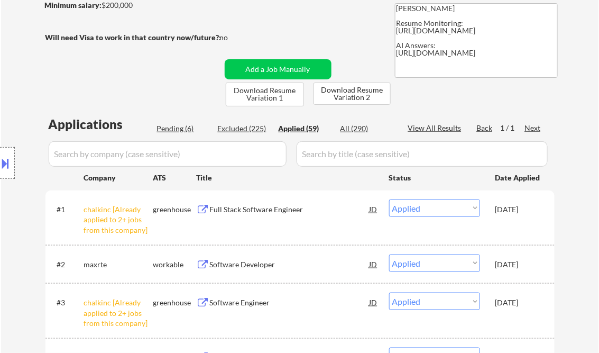
select select ""applied""
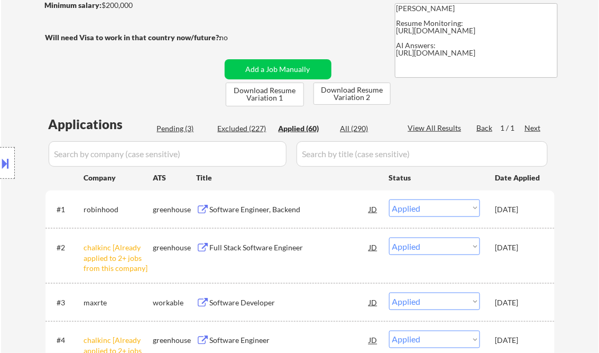
select select ""applied""
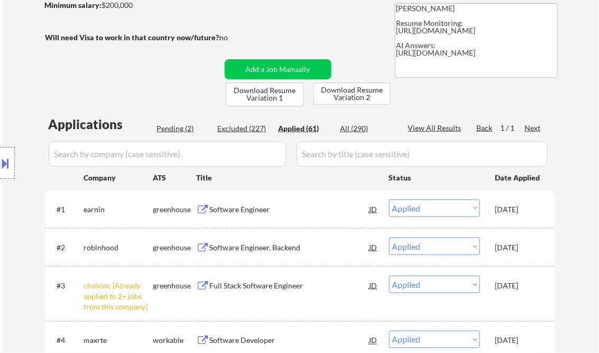
select select ""applied""
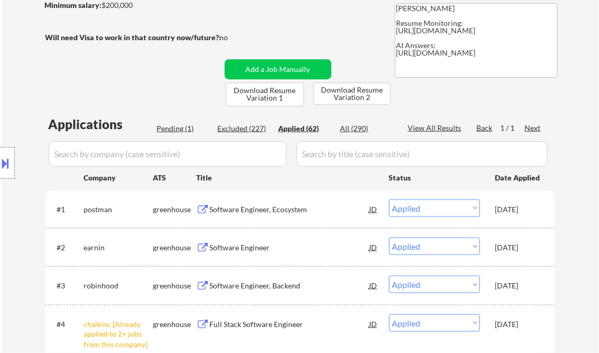
select select ""applied""
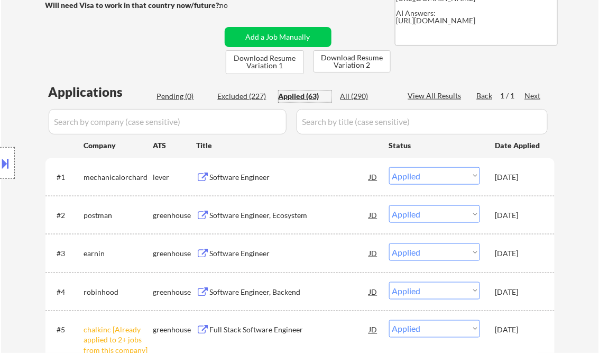
scroll to position [212, 0]
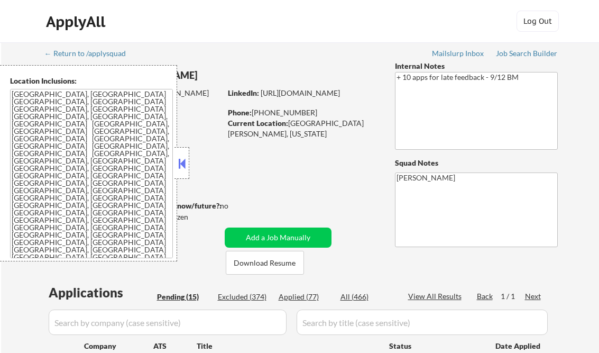
select select ""pending""
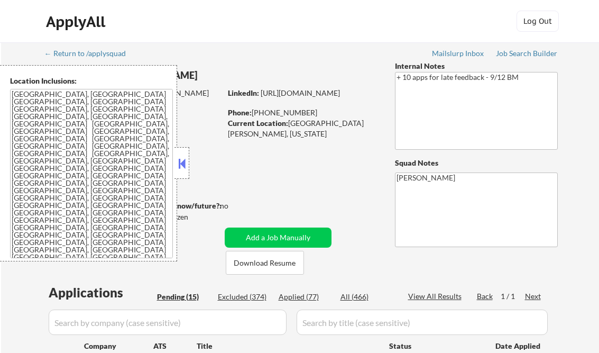
select select ""pending""
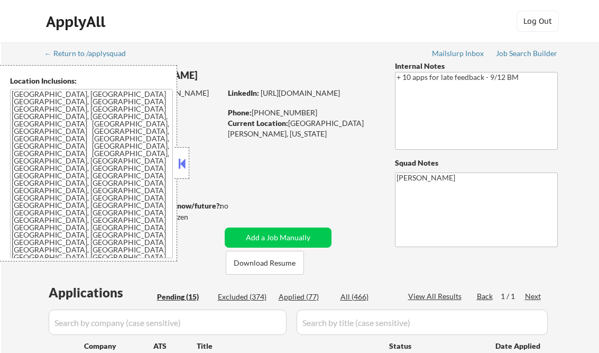
select select ""pending""
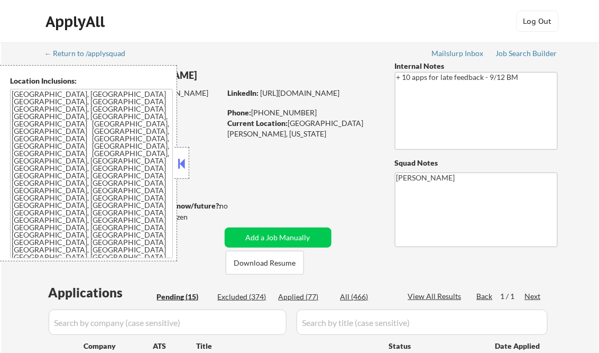
click at [183, 163] on button at bounding box center [182, 163] width 12 height 16
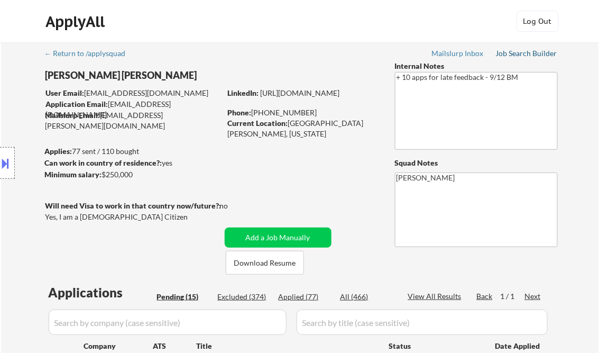
click at [507, 53] on div "Job Search Builder" at bounding box center [527, 53] width 62 height 7
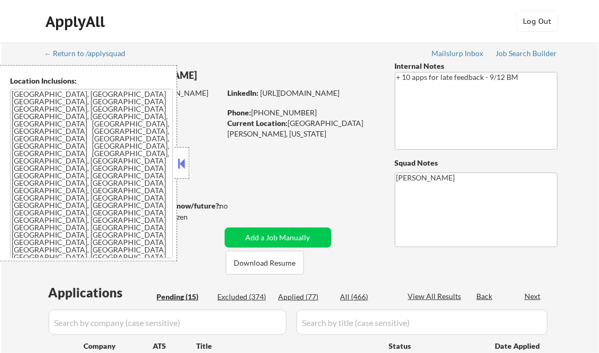
select select ""pending""
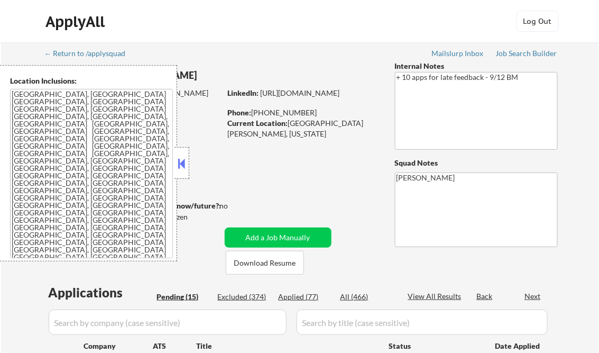
select select ""pending""
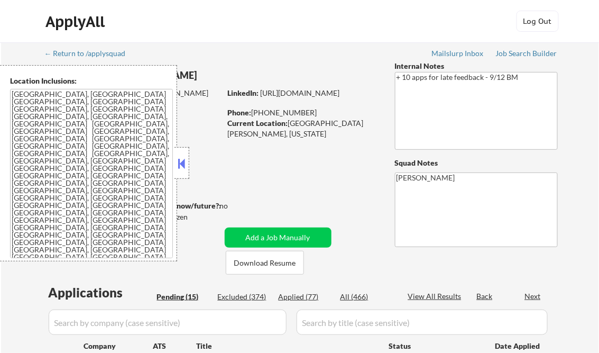
select select ""pending""
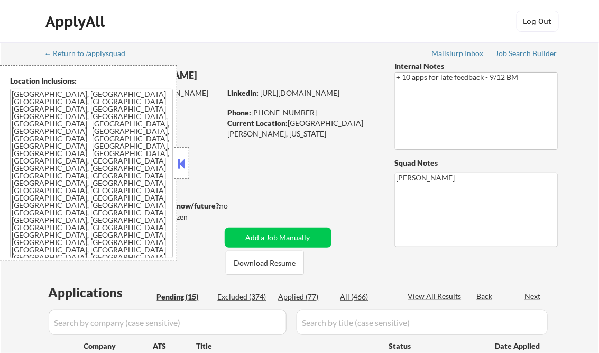
click at [183, 162] on button at bounding box center [182, 163] width 12 height 16
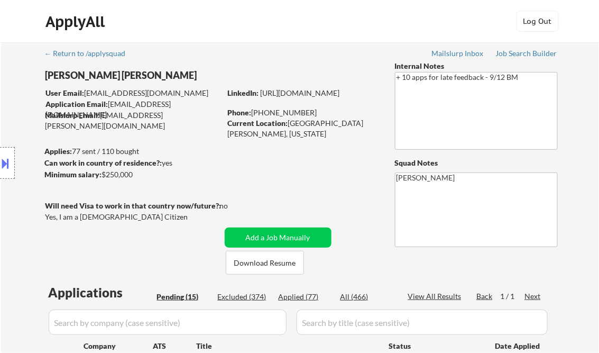
click at [310, 293] on div "Applied (77)" at bounding box center [305, 296] width 53 height 11
select select ""applied""
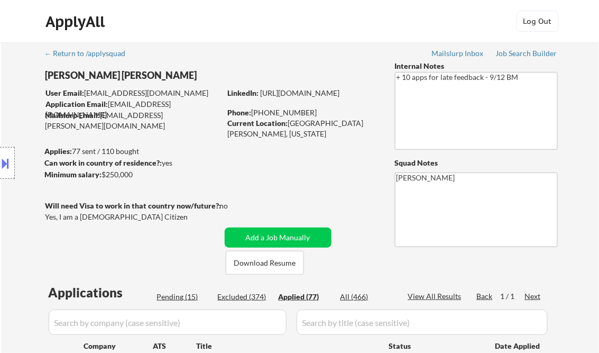
select select ""applied""
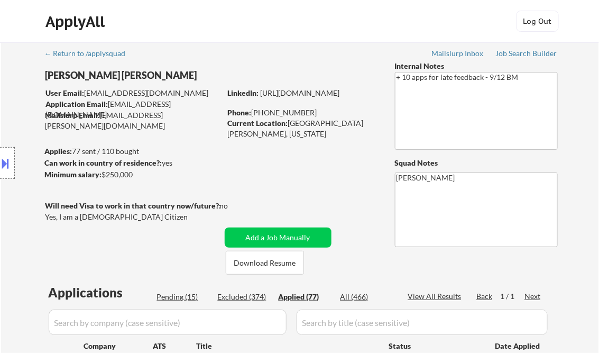
select select ""applied""
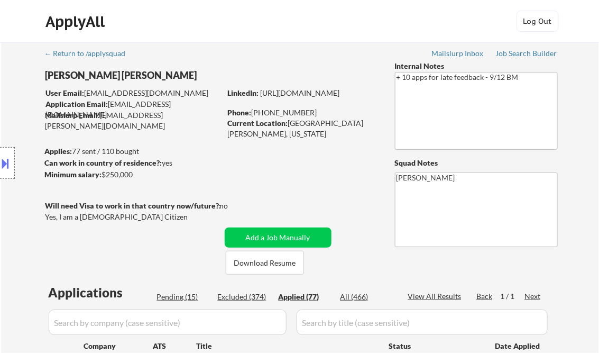
select select ""applied""
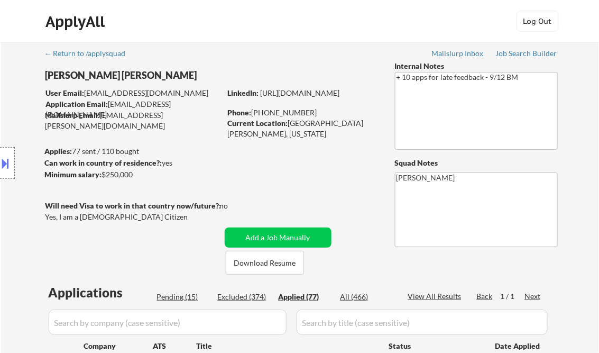
select select ""applied""
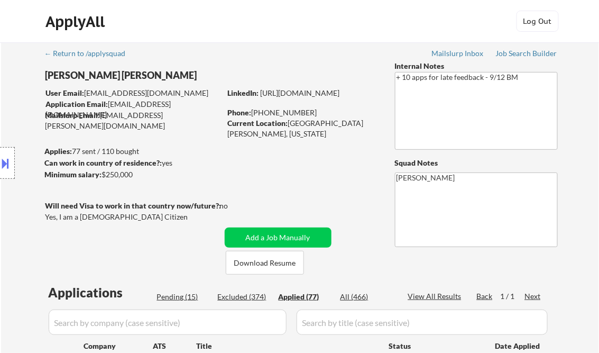
select select ""applied""
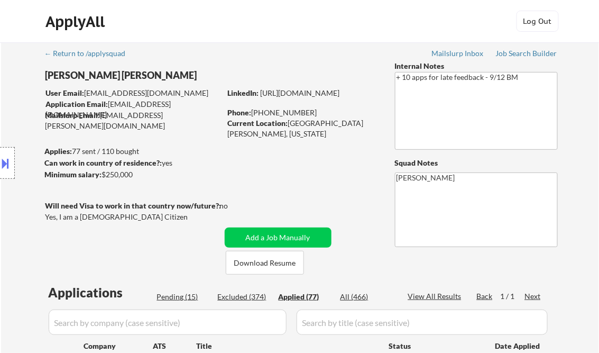
select select ""applied""
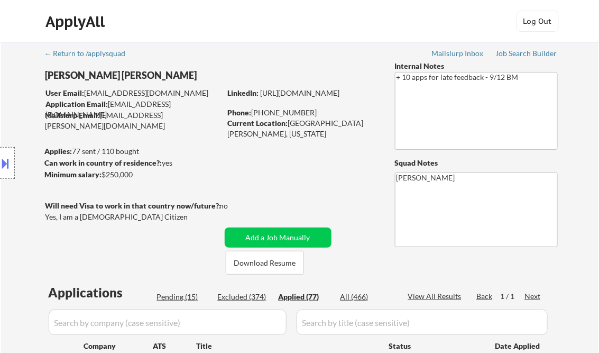
select select ""applied""
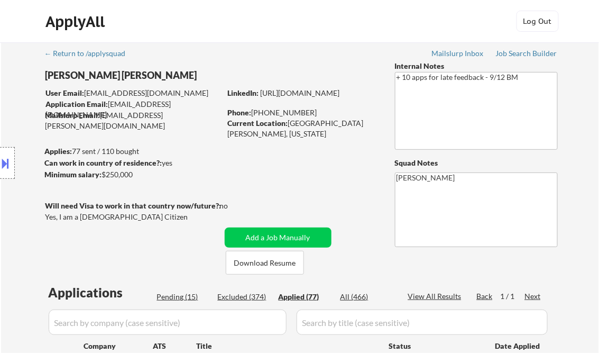
select select ""applied""
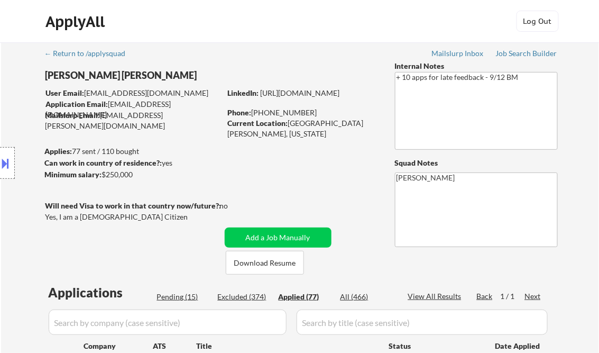
select select ""applied""
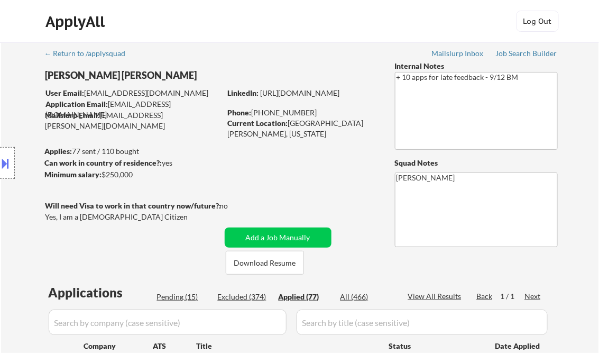
select select ""applied""
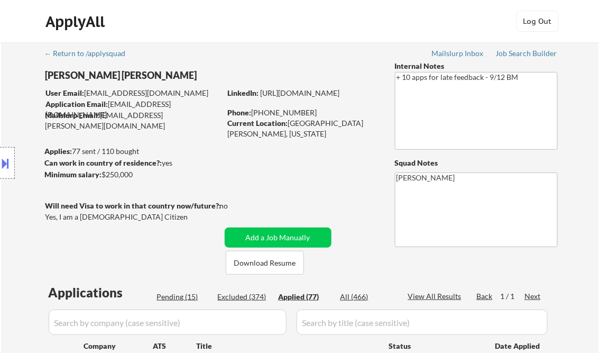
select select ""applied""
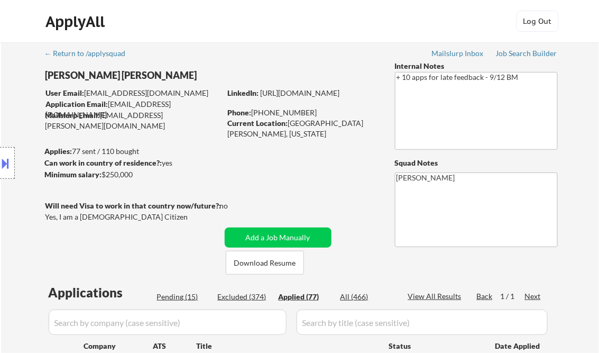
select select ""applied""
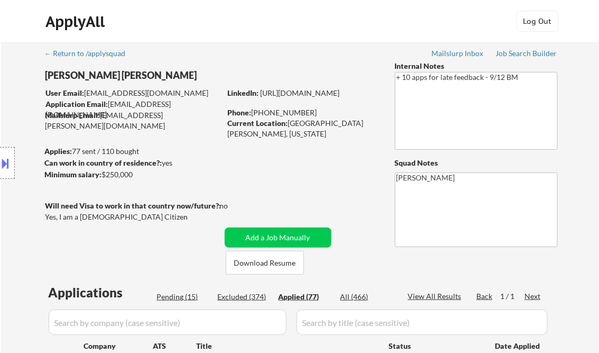
select select ""applied""
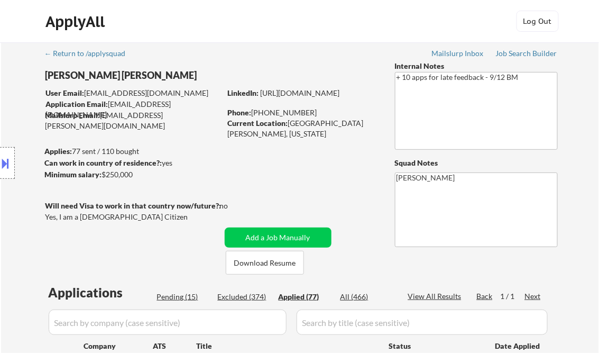
select select ""applied""
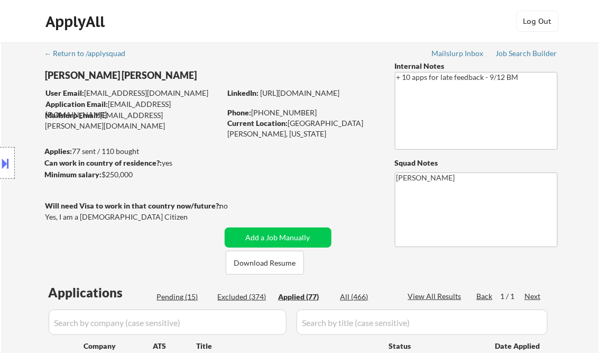
select select ""applied""
